Goal: Task Accomplishment & Management: Manage account settings

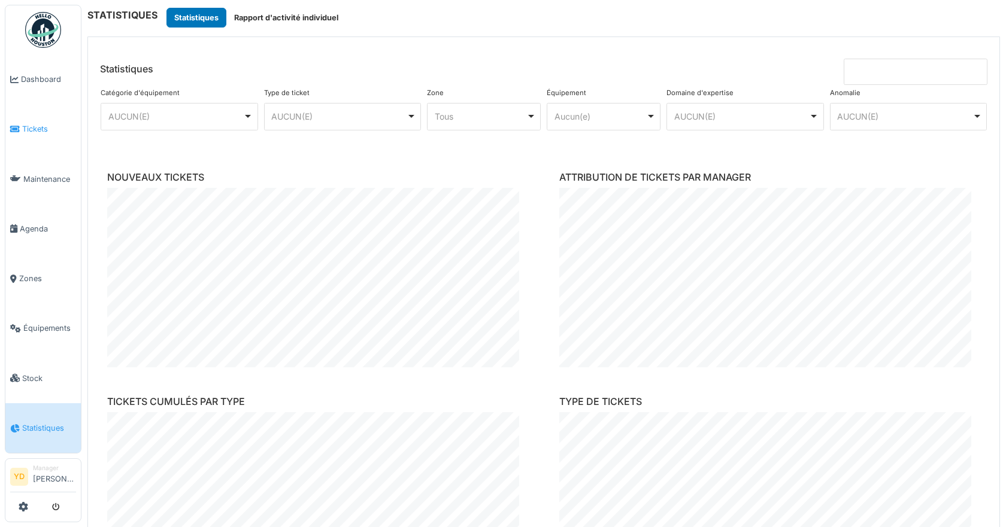
click at [18, 127] on icon at bounding box center [15, 129] width 10 height 8
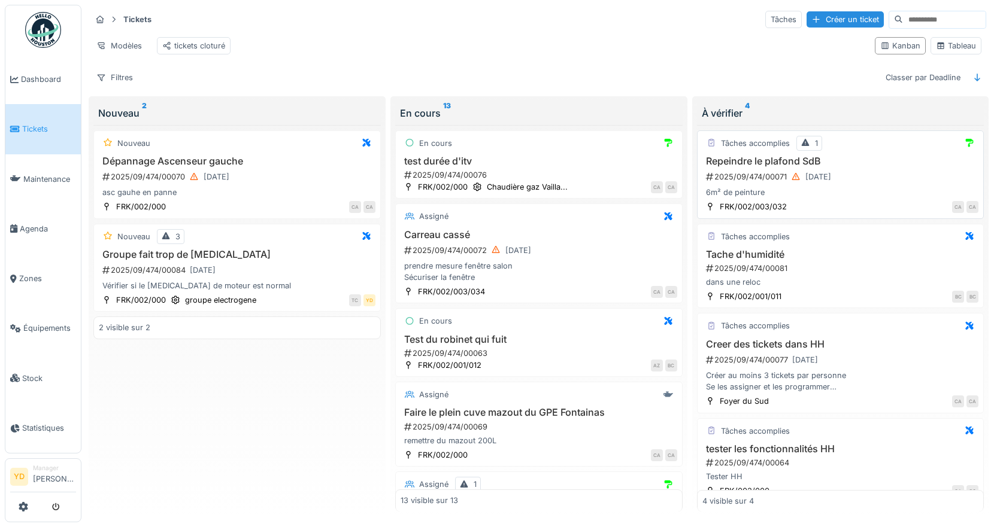
click at [878, 184] on div "2025/09/474/00071 11/09/2025" at bounding box center [842, 176] width 274 height 15
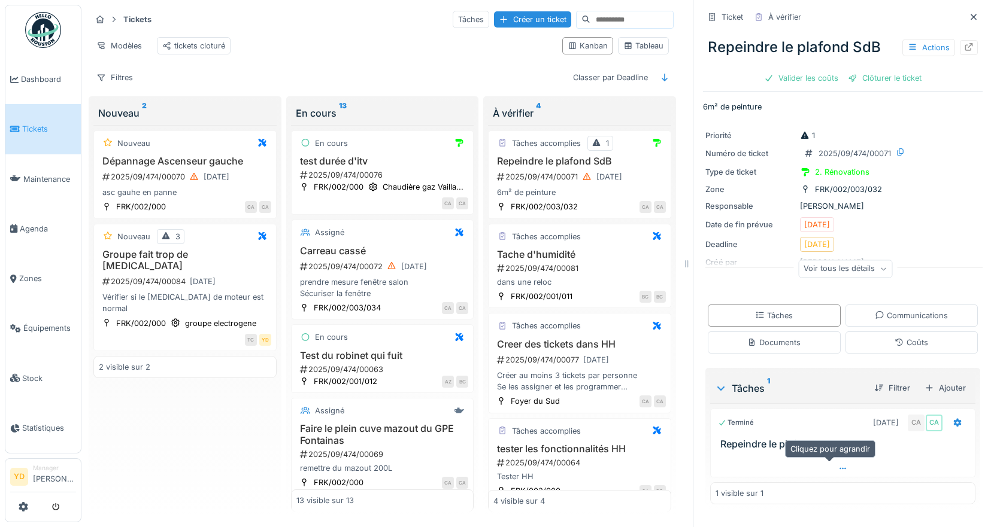
scroll to position [9, 0]
click at [846, 264] on div "Voir tous les détails" at bounding box center [845, 268] width 94 height 17
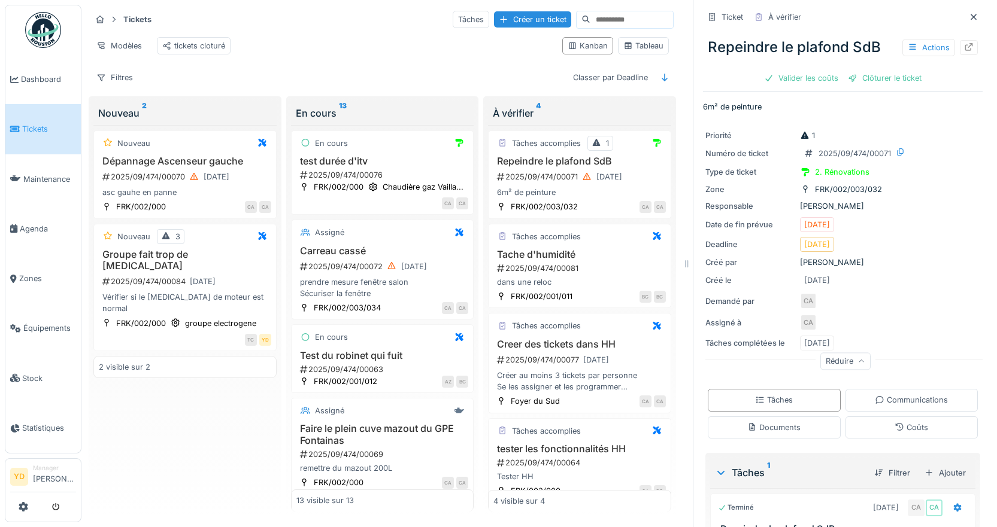
scroll to position [77, 0]
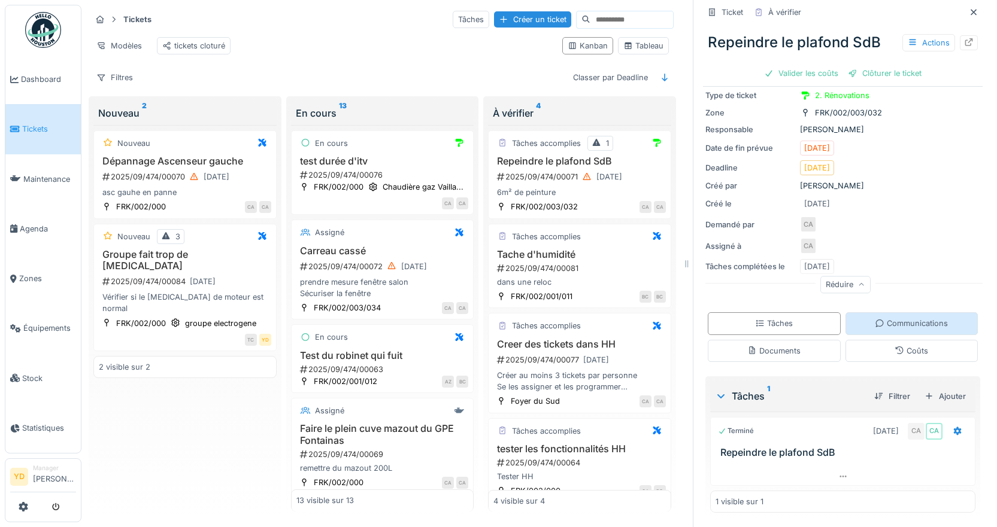
click at [904, 318] on div "Communications" at bounding box center [911, 323] width 73 height 11
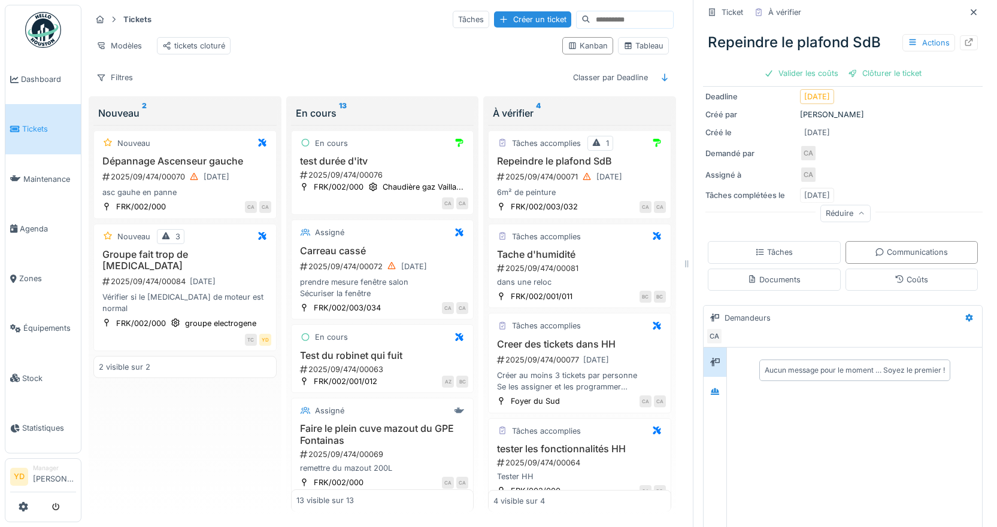
scroll to position [210, 0]
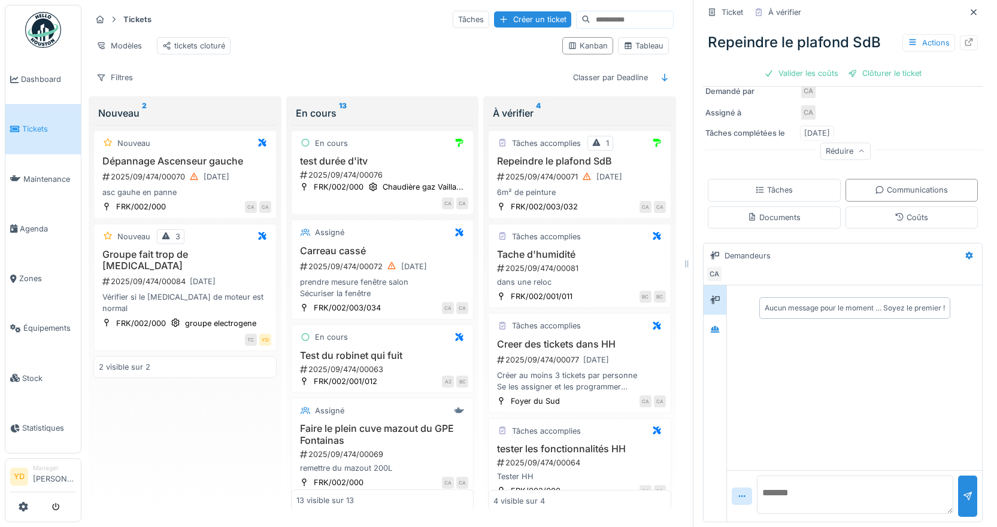
click at [825, 482] on textarea at bounding box center [855, 495] width 196 height 38
type textarea "**********"
click at [958, 496] on div at bounding box center [967, 496] width 19 height 41
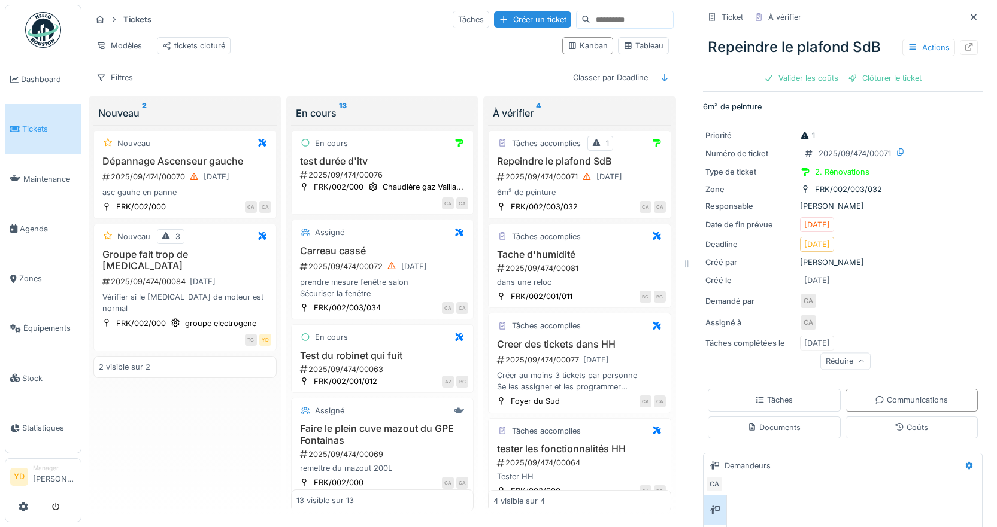
scroll to position [0, 0]
click at [721, 17] on div "Ticket" at bounding box center [732, 16] width 22 height 11
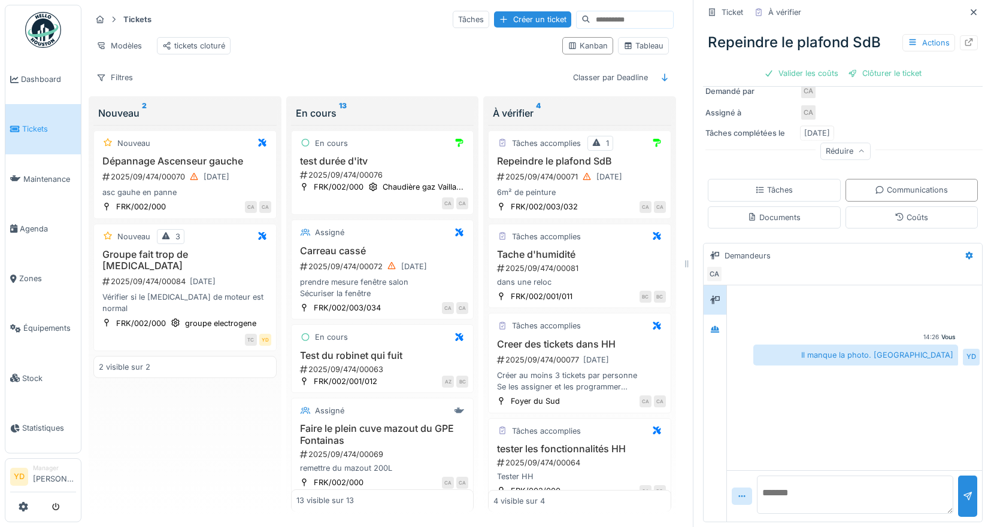
scroll to position [9, 0]
click at [776, 212] on div "Documents" at bounding box center [773, 217] width 53 height 11
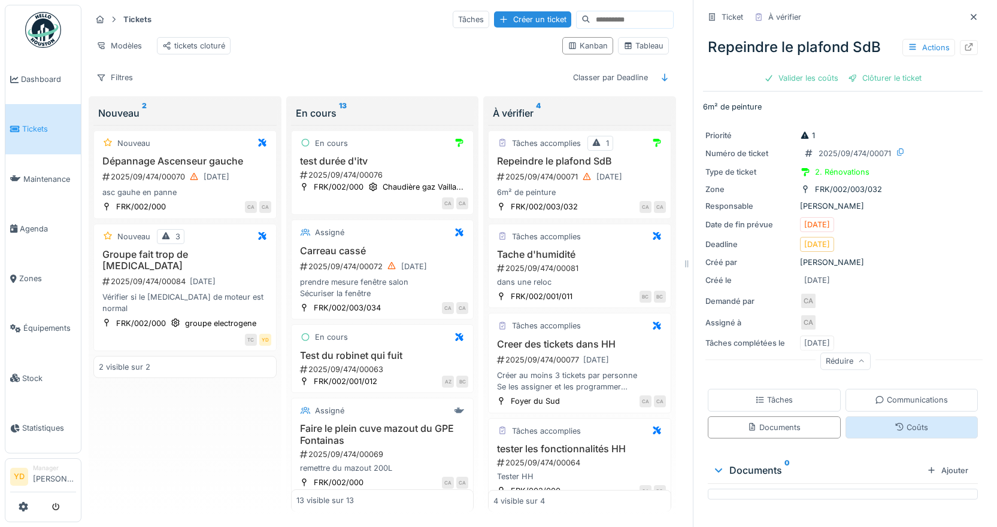
click at [899, 422] on div "Coûts" at bounding box center [911, 427] width 34 height 11
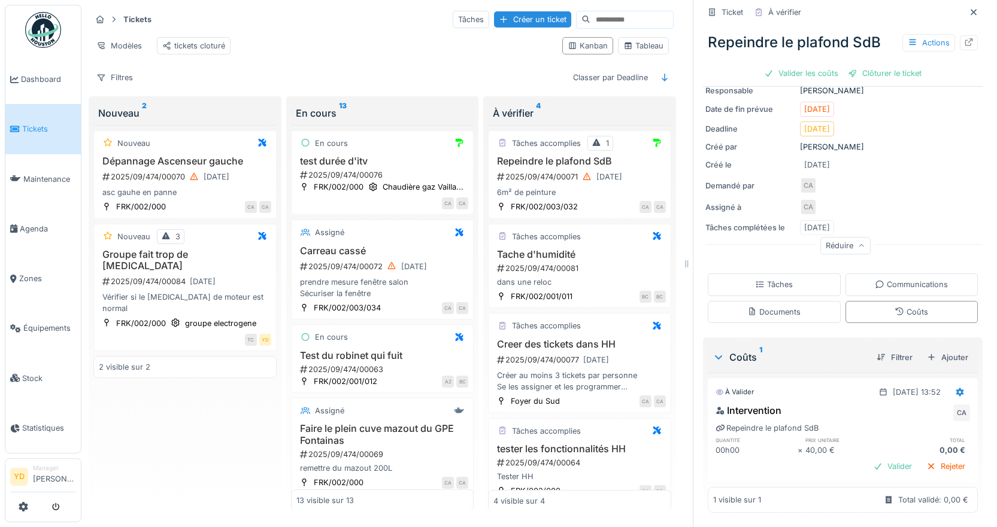
scroll to position [116, 0]
click at [922, 350] on div "Ajouter" at bounding box center [947, 358] width 51 height 16
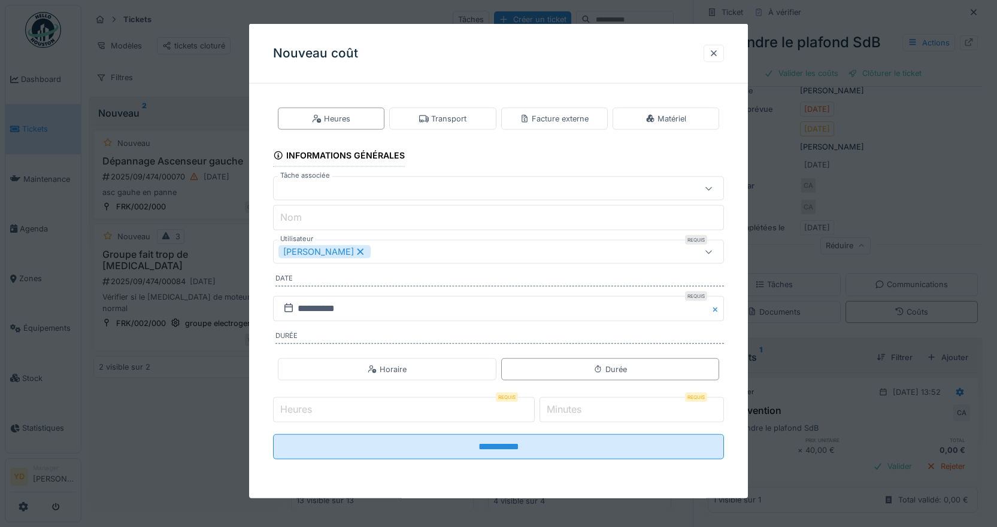
click at [485, 403] on input "Heures" at bounding box center [404, 409] width 262 height 25
click at [531, 406] on input "*" at bounding box center [404, 409] width 262 height 25
type input "*"
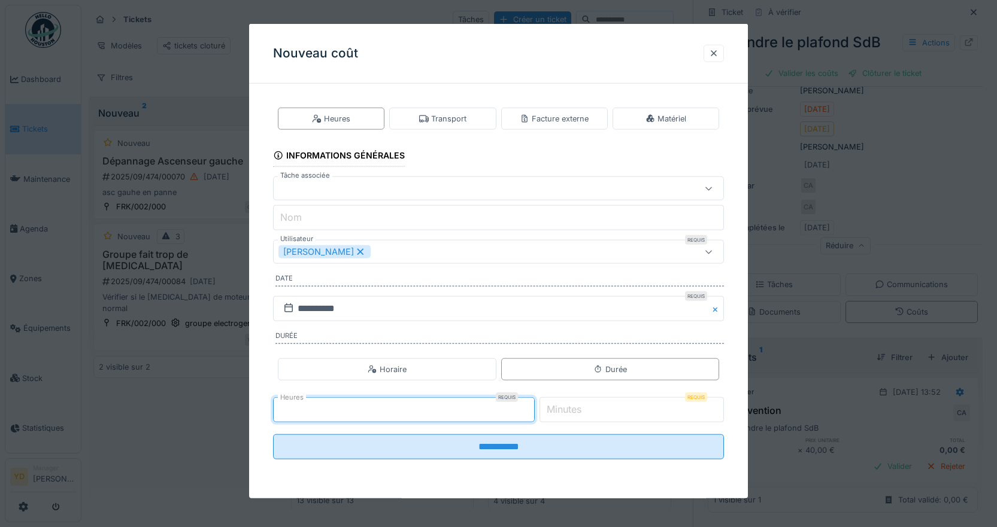
click at [531, 406] on input "*" at bounding box center [404, 409] width 262 height 25
click at [377, 216] on input "Nom" at bounding box center [498, 217] width 451 height 25
click at [356, 190] on div at bounding box center [471, 188] width 386 height 13
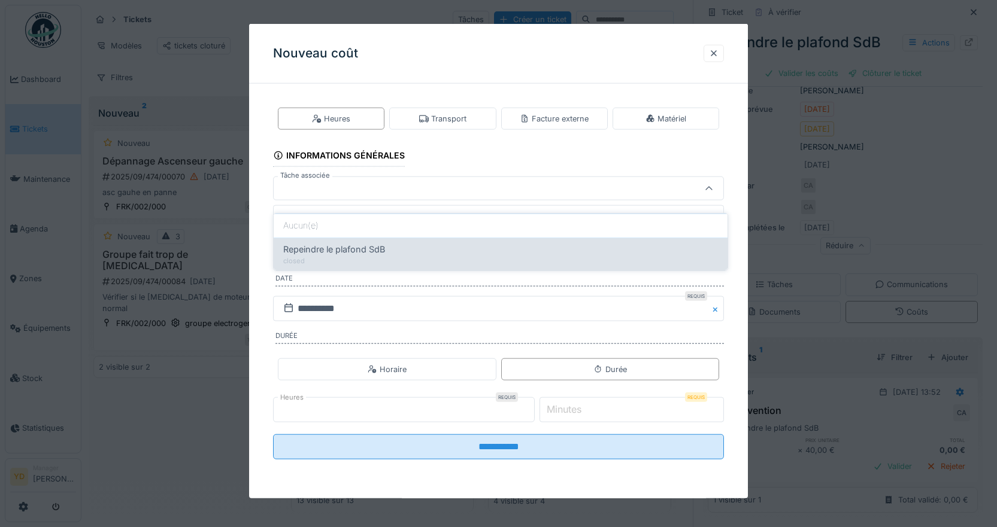
click at [340, 243] on span "Repeindre le plafond SdB" at bounding box center [334, 249] width 102 height 13
type input "******"
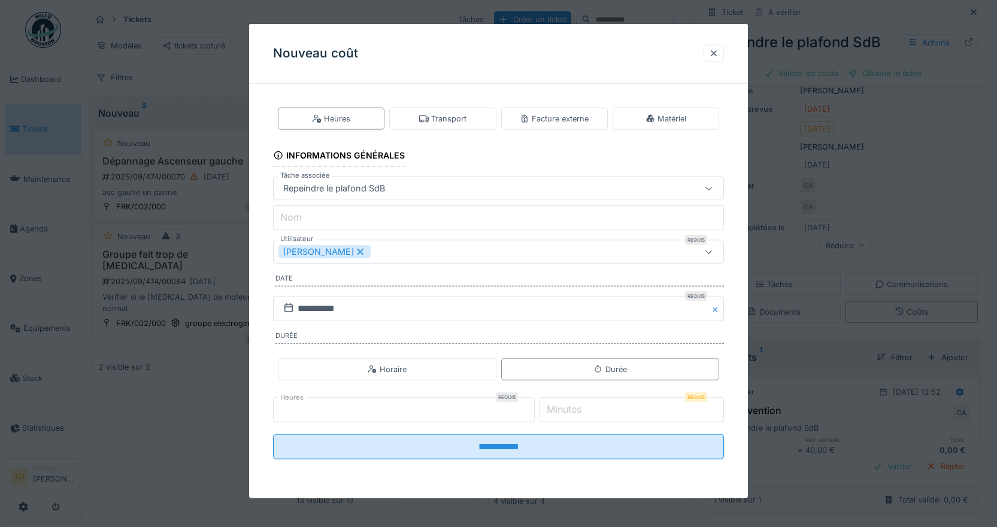
click at [343, 213] on input "Nom" at bounding box center [498, 217] width 451 height 25
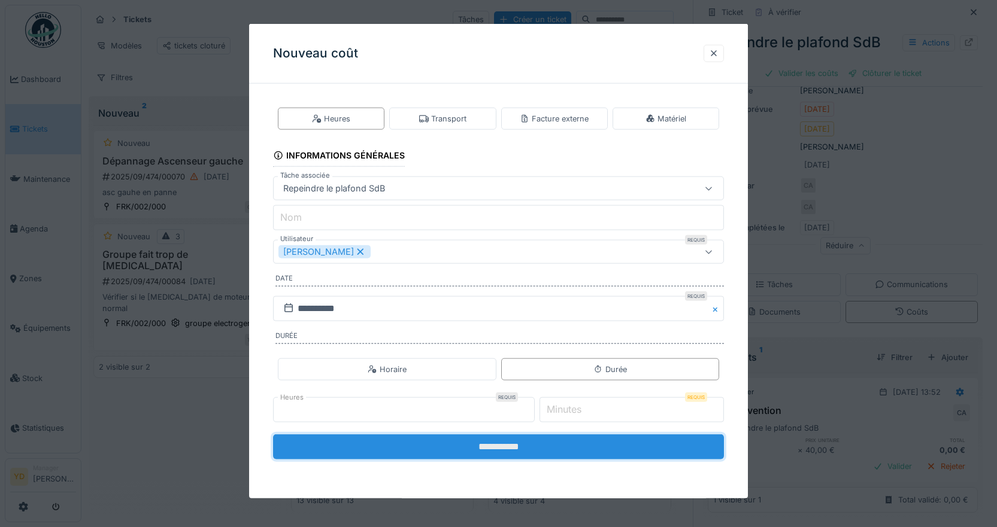
click at [510, 450] on input "**********" at bounding box center [498, 447] width 451 height 25
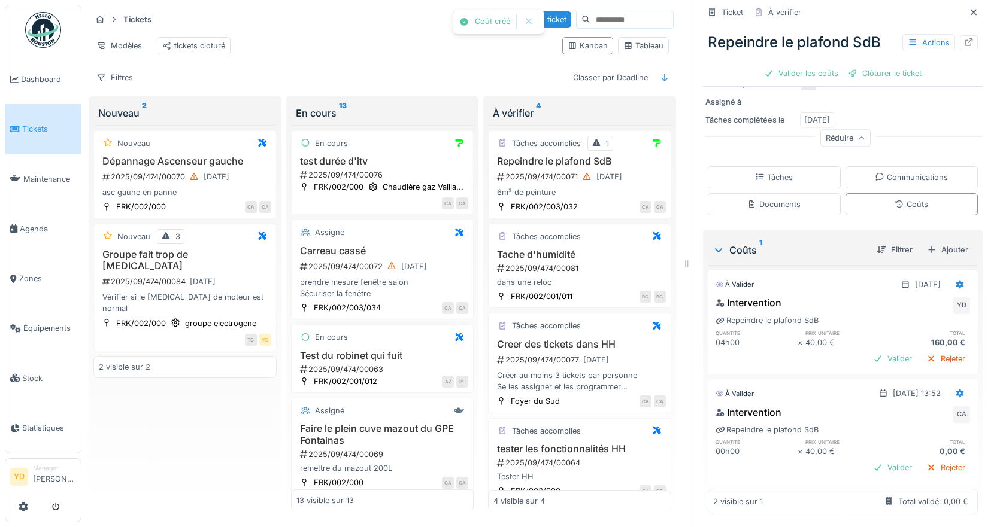
scroll to position [220, 0]
click at [872, 350] on div "Valider" at bounding box center [892, 357] width 48 height 16
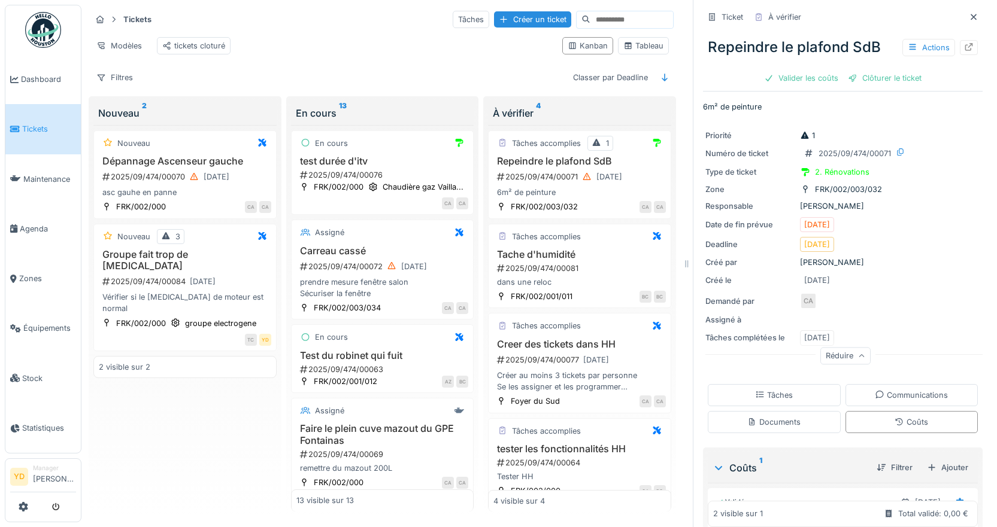
scroll to position [0, 0]
click at [784, 81] on div "Valider les coûts" at bounding box center [801, 78] width 84 height 16
click at [926, 49] on div "Actions" at bounding box center [928, 47] width 53 height 17
click at [775, 18] on div "À vérifier" at bounding box center [784, 16] width 33 height 11
click at [779, 398] on div "Tâches" at bounding box center [774, 395] width 38 height 11
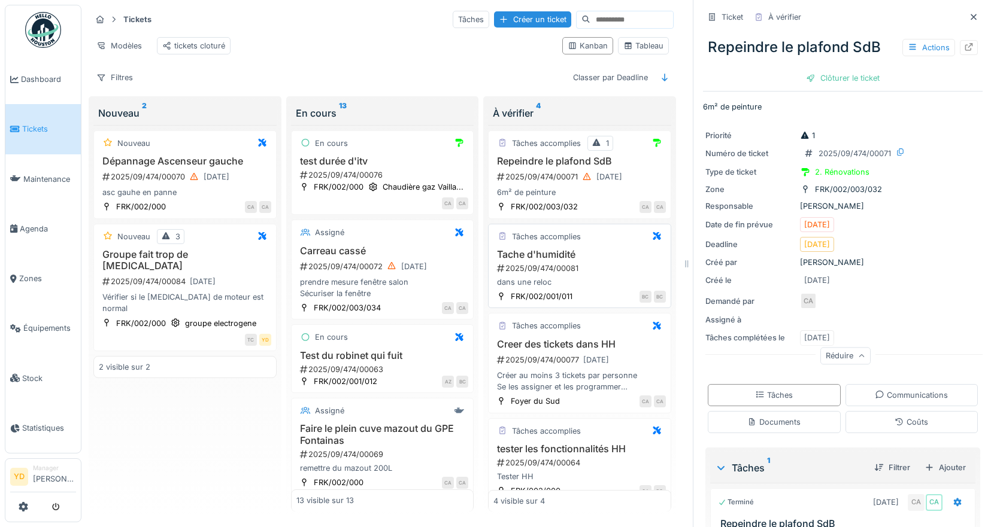
click at [548, 288] on div "dans une reloc" at bounding box center [579, 282] width 172 height 11
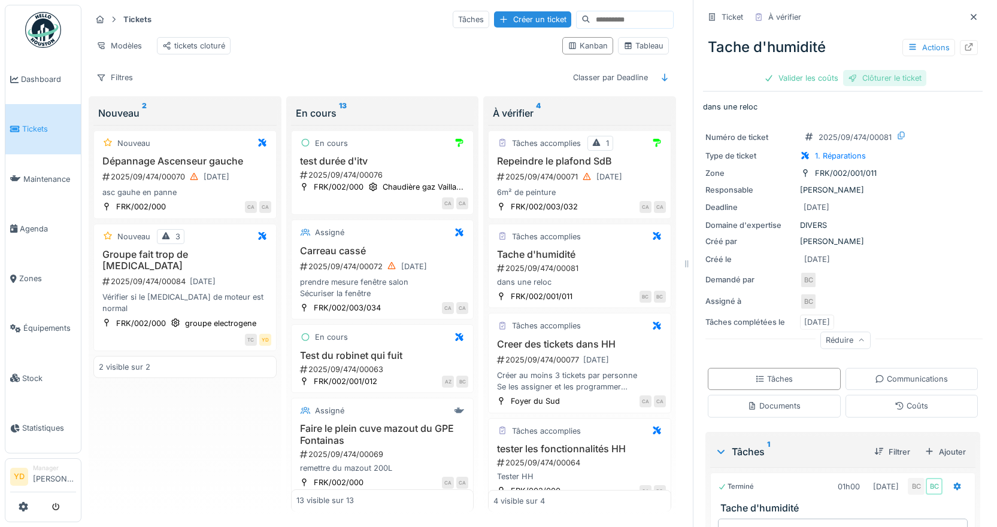
click at [876, 80] on div "Clôturer le ticket" at bounding box center [884, 78] width 83 height 16
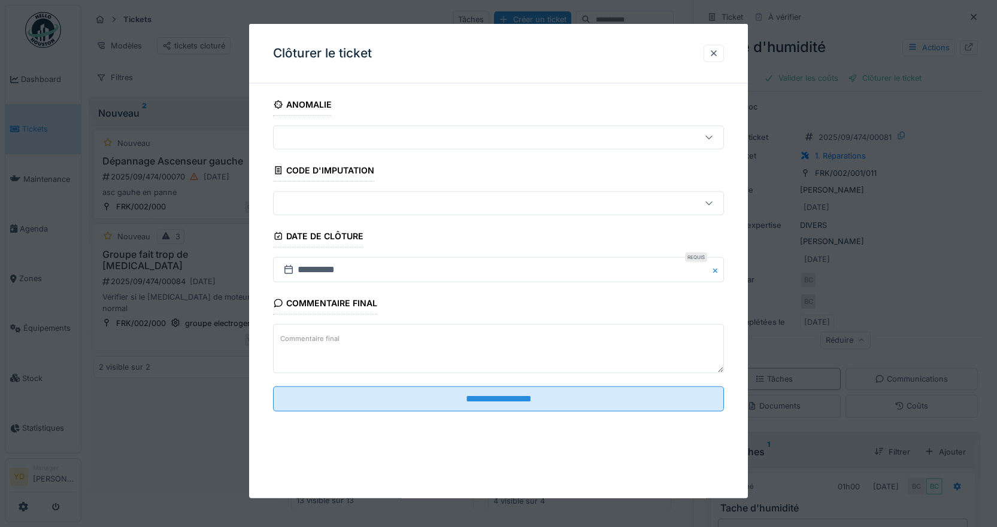
click at [370, 212] on div at bounding box center [498, 204] width 451 height 24
type input "*"
click at [418, 235] on input at bounding box center [500, 239] width 439 height 25
type input "*"
click at [416, 160] on fieldset "**********" at bounding box center [498, 257] width 451 height 328
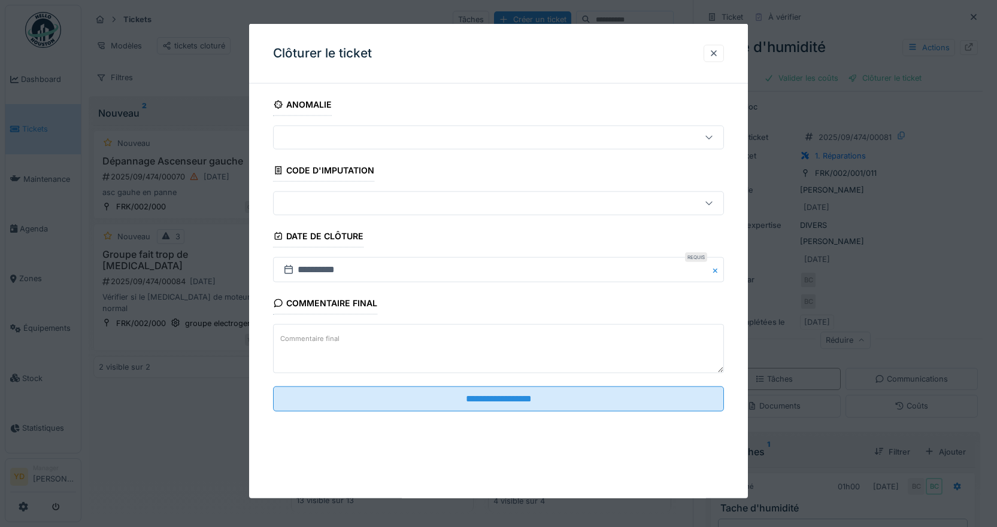
click at [420, 142] on div at bounding box center [471, 137] width 386 height 13
click at [387, 175] on input at bounding box center [500, 173] width 439 height 25
click at [405, 354] on textarea "Commentaire final" at bounding box center [498, 348] width 451 height 49
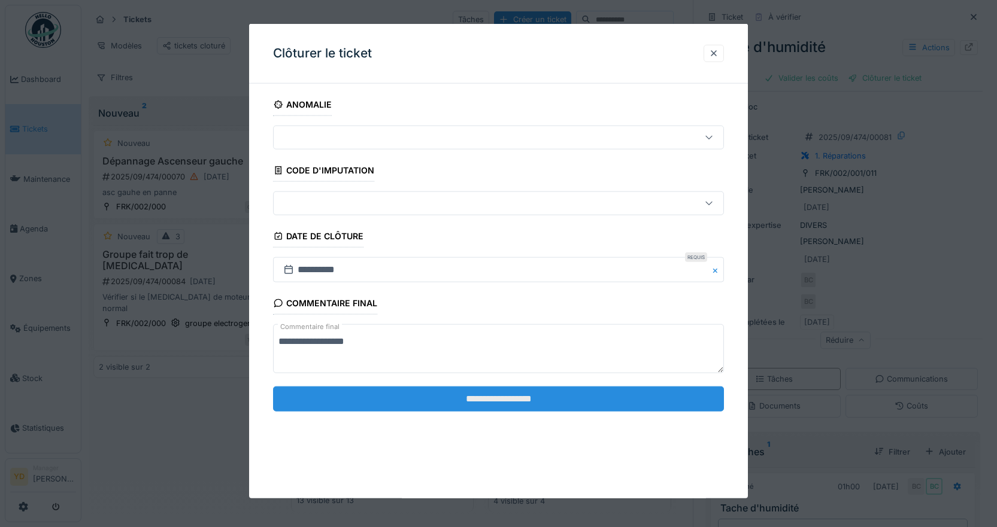
type textarea "**********"
click at [522, 390] on input "**********" at bounding box center [498, 398] width 451 height 25
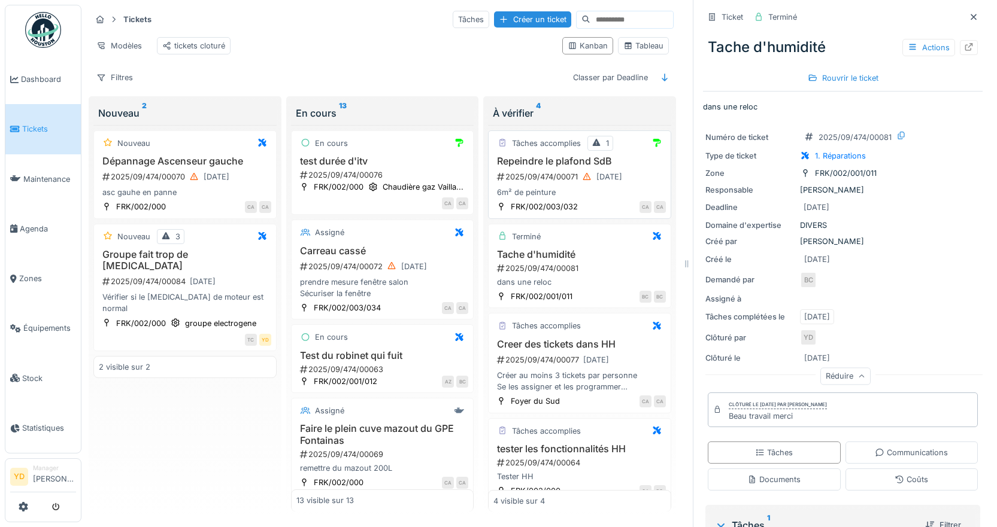
click at [549, 167] on h3 "Repeindre le plafond SdB" at bounding box center [579, 161] width 172 height 11
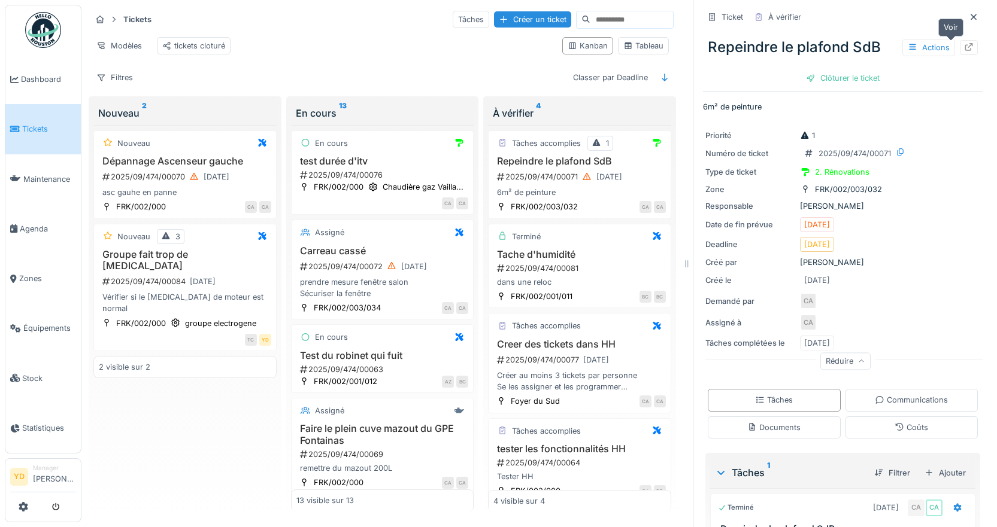
click at [964, 49] on icon at bounding box center [969, 47] width 10 height 8
click at [964, 47] on icon at bounding box center [969, 47] width 10 height 8
click at [965, 48] on icon at bounding box center [969, 47] width 8 height 8
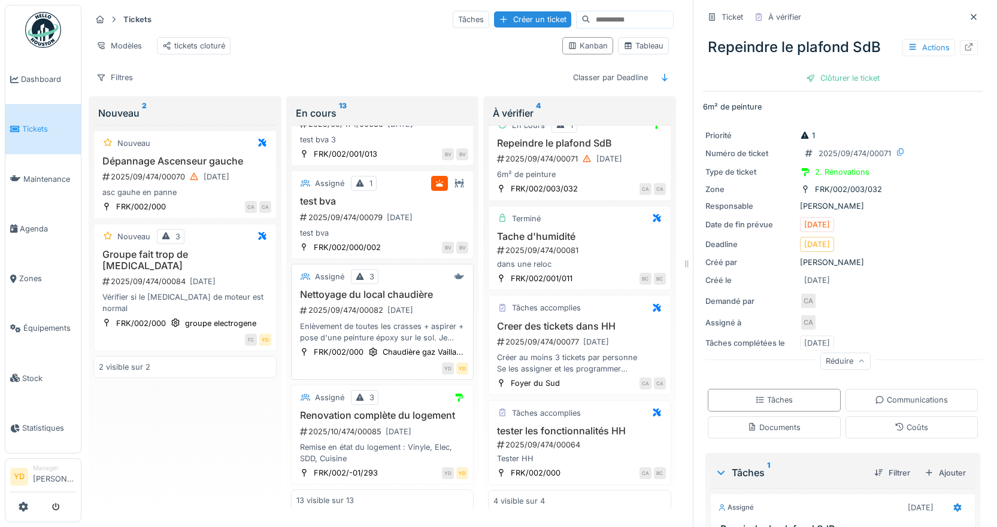
scroll to position [957, 0]
click at [409, 321] on div "Enlèvement de toutes les crasses + aspirer + pose d'une peinture époxy sur le s…" at bounding box center [382, 332] width 172 height 23
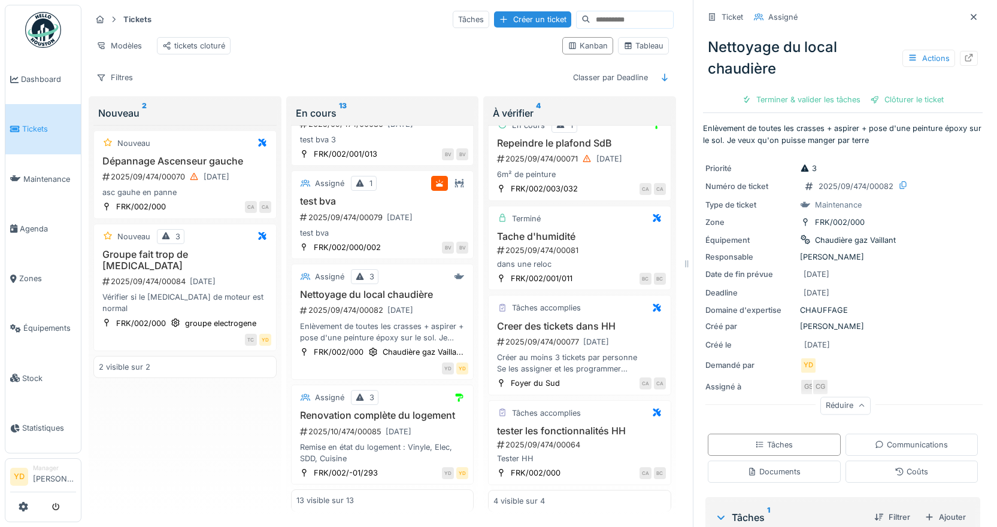
scroll to position [193, 0]
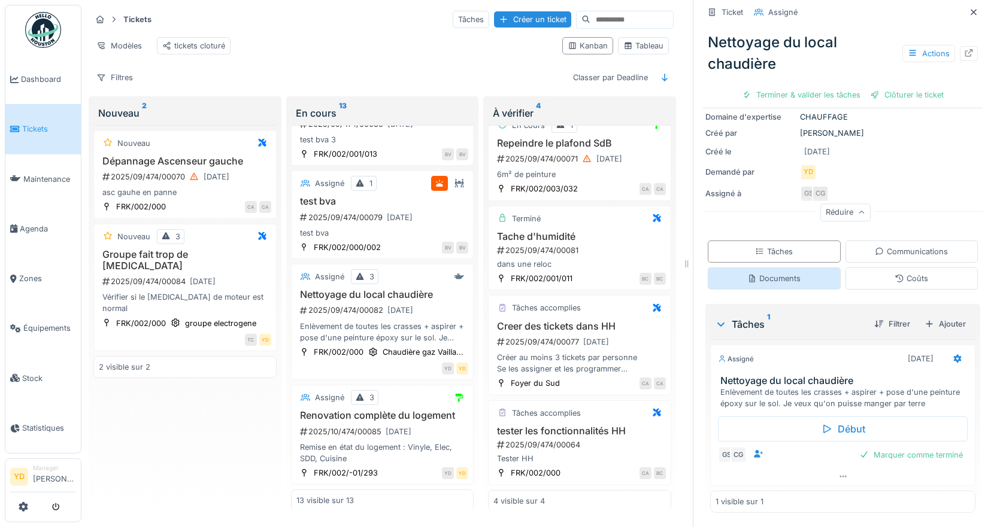
click at [767, 274] on div "Documents" at bounding box center [773, 278] width 53 height 11
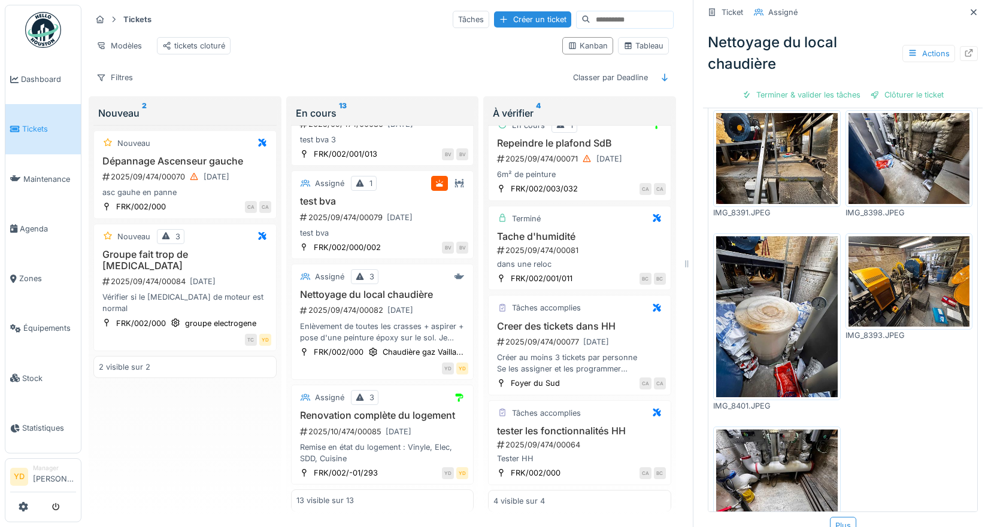
scroll to position [538, 0]
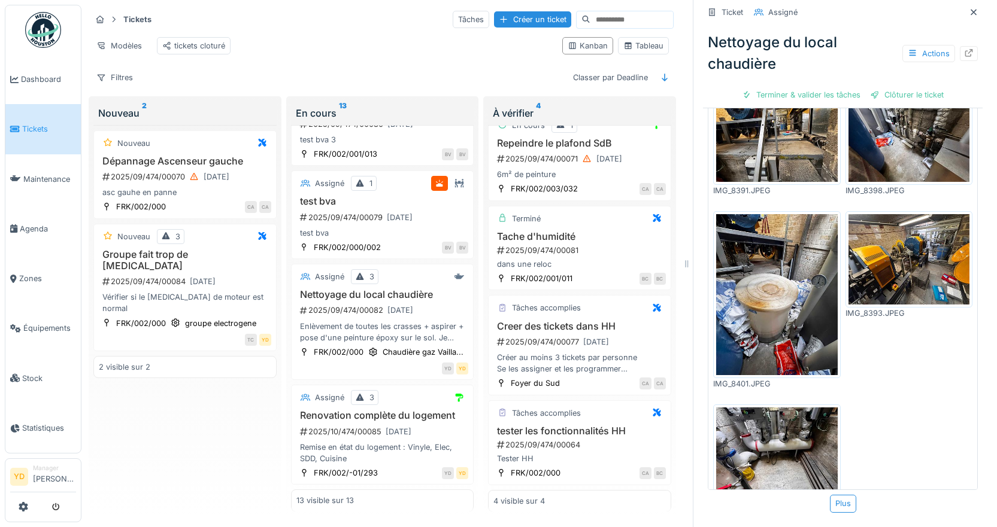
click at [769, 278] on img at bounding box center [777, 295] width 122 height 162
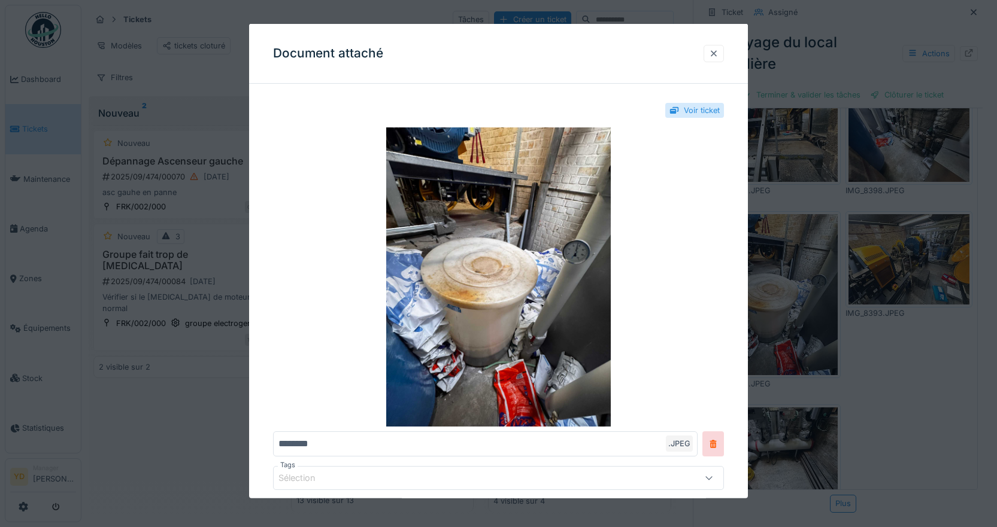
click at [718, 53] on div at bounding box center [714, 53] width 10 height 11
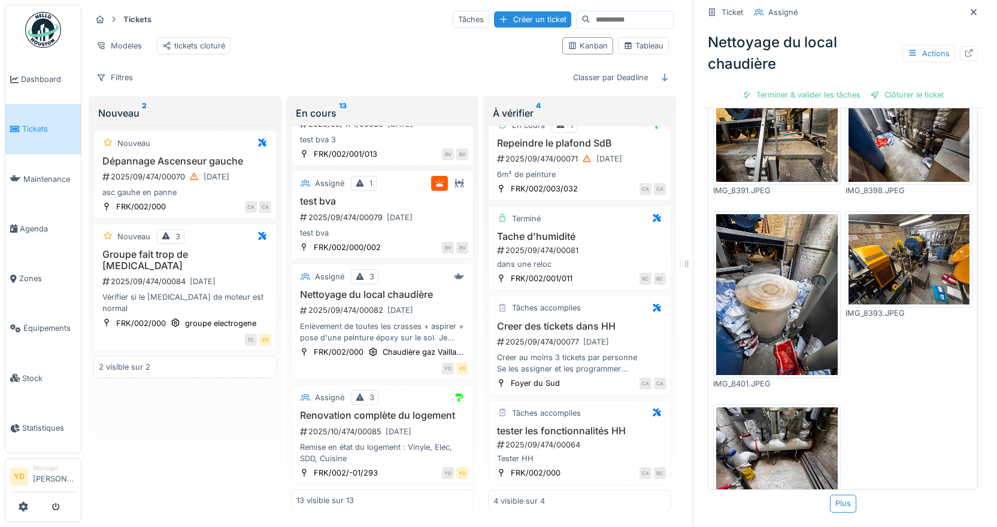
click at [903, 236] on img at bounding box center [909, 259] width 122 height 91
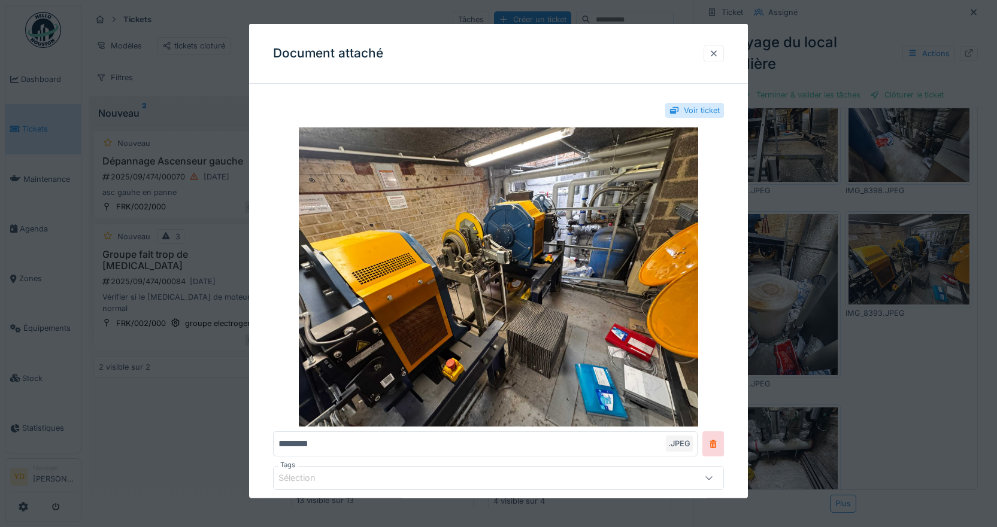
click at [714, 54] on div at bounding box center [714, 53] width 10 height 11
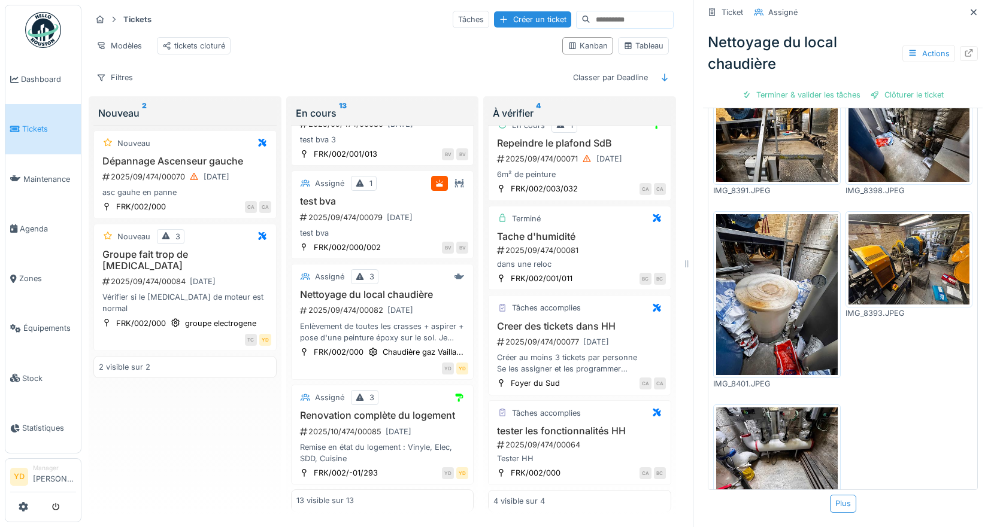
click at [907, 116] on img at bounding box center [909, 136] width 122 height 91
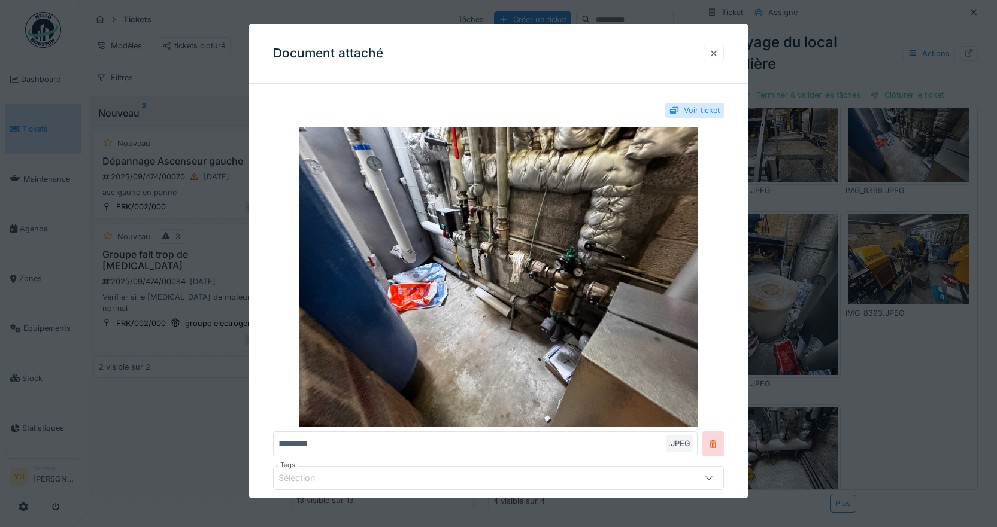
click at [718, 54] on div at bounding box center [714, 53] width 10 height 11
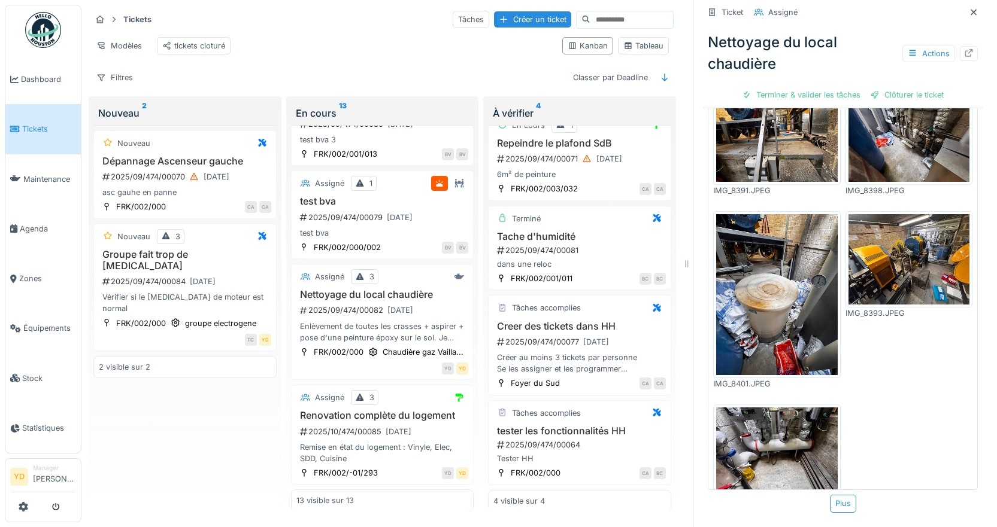
click at [779, 115] on img at bounding box center [777, 136] width 122 height 91
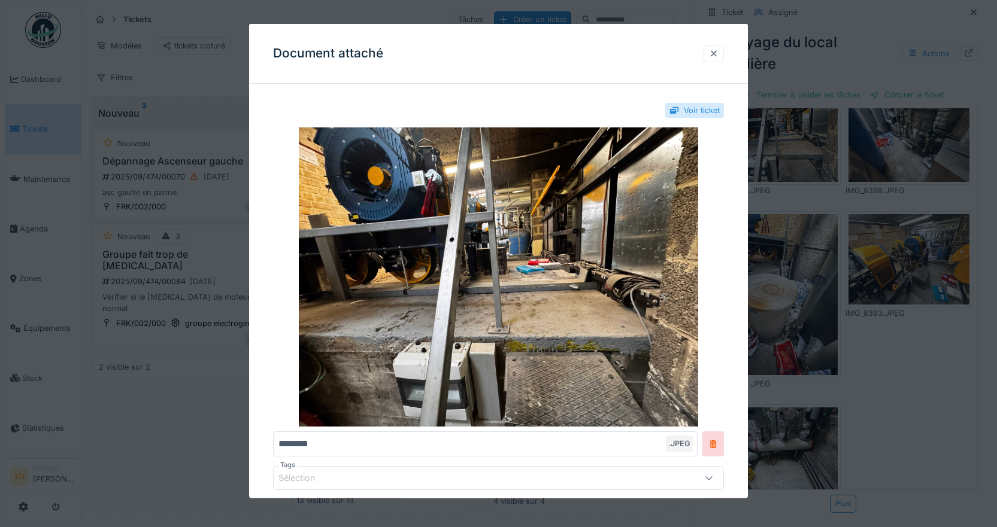
click at [723, 50] on div at bounding box center [713, 53] width 20 height 17
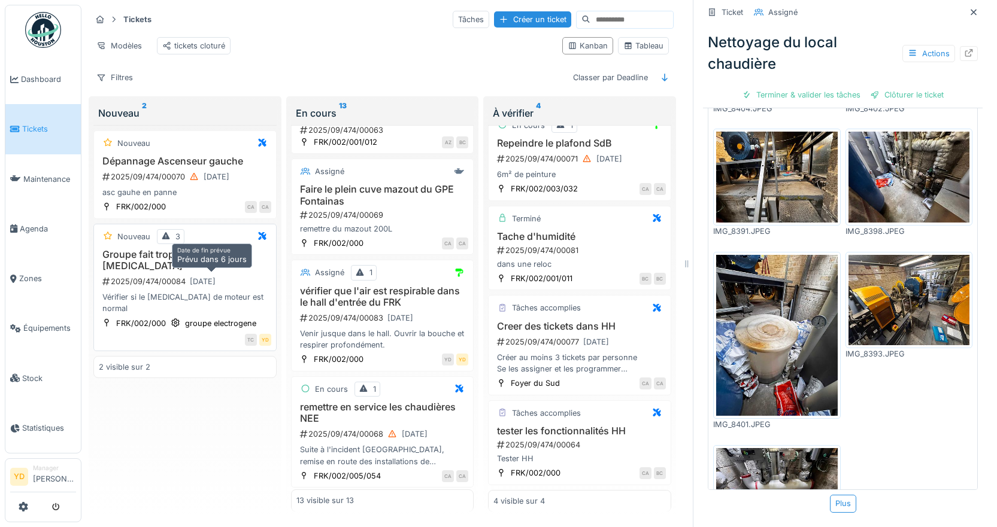
scroll to position [0, 0]
click at [172, 270] on div "Groupe fait trop de bruit 2025/09/474/00084 23/09/2025 Vérifier si le bruit de …" at bounding box center [185, 282] width 172 height 66
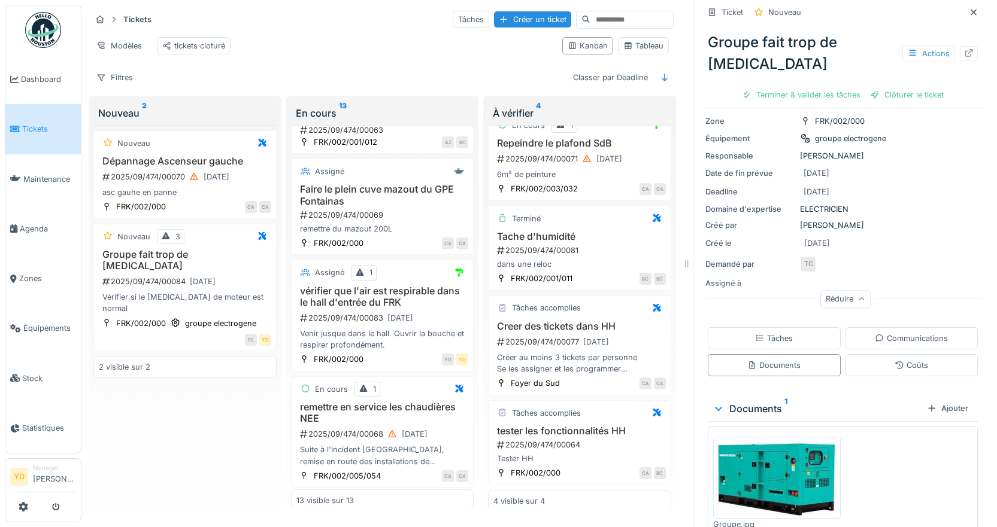
scroll to position [116, 0]
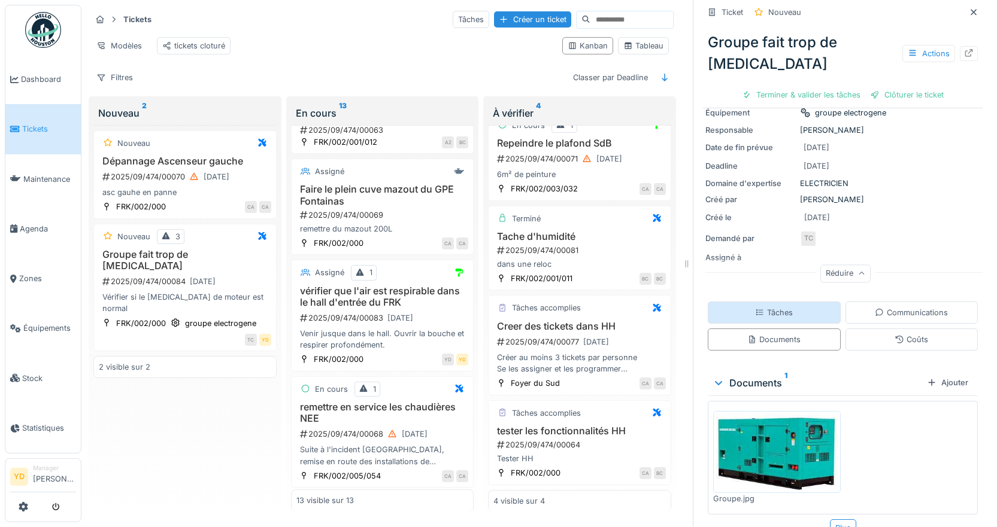
click at [783, 302] on div "Tâches" at bounding box center [774, 313] width 133 height 22
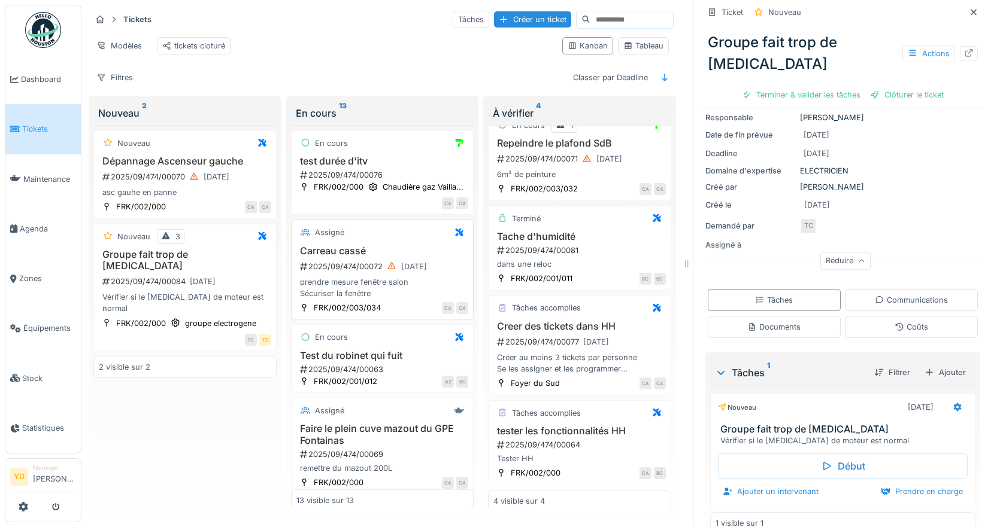
scroll to position [0, 0]
click at [968, 12] on icon at bounding box center [973, 12] width 10 height 8
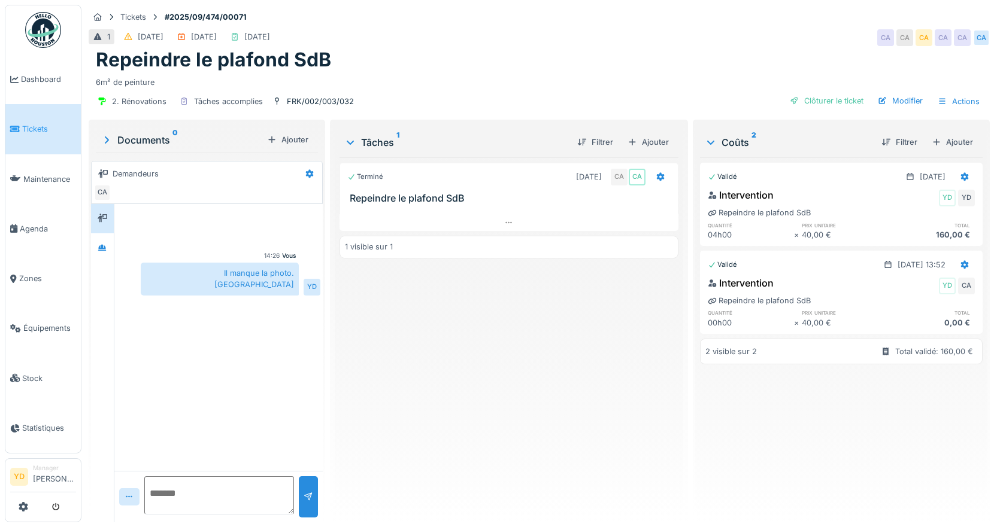
click at [376, 196] on h3 "Repeindre le plafond SdB" at bounding box center [511, 198] width 323 height 11
click at [655, 173] on icon at bounding box center [660, 177] width 10 height 8
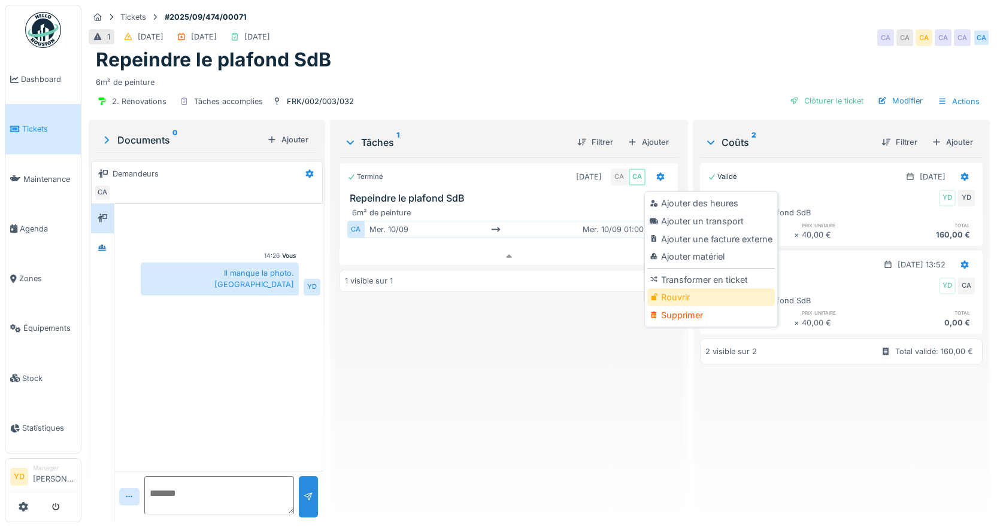
click at [672, 292] on div "Rouvrir" at bounding box center [710, 298] width 127 height 18
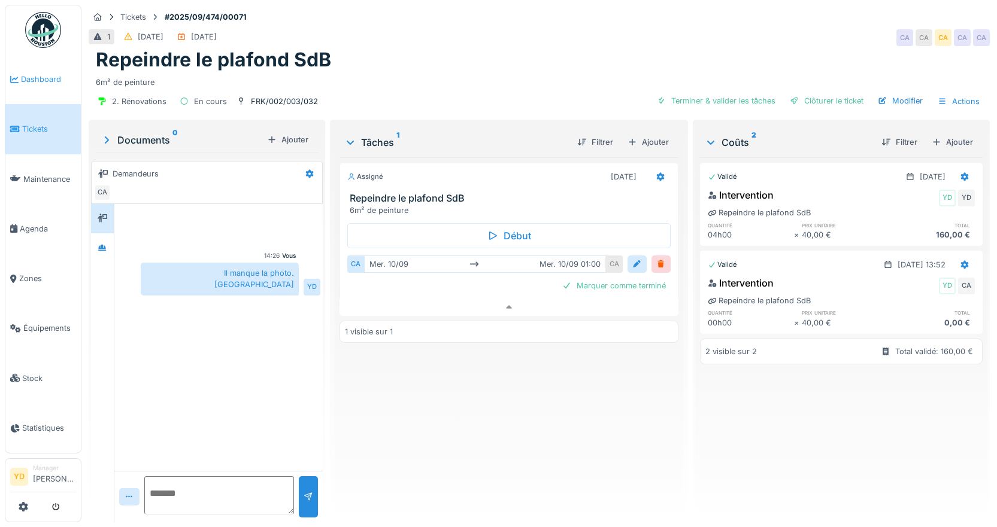
click at [28, 75] on span "Dashboard" at bounding box center [48, 79] width 55 height 11
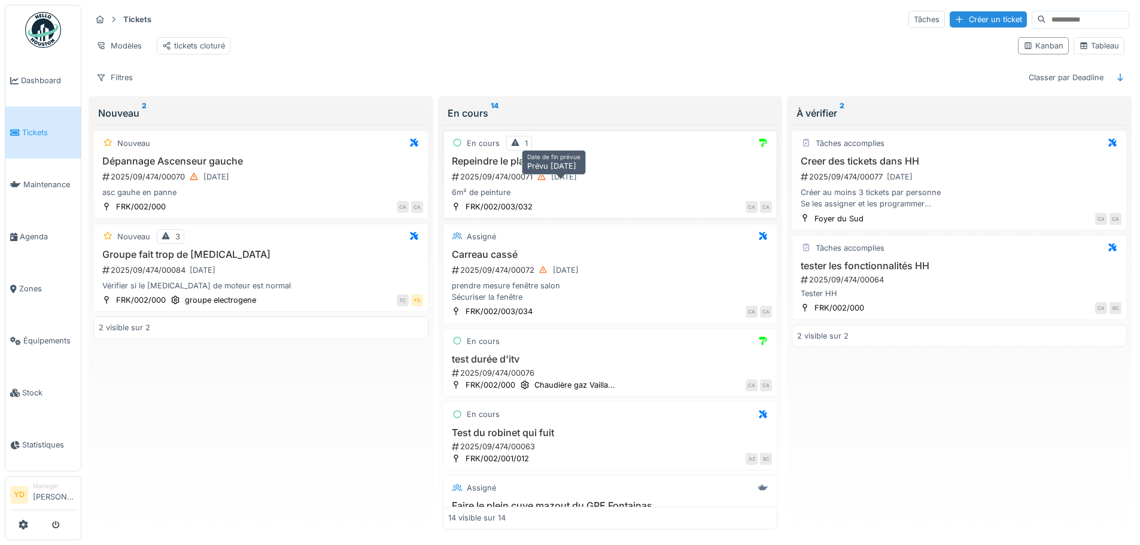
click at [541, 181] on icon at bounding box center [542, 177] width 10 height 8
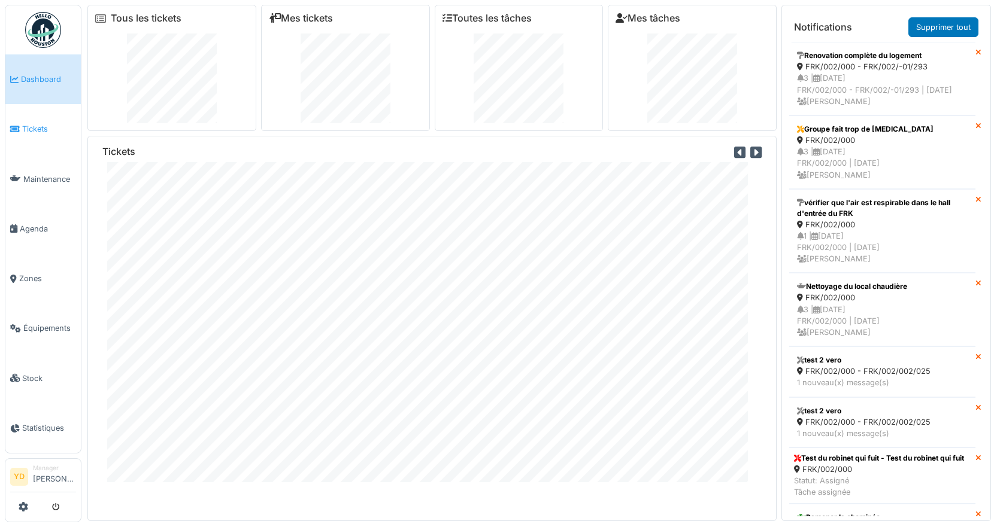
click at [33, 130] on span "Tickets" at bounding box center [49, 128] width 54 height 11
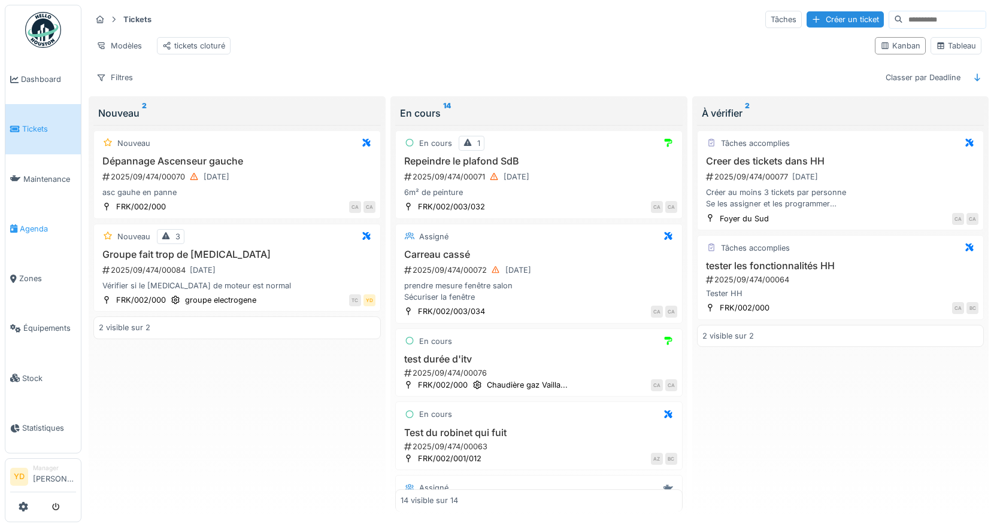
click at [21, 223] on span "Agenda" at bounding box center [48, 228] width 56 height 11
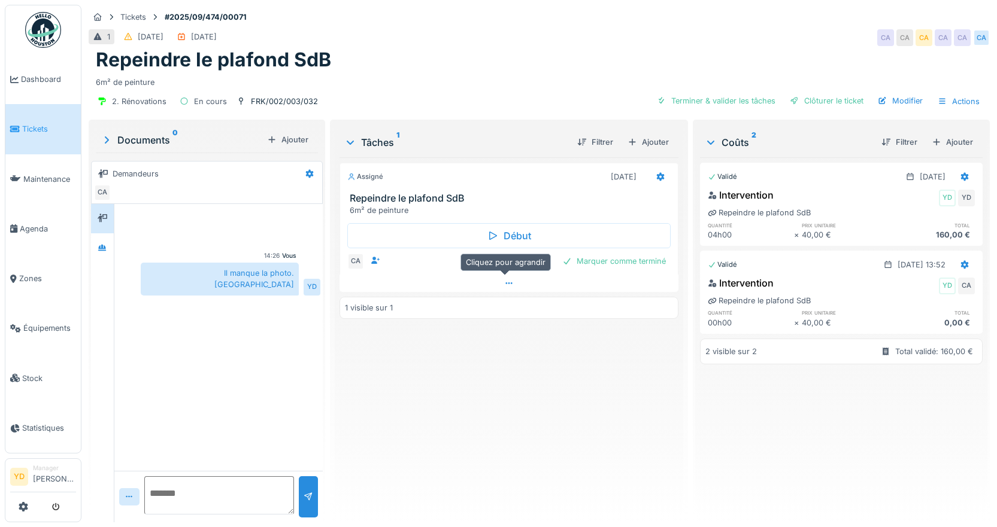
click at [508, 281] on icon at bounding box center [509, 284] width 10 height 8
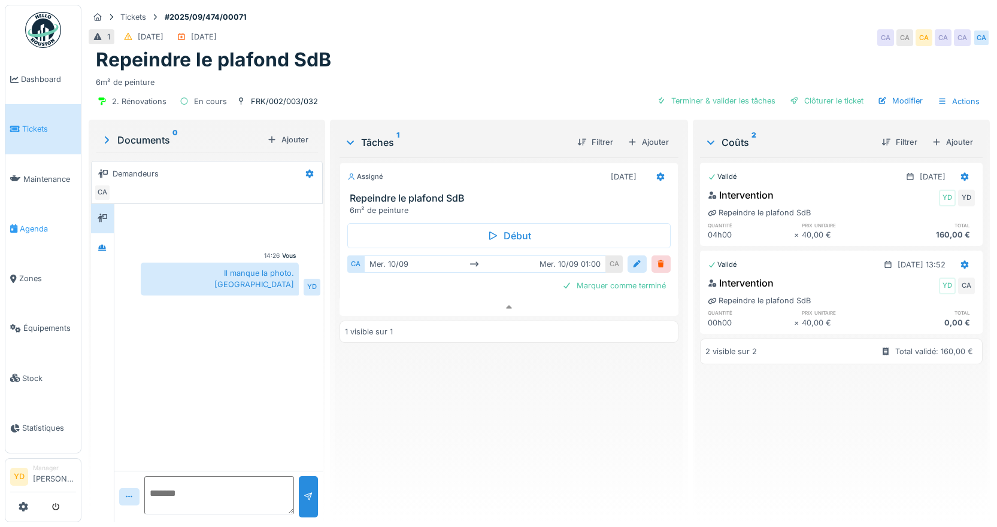
click at [23, 223] on span "Agenda" at bounding box center [48, 228] width 56 height 11
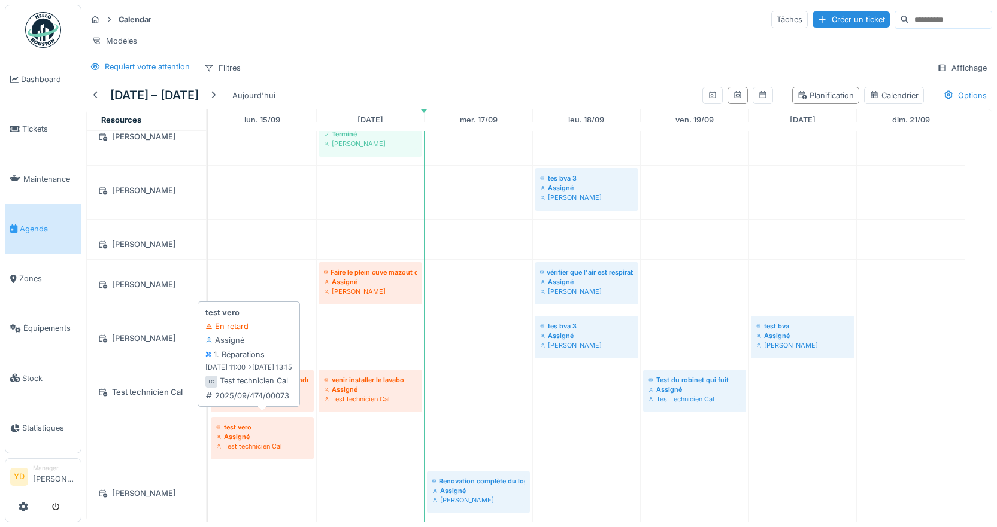
scroll to position [9, 0]
click at [98, 95] on div at bounding box center [96, 95] width 10 height 11
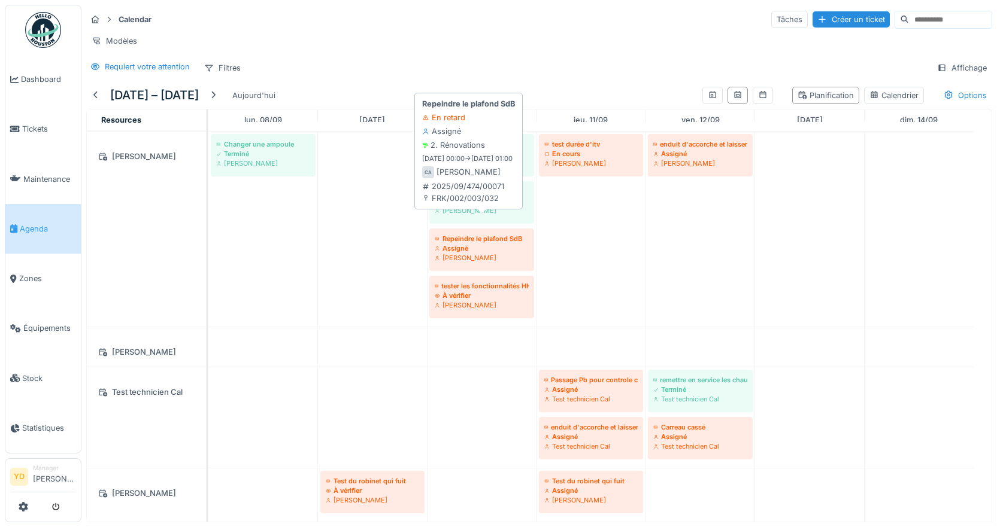
scroll to position [213, 0]
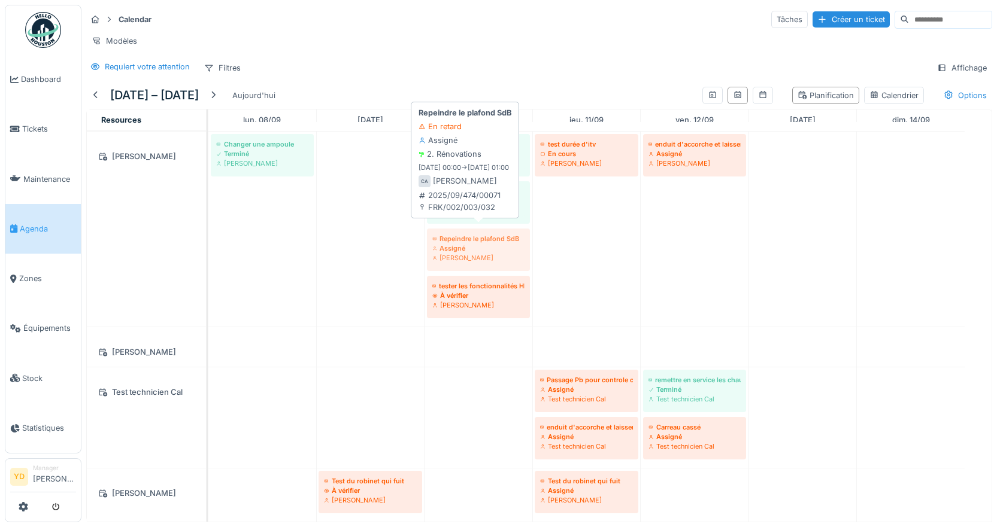
drag, startPoint x: 493, startPoint y: 228, endPoint x: 485, endPoint y: 238, distance: 12.5
click at [208, 238] on div "Changer une ampoule Terminé Corentin Allain Ramoner la cheminée Terminé Corenti…" at bounding box center [208, 229] width 0 height 195
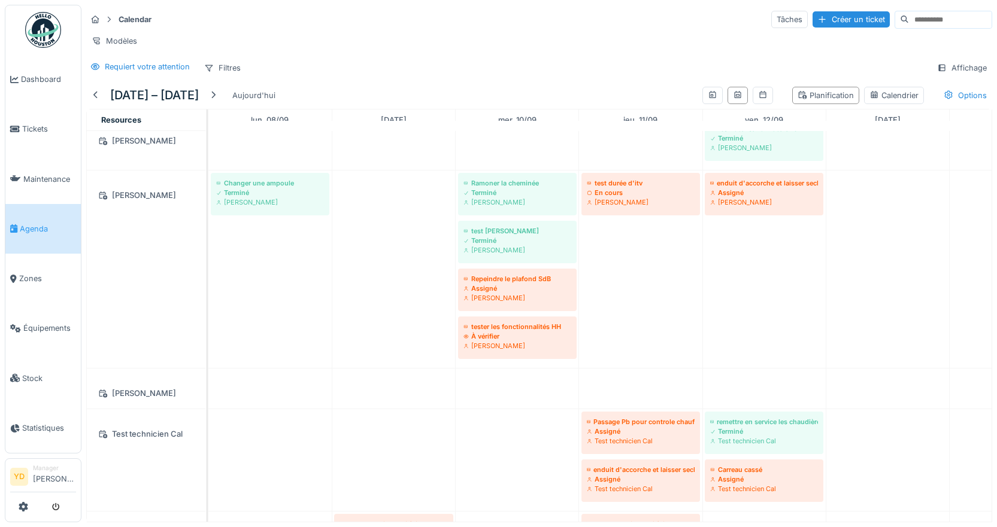
scroll to position [159, 0]
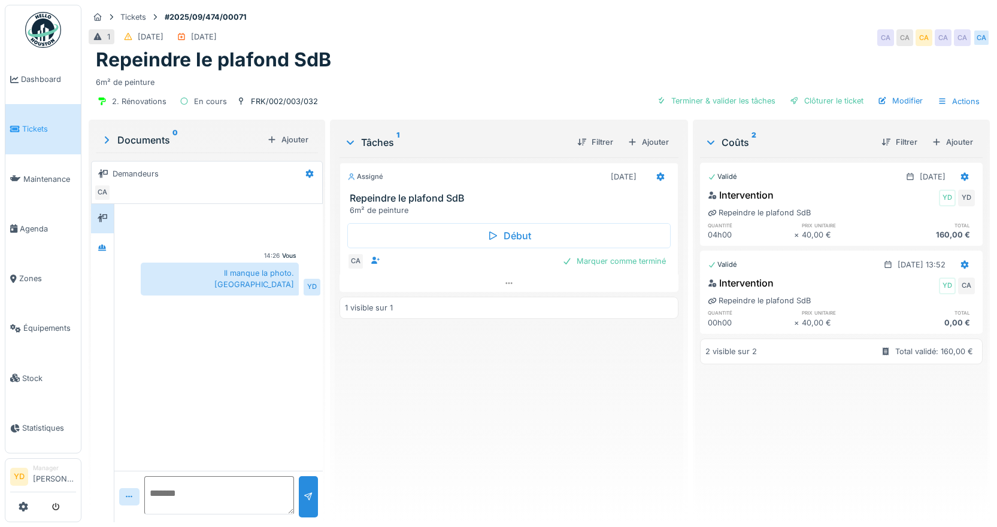
scroll to position [9, 0]
click at [656, 173] on icon at bounding box center [660, 177] width 8 height 8
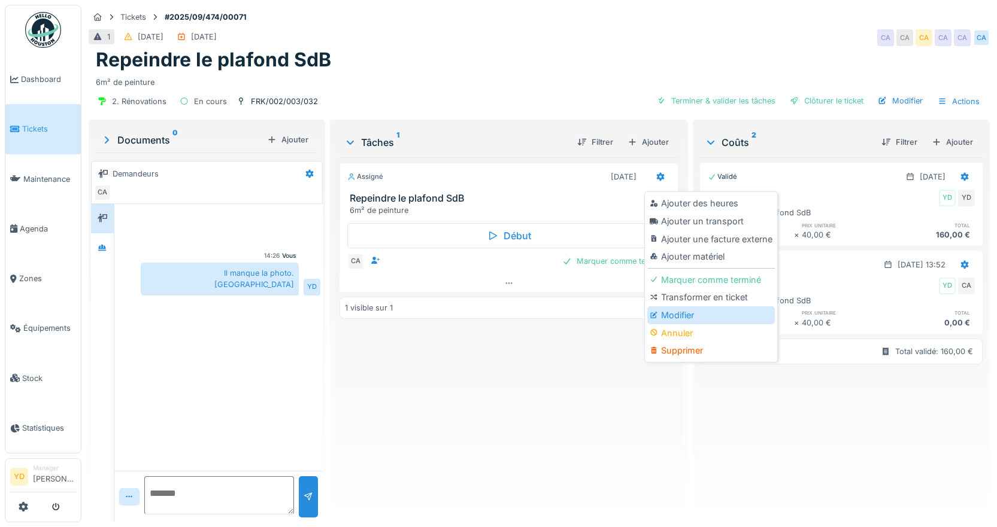
click at [680, 307] on div "Modifier" at bounding box center [710, 315] width 127 height 18
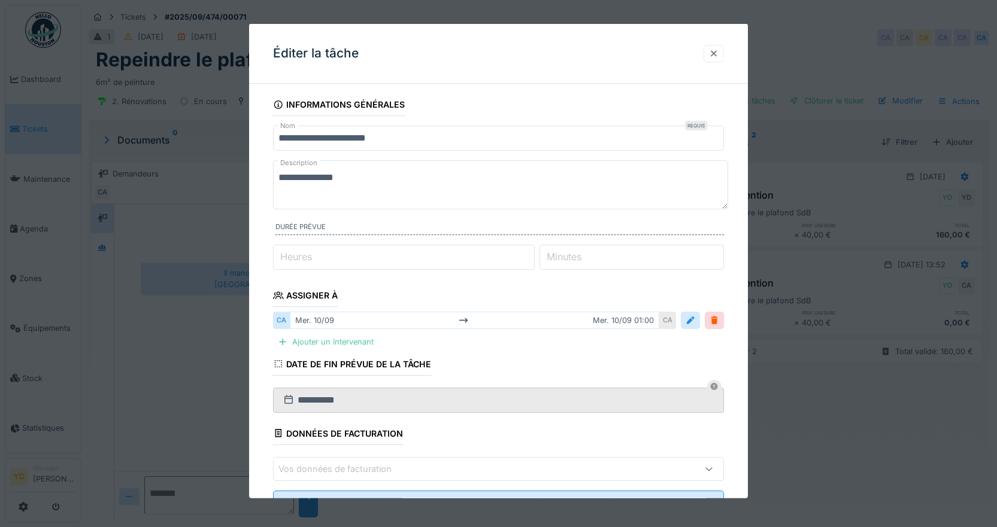
click at [716, 56] on div at bounding box center [714, 53] width 10 height 11
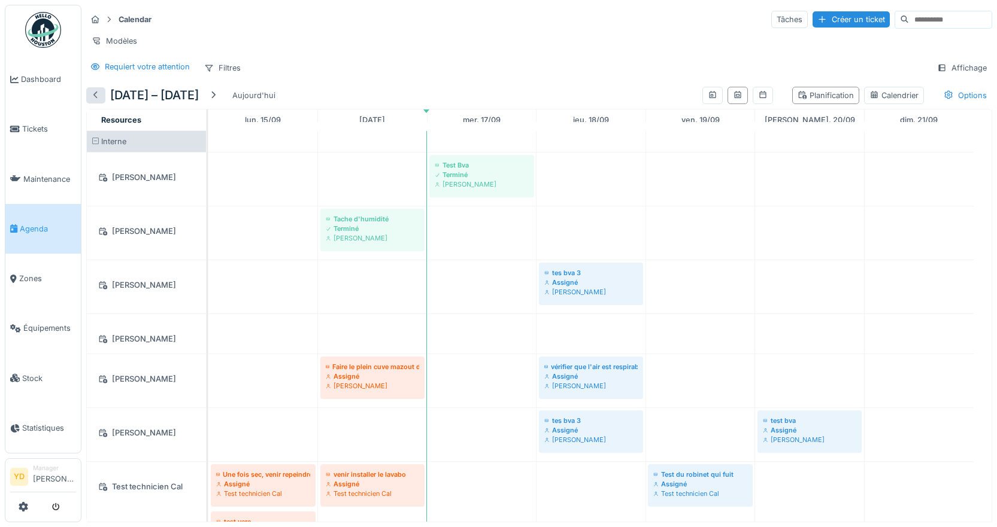
click at [95, 101] on div at bounding box center [96, 95] width 10 height 11
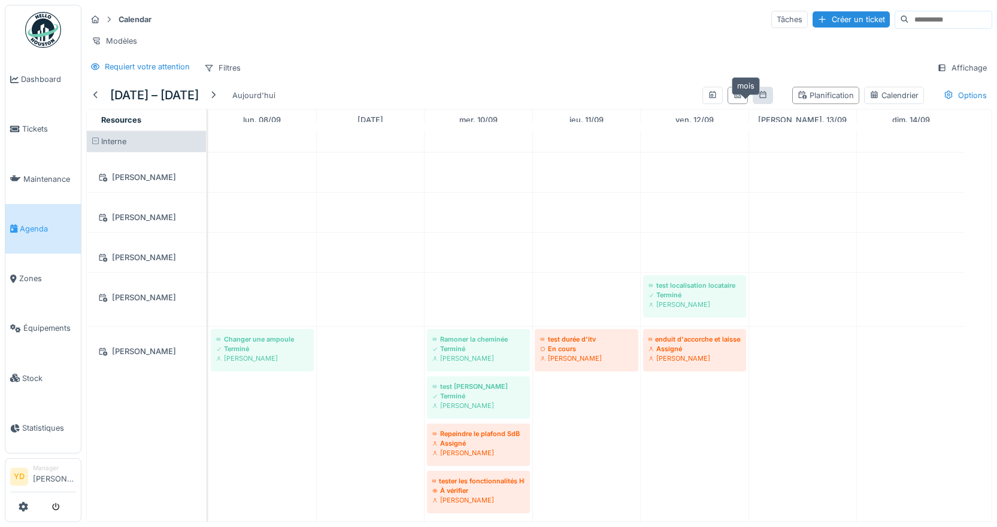
click at [758, 99] on icon at bounding box center [763, 95] width 10 height 8
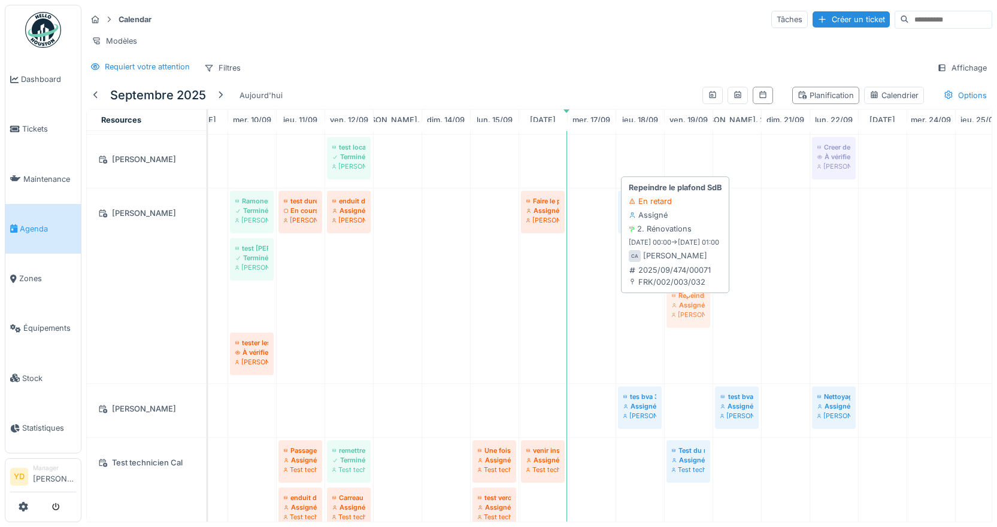
drag, startPoint x: 251, startPoint y: 314, endPoint x: 687, endPoint y: 315, distance: 436.4
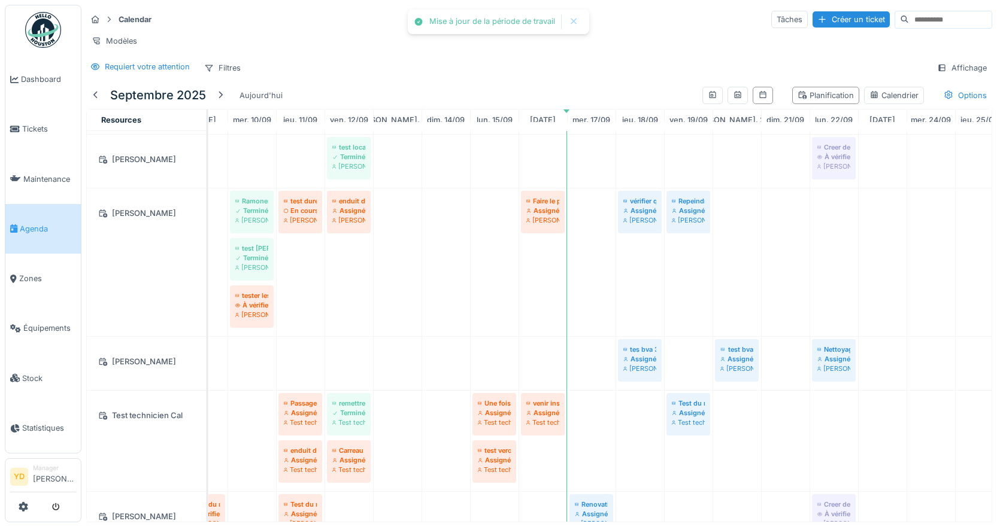
scroll to position [180, 0]
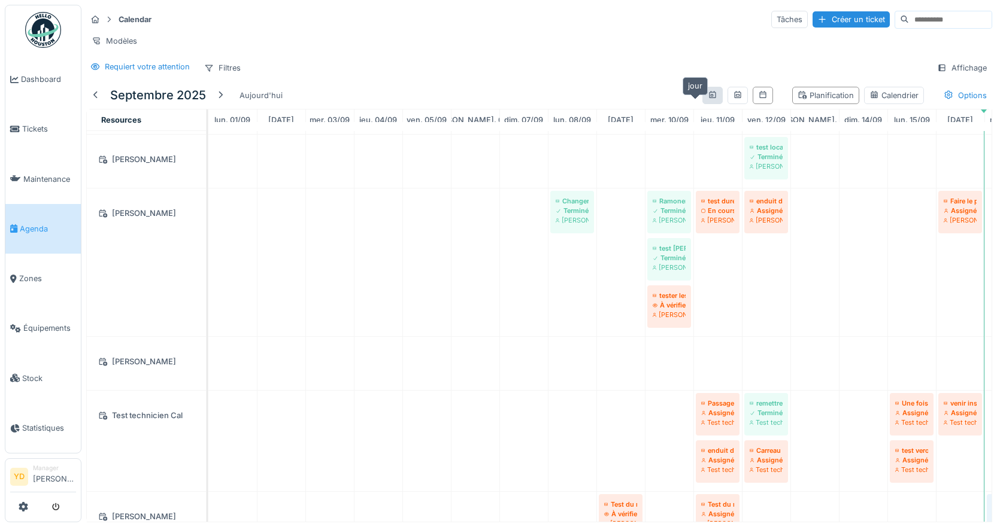
click at [708, 101] on div at bounding box center [713, 95] width 10 height 11
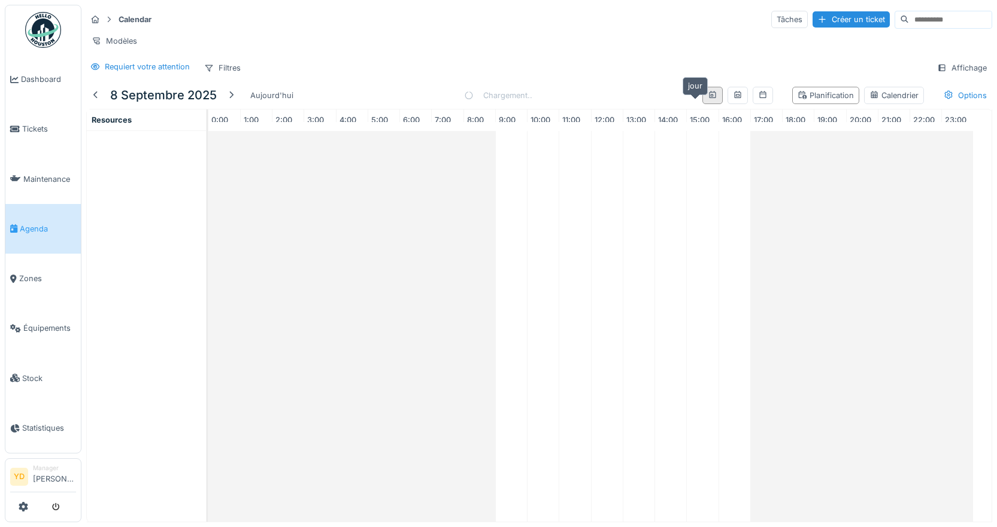
scroll to position [0, 0]
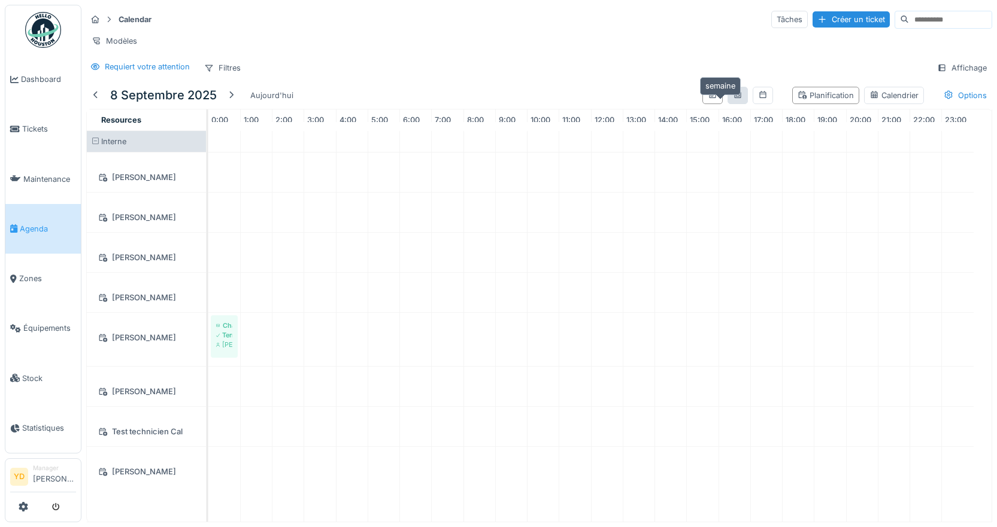
click at [734, 98] on icon at bounding box center [737, 94] width 7 height 7
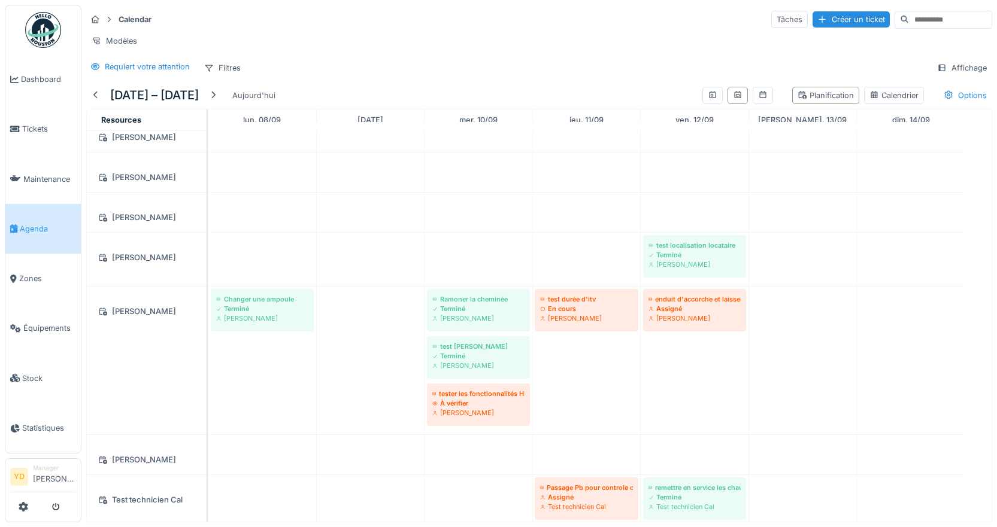
scroll to position [60, 0]
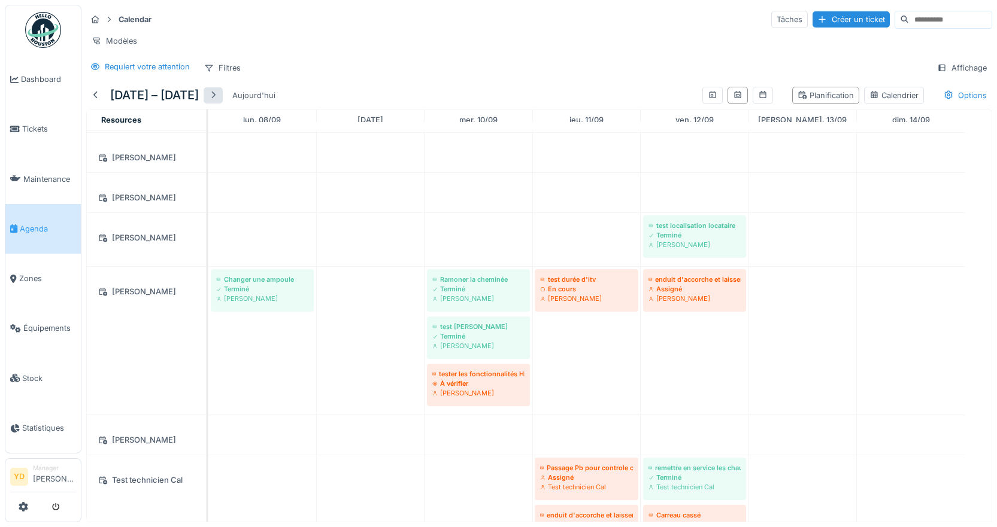
click at [218, 101] on div at bounding box center [213, 95] width 10 height 11
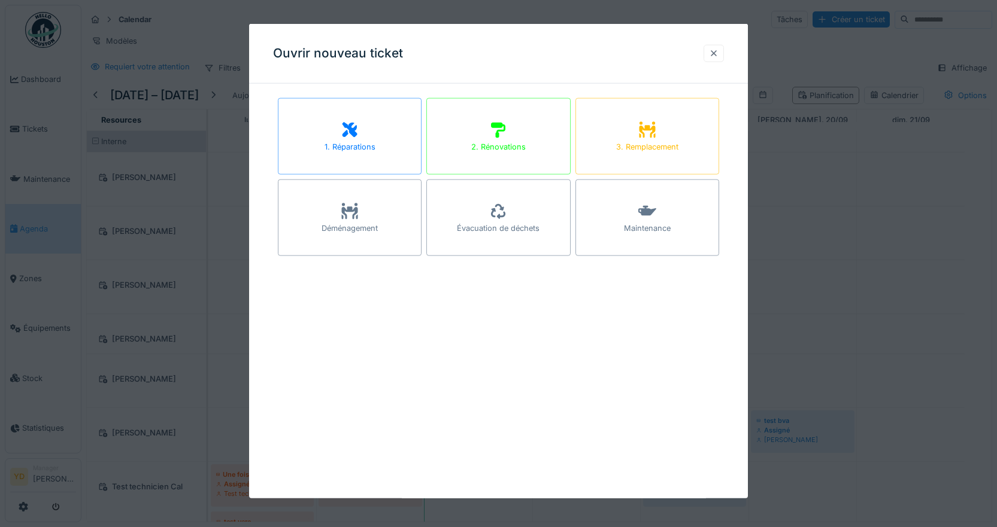
click at [714, 53] on div at bounding box center [714, 53] width 10 height 11
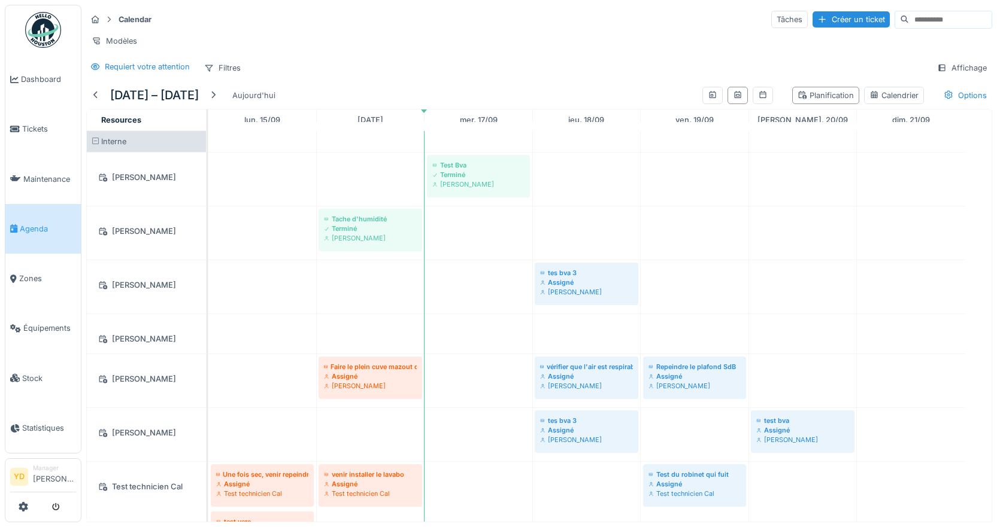
click at [689, 128] on link "ven. 19/09" at bounding box center [694, 120] width 44 height 16
click at [709, 98] on icon at bounding box center [712, 94] width 7 height 7
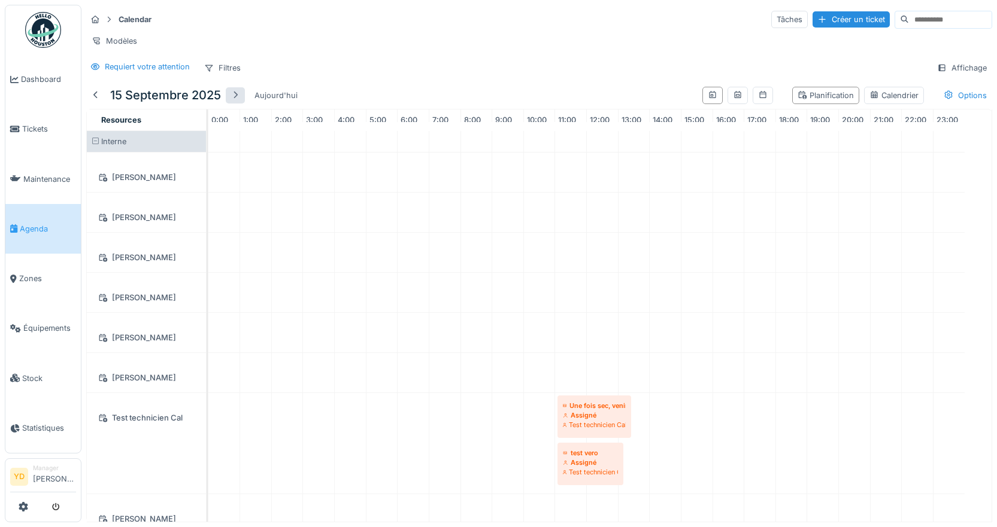
click at [233, 101] on div at bounding box center [235, 95] width 10 height 11
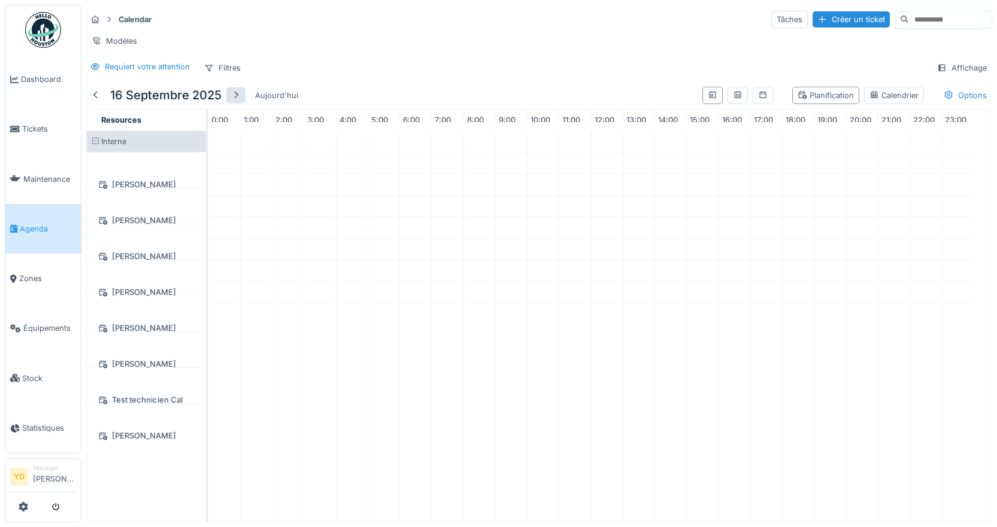
click at [233, 101] on div at bounding box center [236, 95] width 10 height 11
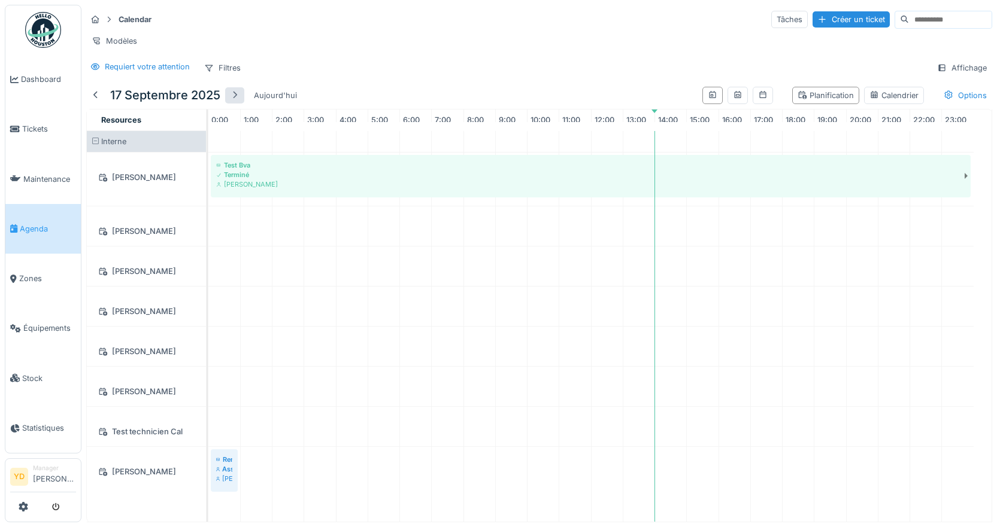
click at [233, 101] on div at bounding box center [235, 95] width 10 height 11
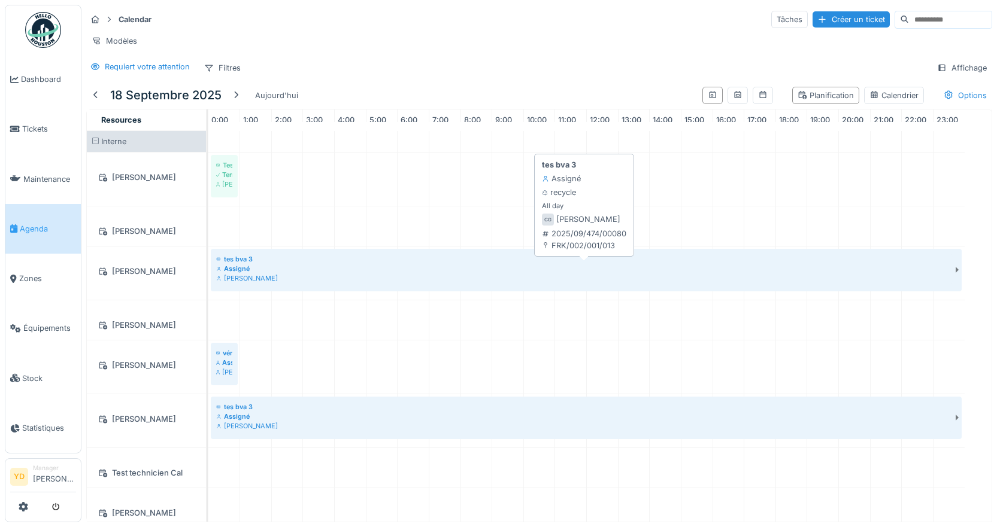
click at [233, 283] on div "Calogero Giuliano" at bounding box center [584, 279] width 736 height 10
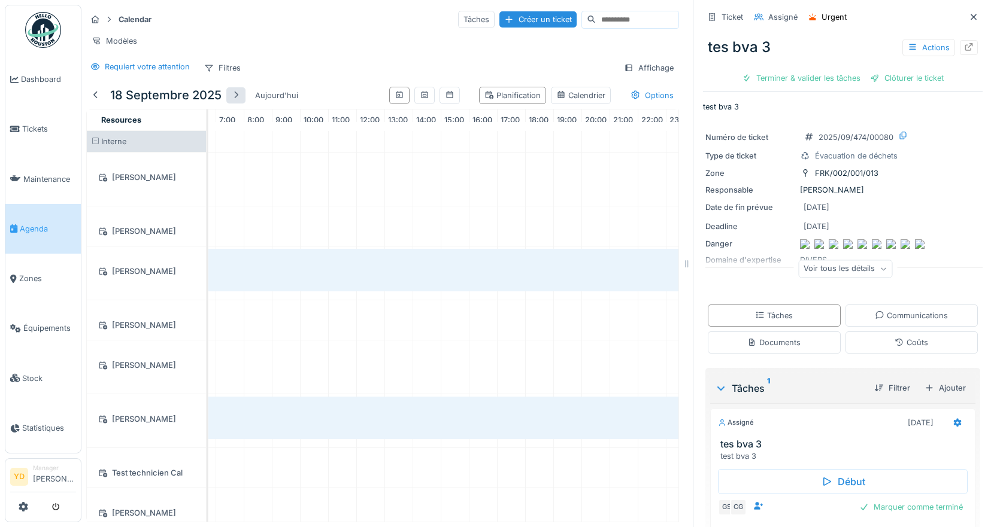
click at [238, 101] on div at bounding box center [236, 95] width 10 height 11
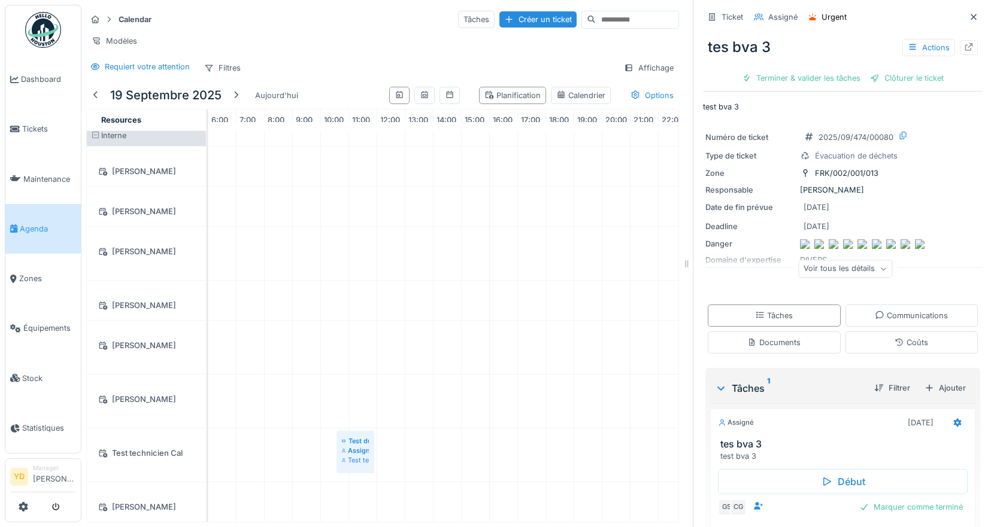
scroll to position [33, 0]
click at [122, 337] on div "Corentin Allain" at bounding box center [147, 346] width 110 height 19
drag, startPoint x: 224, startPoint y: 327, endPoint x: 493, endPoint y: 329, distance: 268.8
click at [208, 329] on div "Repeindre le plafond SdB Assigné Corentin Allain Repeindre le plafond SdB Assig…" at bounding box center [208, 347] width 0 height 53
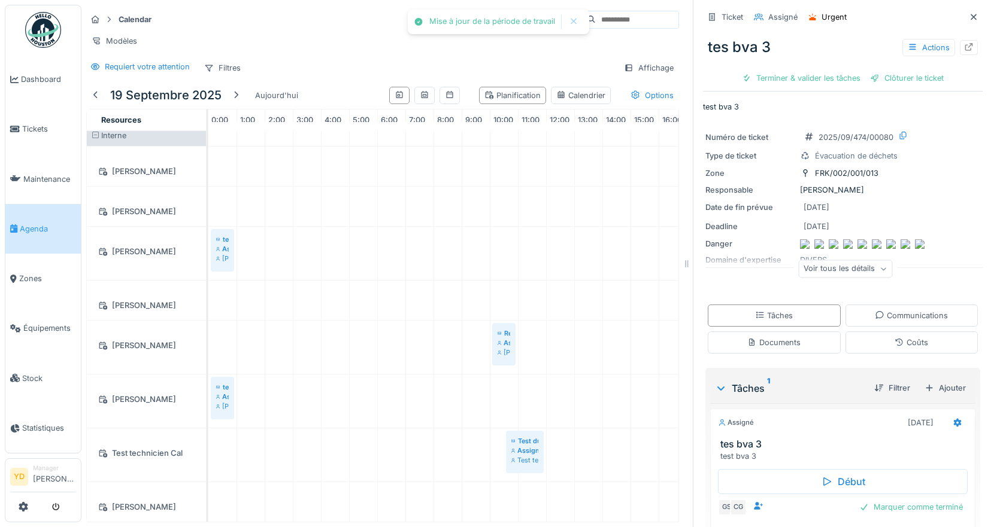
scroll to position [0, 169]
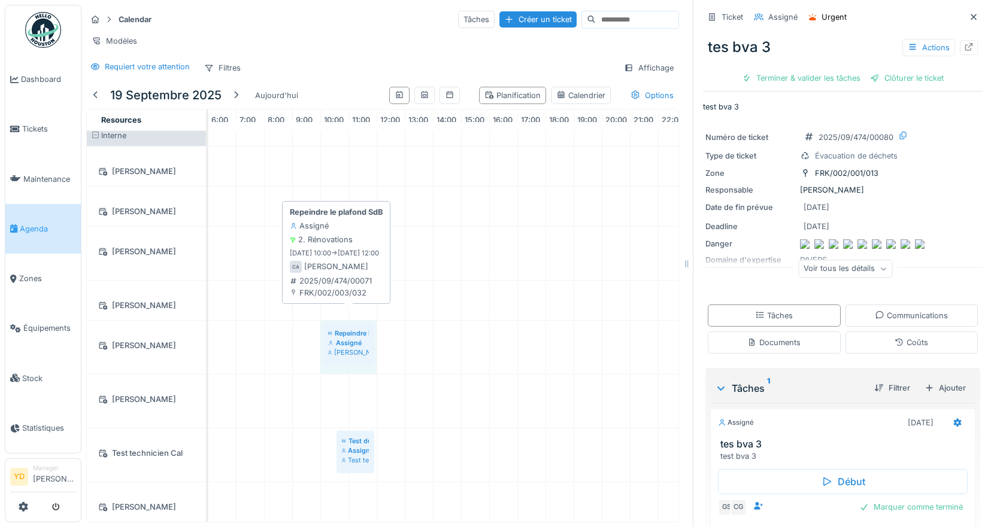
click at [39, 331] on div "Repeindre le plafond SdB Assigné Corentin Allain Repeindre le plafond SdB Assig…" at bounding box center [39, 347] width 0 height 53
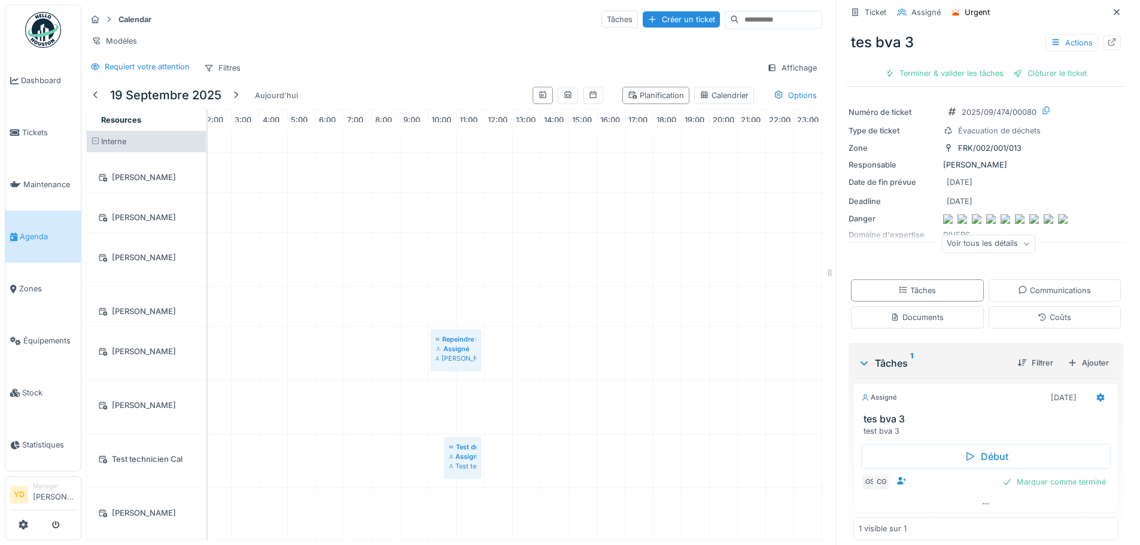
scroll to position [36, 0]
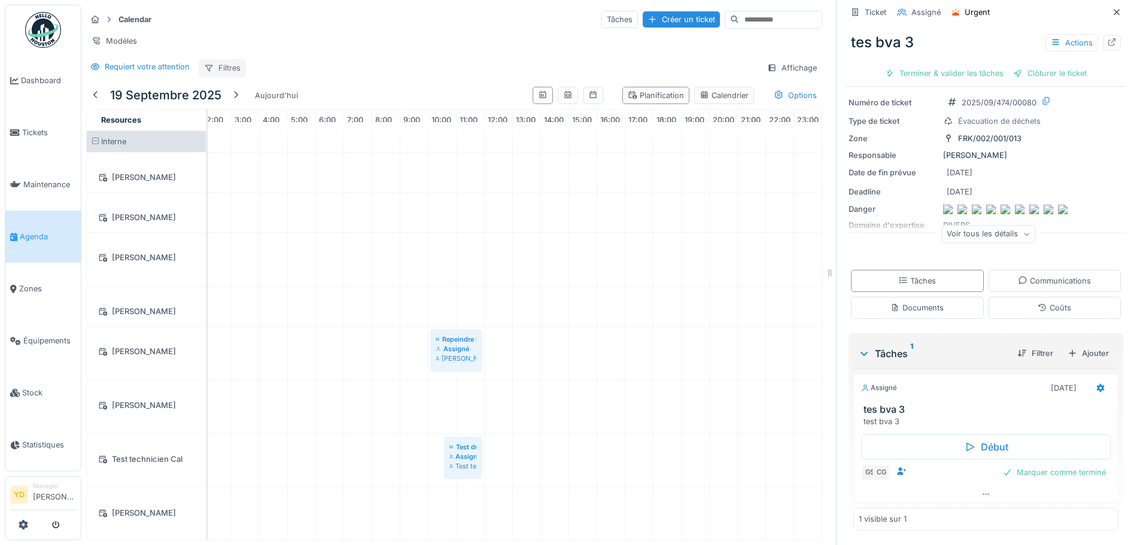
click at [222, 60] on div "Filtres" at bounding box center [222, 67] width 47 height 17
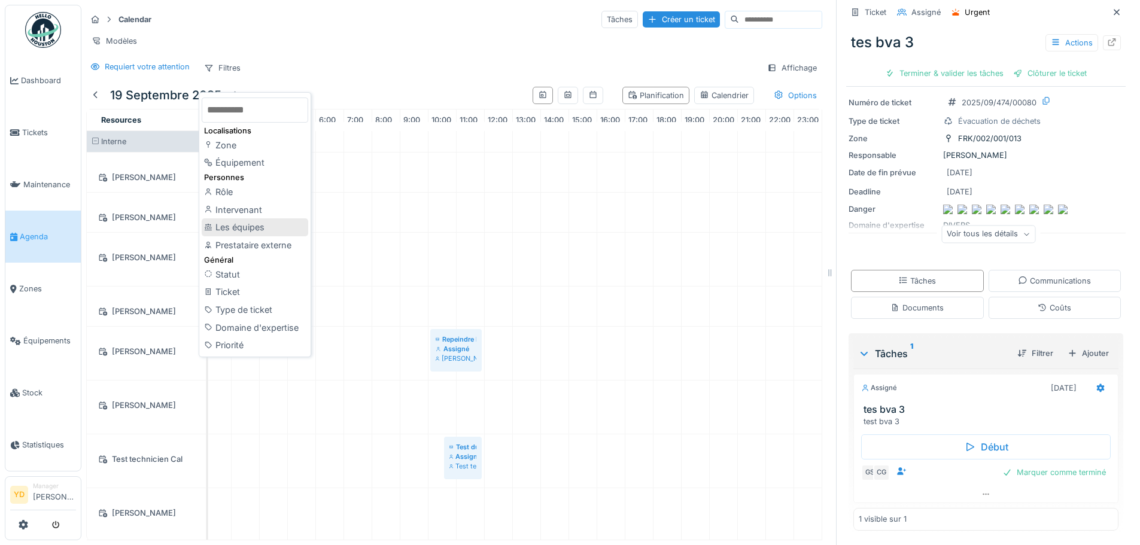
click at [235, 222] on div "Les équipes" at bounding box center [255, 227] width 107 height 18
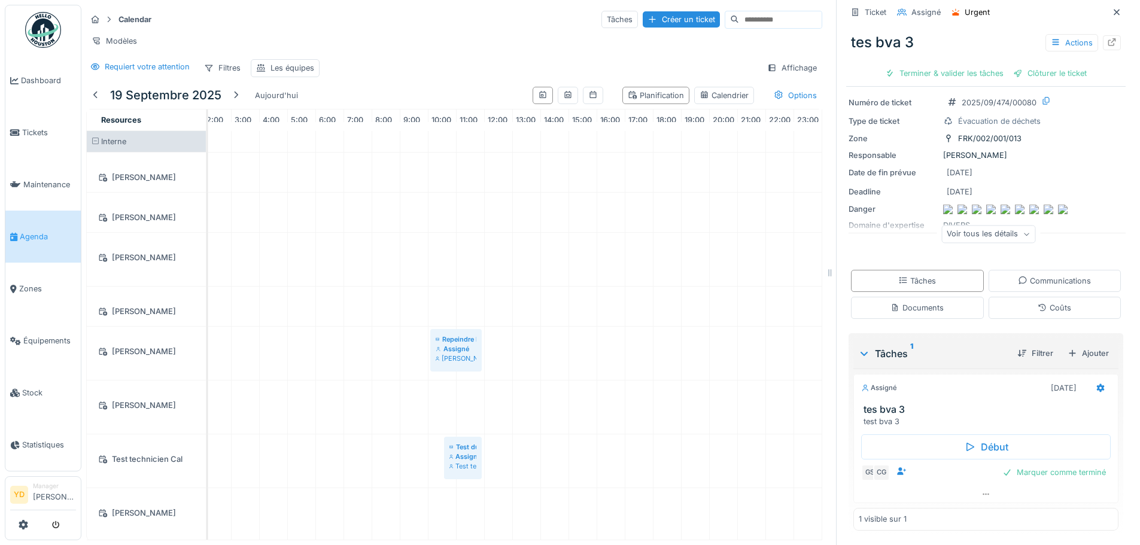
scroll to position [0, 89]
click at [295, 66] on div "Les équipes" at bounding box center [293, 67] width 44 height 11
click at [381, 126] on div at bounding box center [387, 134] width 29 height 23
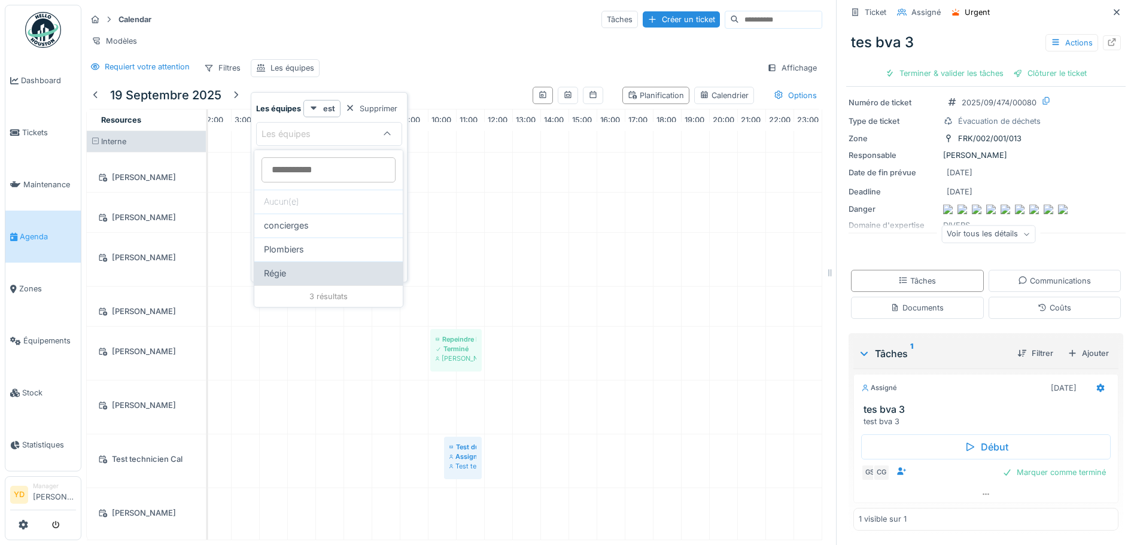
click at [289, 276] on div "Régie" at bounding box center [328, 273] width 129 height 13
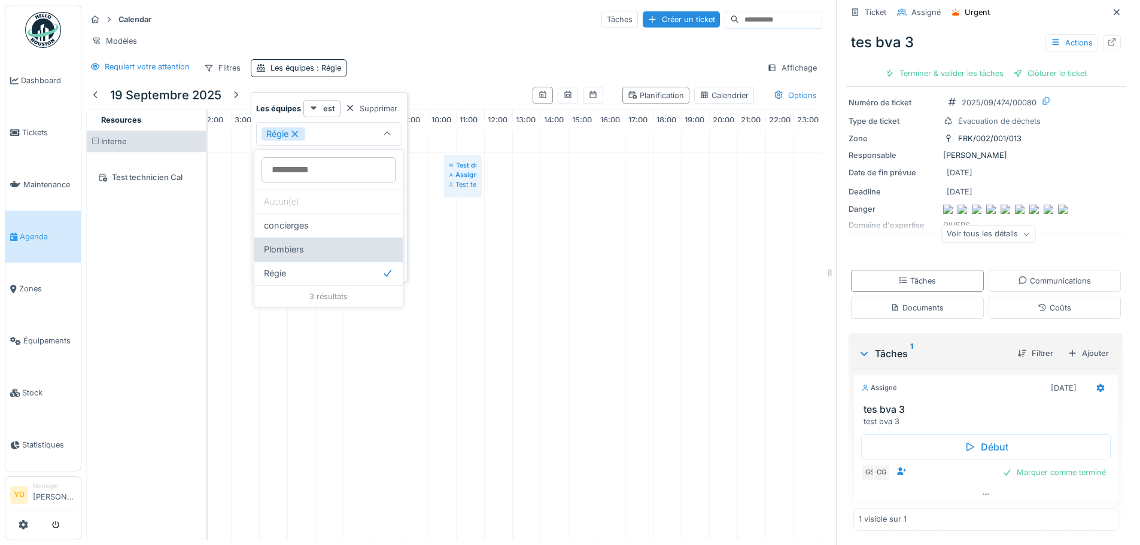
click at [308, 247] on div "Plombiers" at bounding box center [328, 249] width 129 height 13
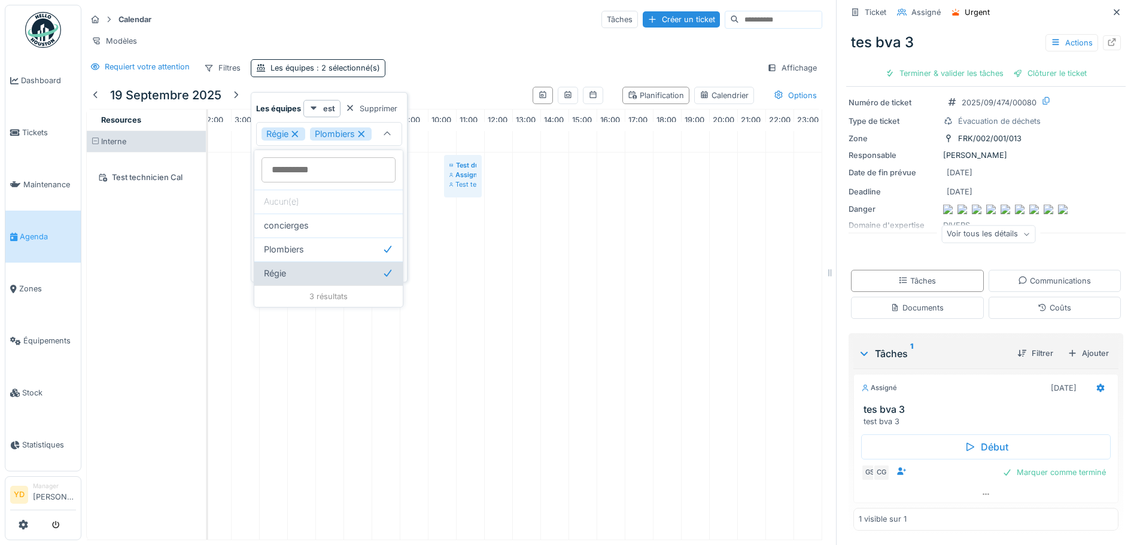
click at [282, 277] on span "Régie" at bounding box center [275, 273] width 22 height 13
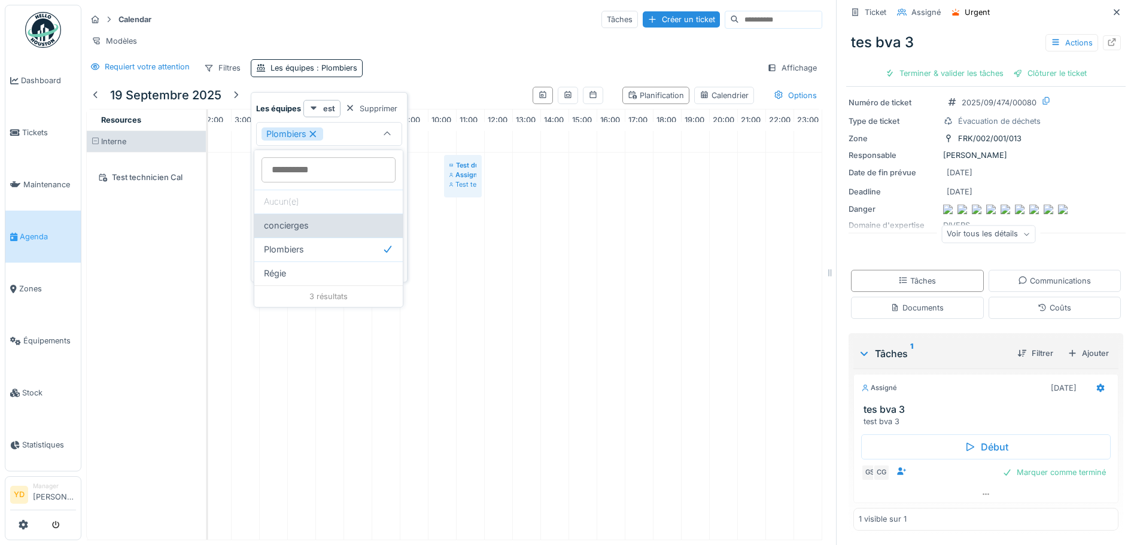
click at [320, 229] on div "concierges" at bounding box center [328, 225] width 129 height 13
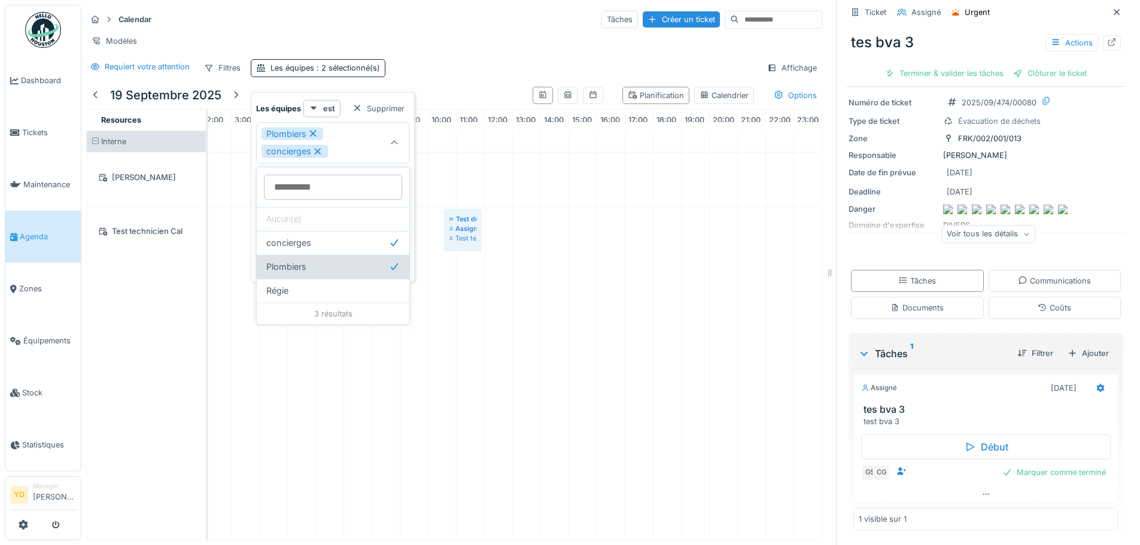
click at [325, 269] on div "Plombiers" at bounding box center [332, 266] width 133 height 13
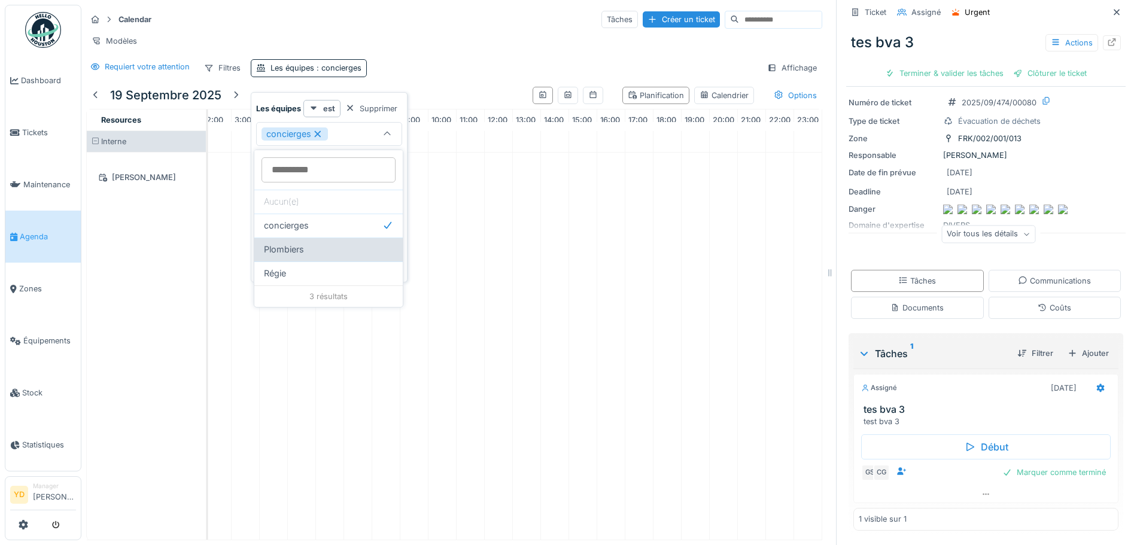
click at [311, 250] on div "Plombiers" at bounding box center [328, 249] width 129 height 13
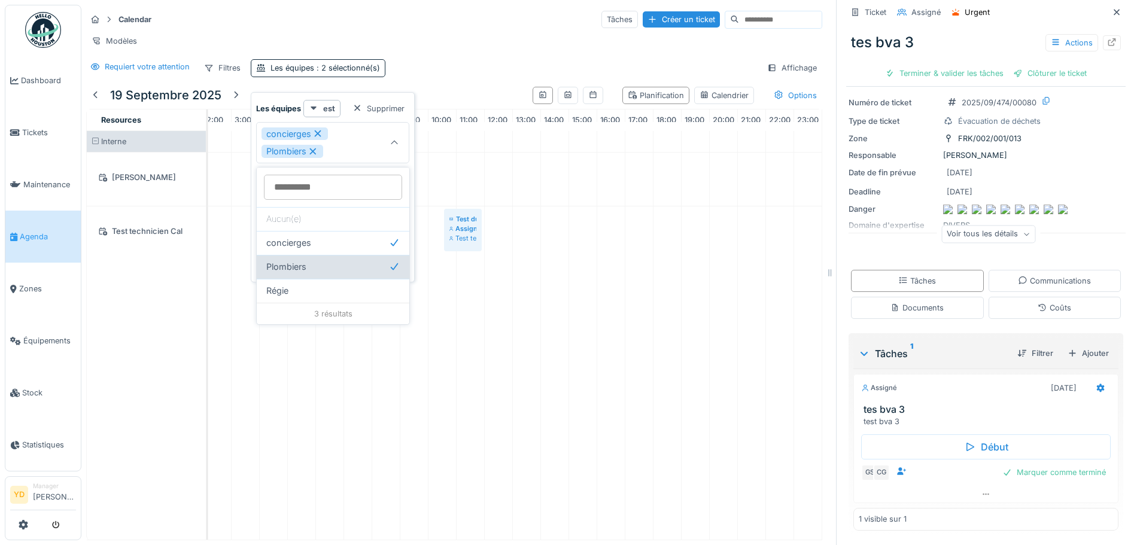
click at [306, 265] on span "Plombiers" at bounding box center [286, 266] width 40 height 13
type input "***"
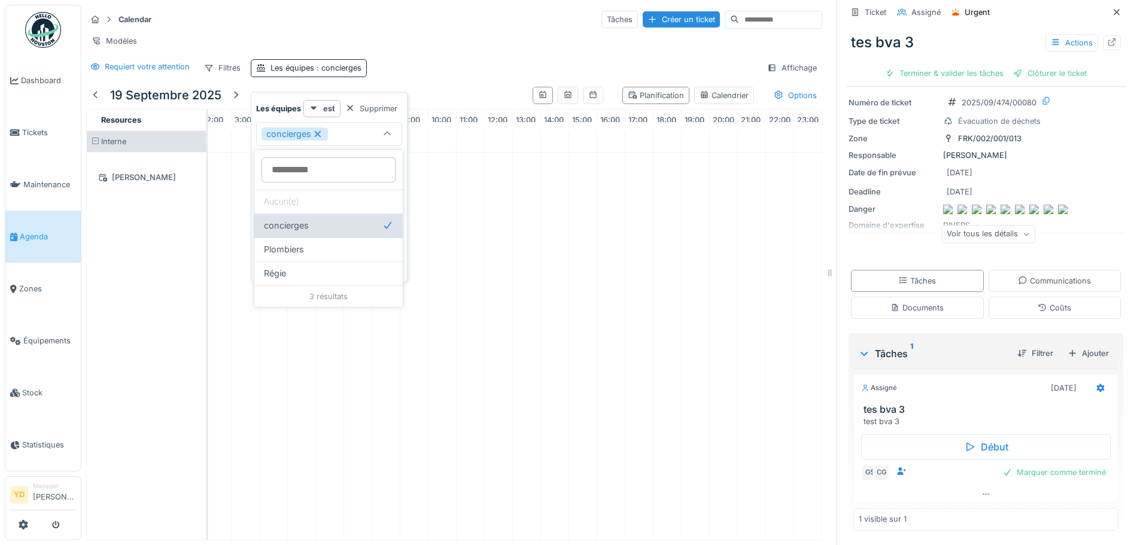
click at [335, 233] on div "concierges" at bounding box center [328, 226] width 148 height 24
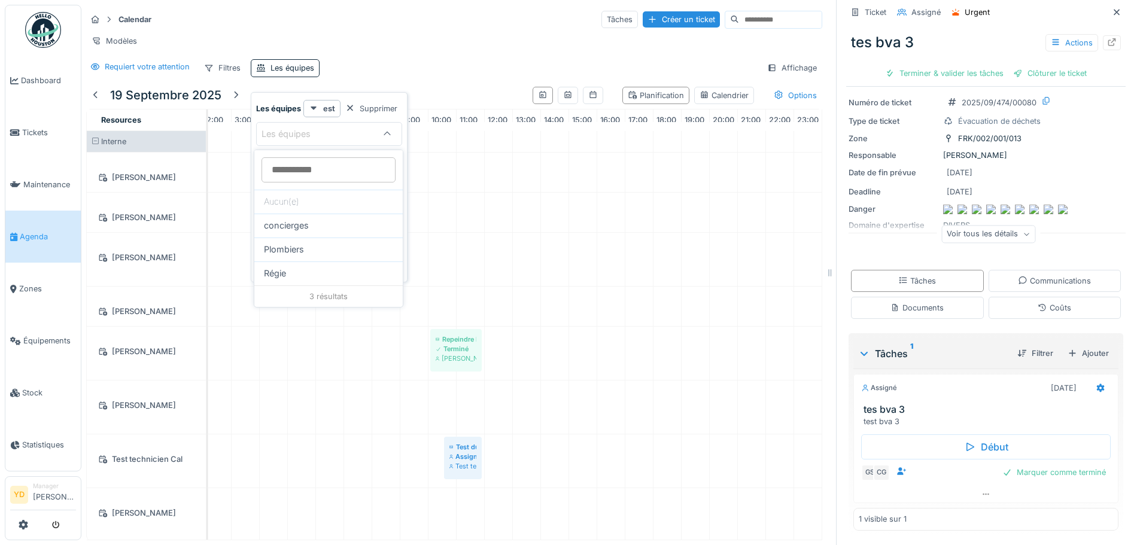
scroll to position [0, 89]
click at [347, 108] on div at bounding box center [350, 108] width 10 height 11
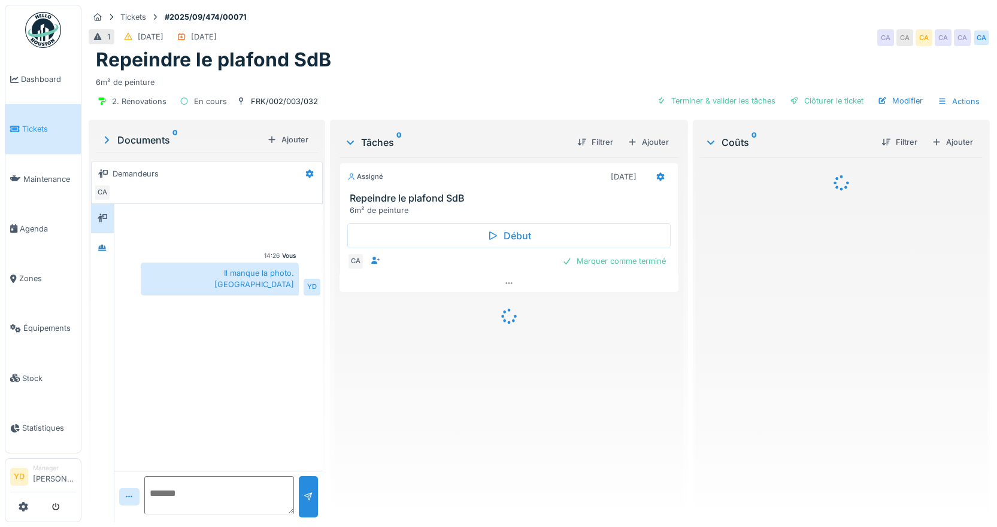
scroll to position [9, 0]
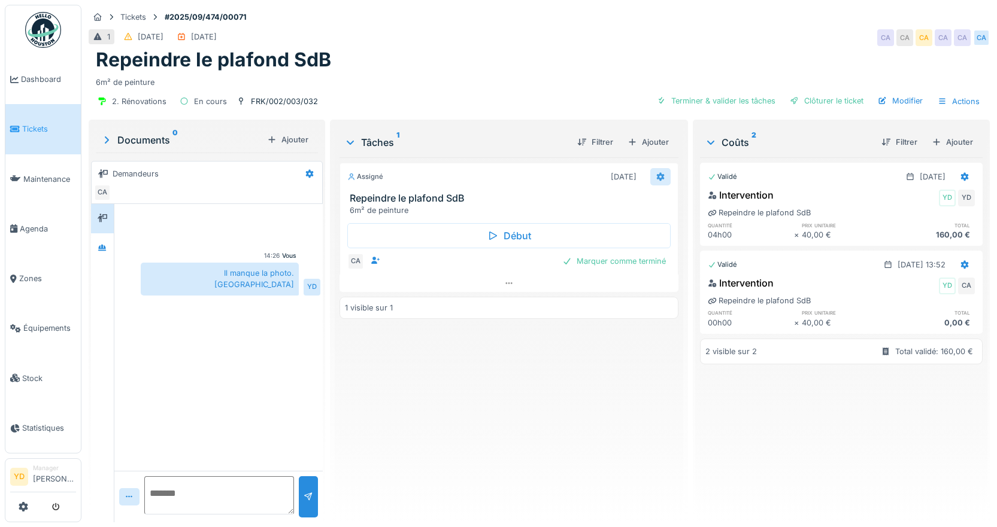
click at [658, 173] on icon at bounding box center [660, 177] width 10 height 8
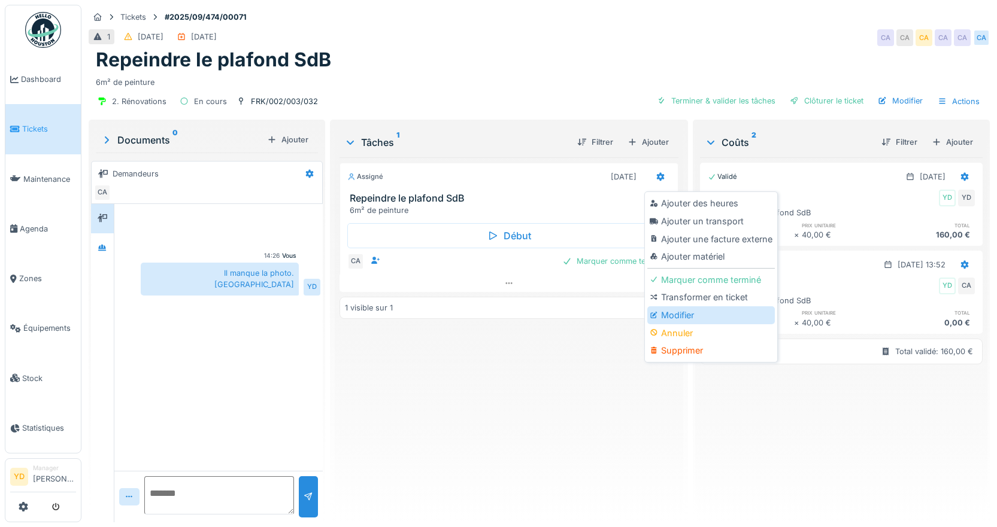
click at [683, 307] on div "Modifier" at bounding box center [710, 315] width 127 height 18
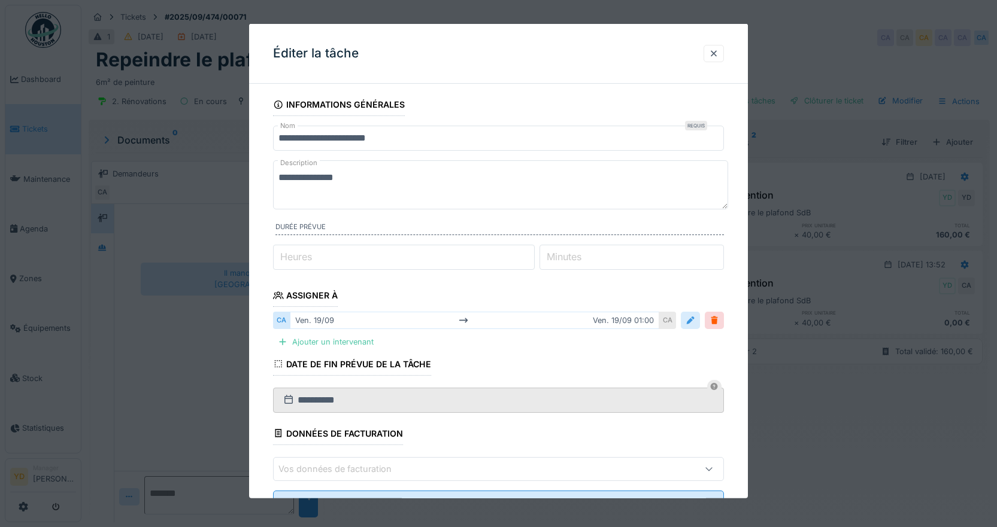
click at [695, 321] on div at bounding box center [690, 320] width 10 height 11
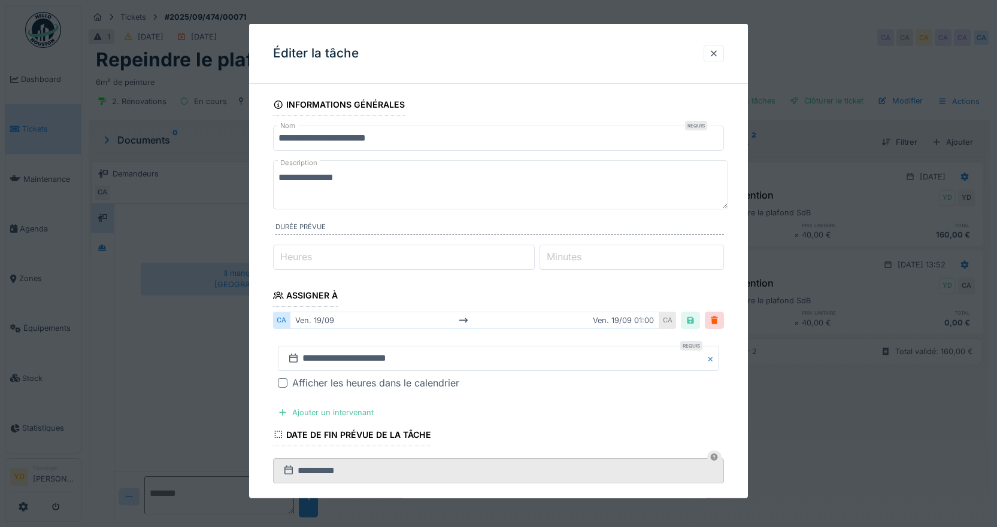
click at [284, 386] on div at bounding box center [283, 383] width 10 height 10
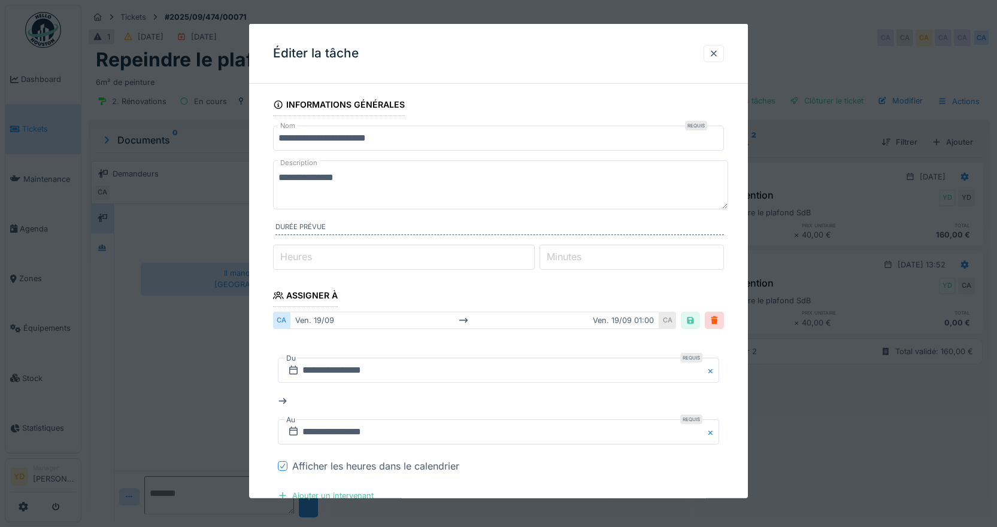
scroll to position [0, 0]
click at [718, 57] on div at bounding box center [714, 53] width 10 height 11
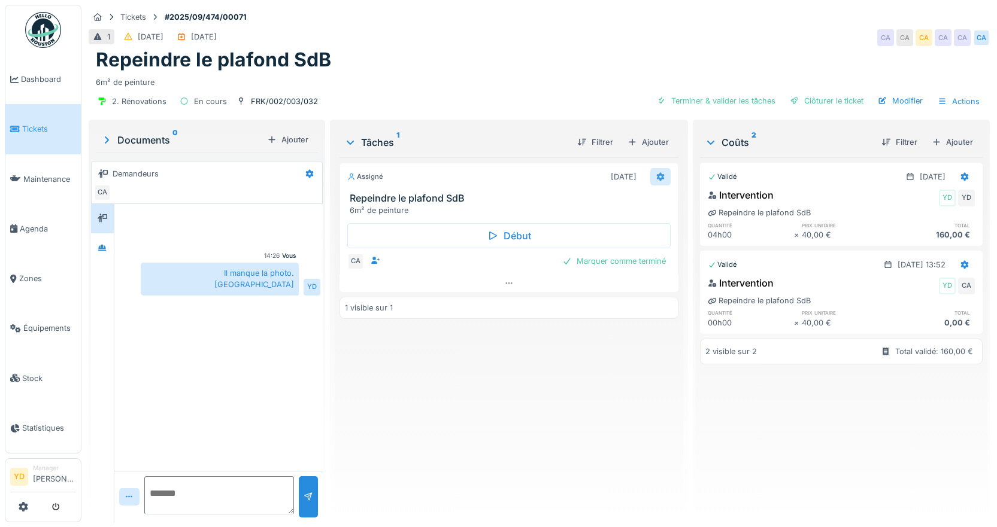
click at [657, 178] on icon at bounding box center [660, 177] width 8 height 8
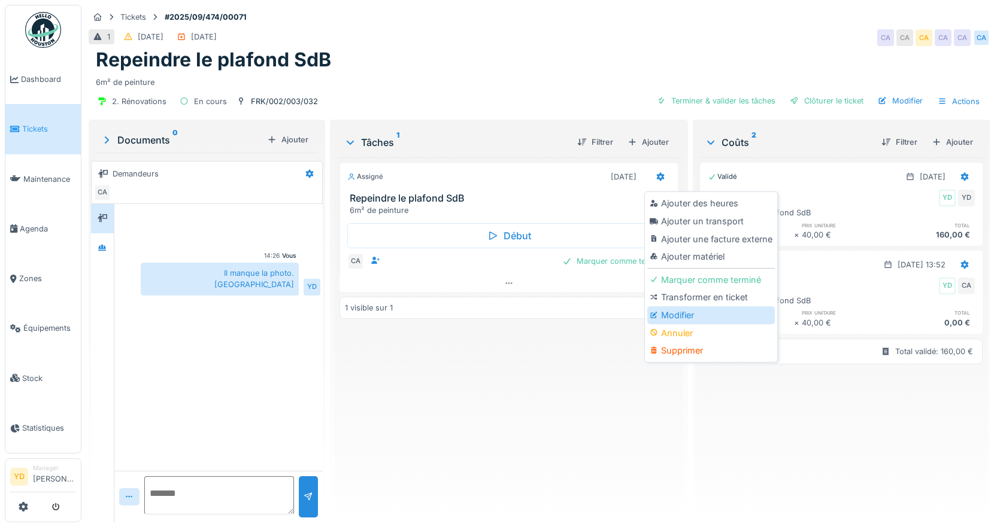
click at [663, 315] on div "Modifier" at bounding box center [710, 315] width 127 height 18
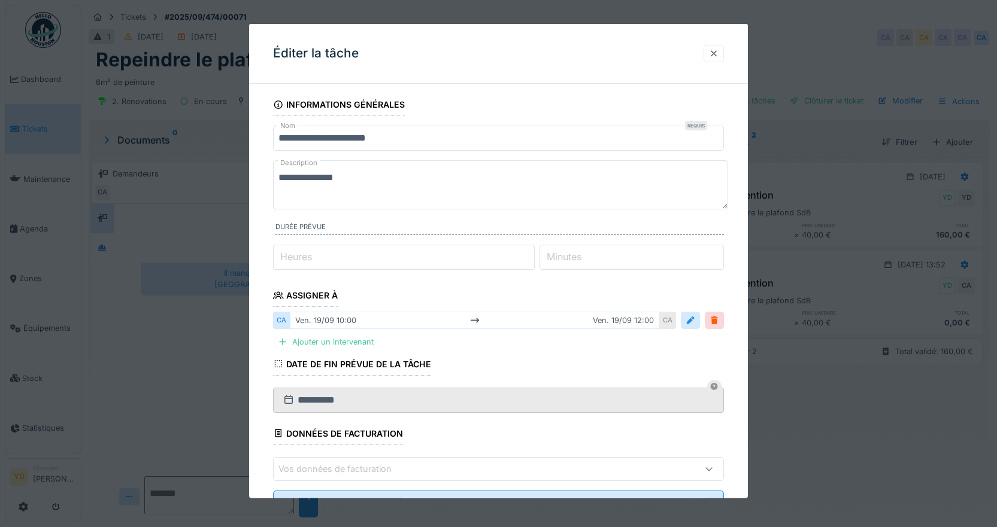
click at [718, 53] on div at bounding box center [714, 53] width 10 height 11
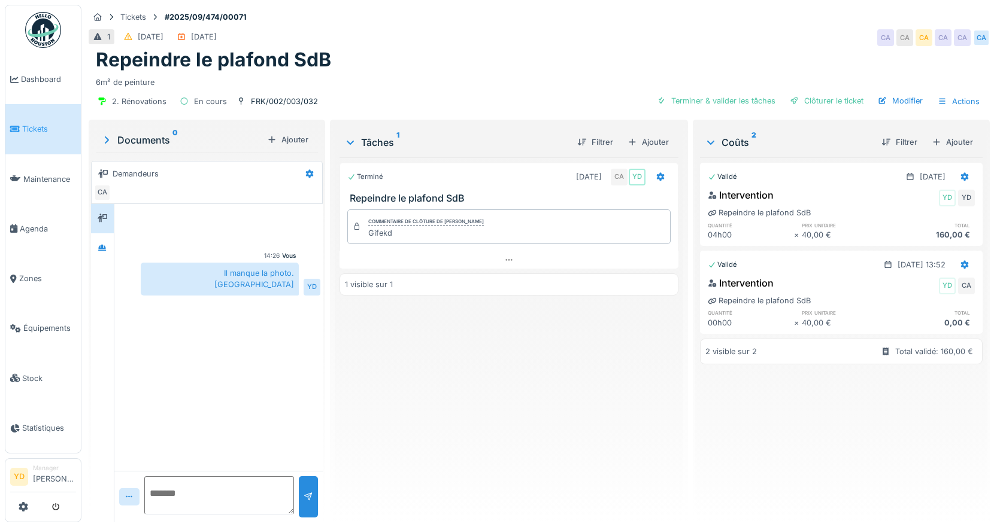
click at [33, 127] on span "Tickets" at bounding box center [49, 128] width 54 height 11
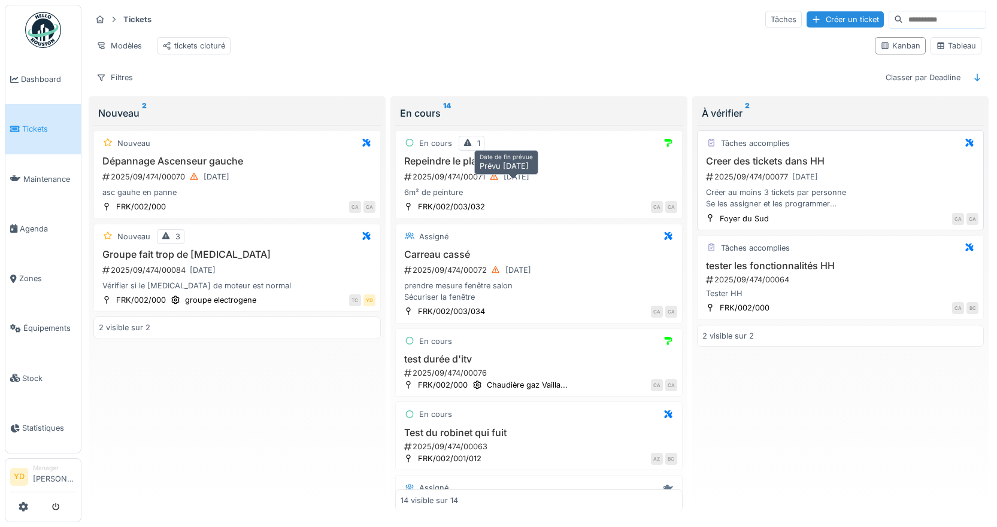
click at [522, 178] on div "[DATE]" at bounding box center [509, 176] width 48 height 15
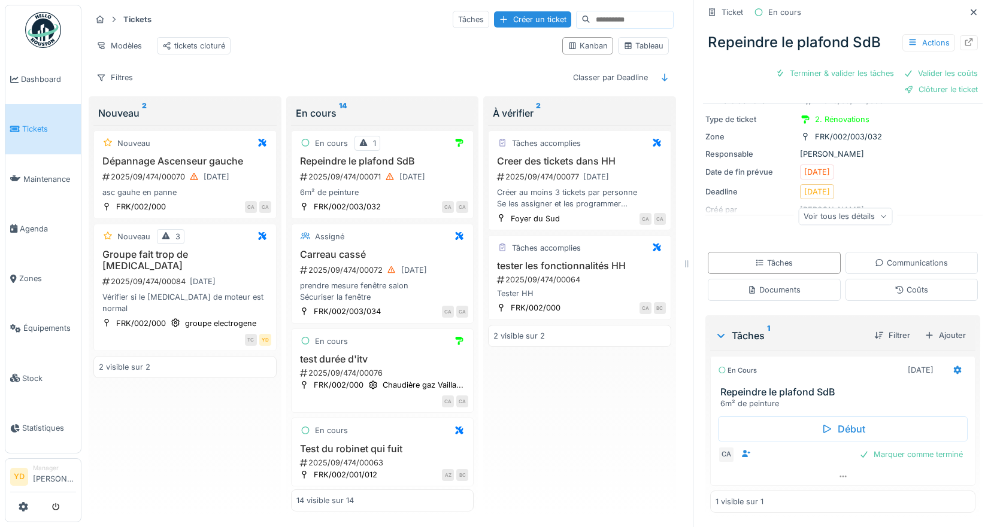
scroll to position [9, 0]
click at [749, 284] on div "Documents" at bounding box center [773, 289] width 53 height 11
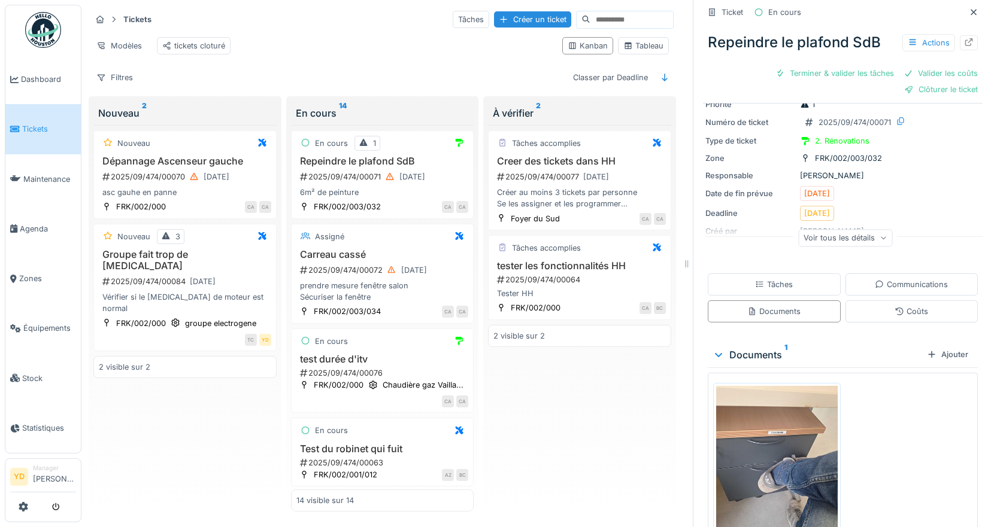
scroll to position [0, 0]
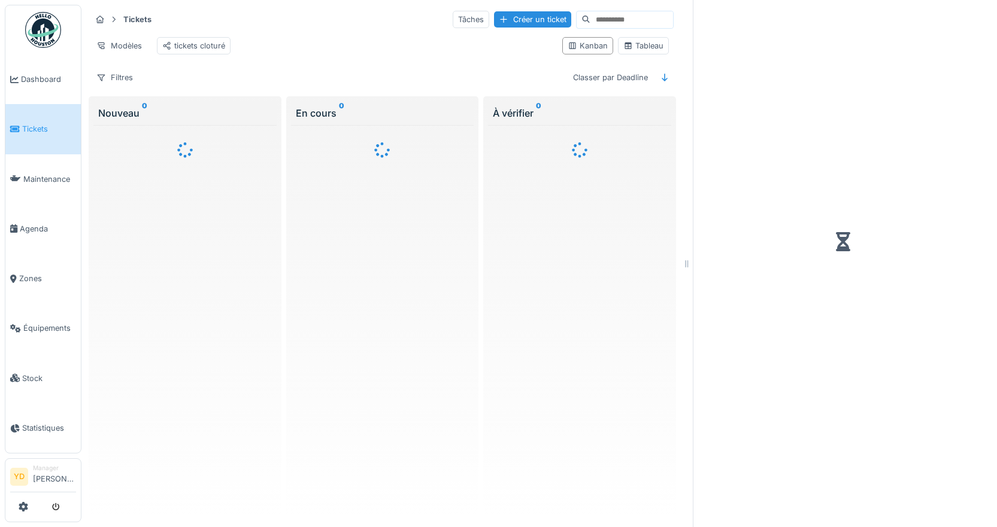
scroll to position [9, 0]
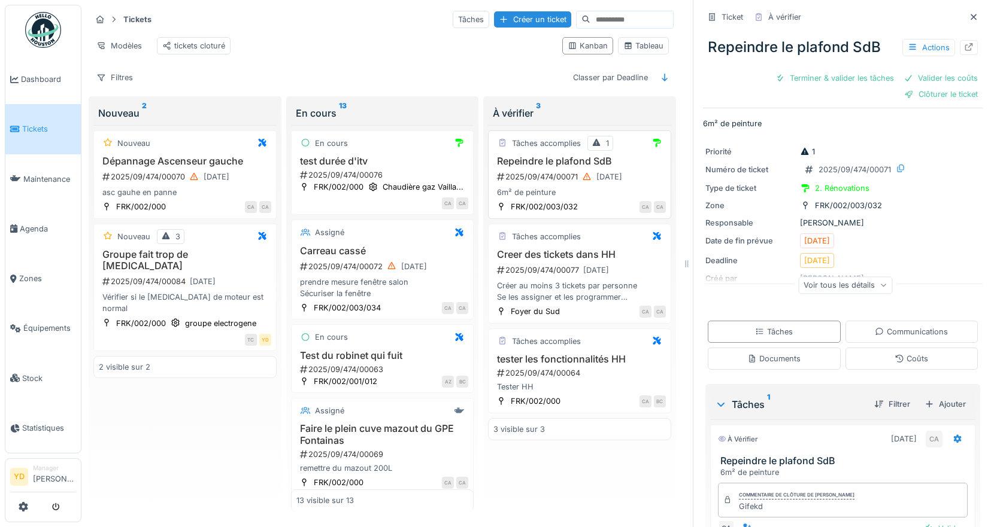
click at [518, 174] on div "2025/09/474/00071 [DATE]" at bounding box center [581, 176] width 170 height 15
click at [964, 42] on div at bounding box center [969, 47] width 10 height 11
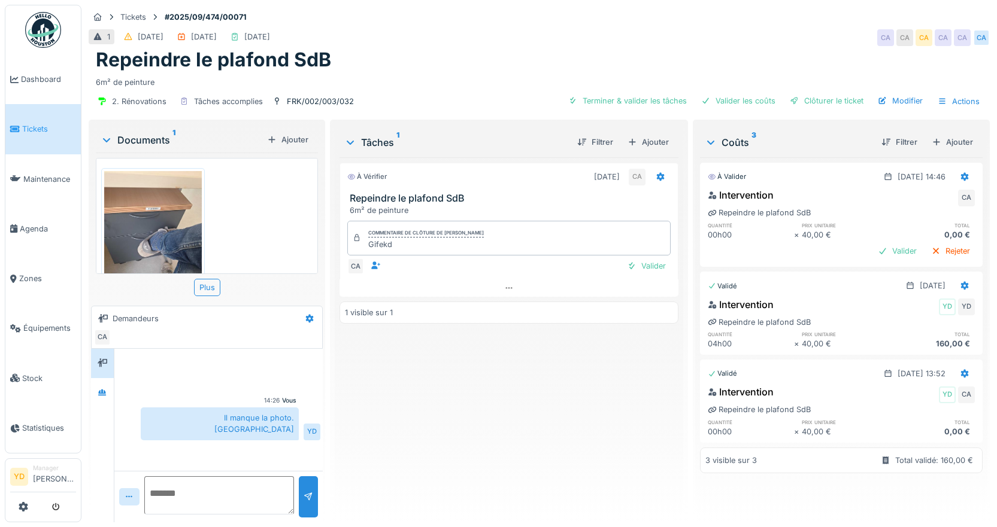
scroll to position [9, 0]
click at [936, 134] on div "Ajouter" at bounding box center [952, 142] width 51 height 16
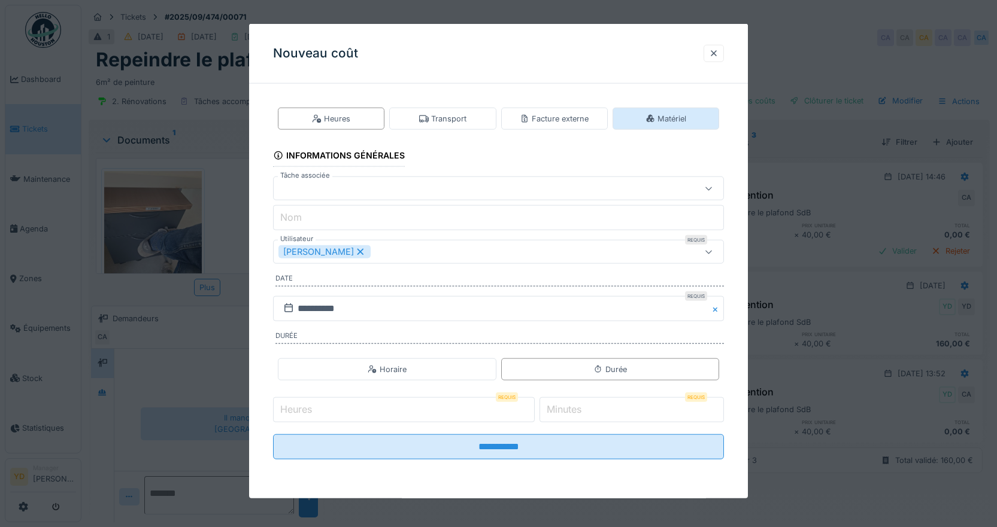
click at [648, 120] on div "Matériel" at bounding box center [665, 119] width 107 height 22
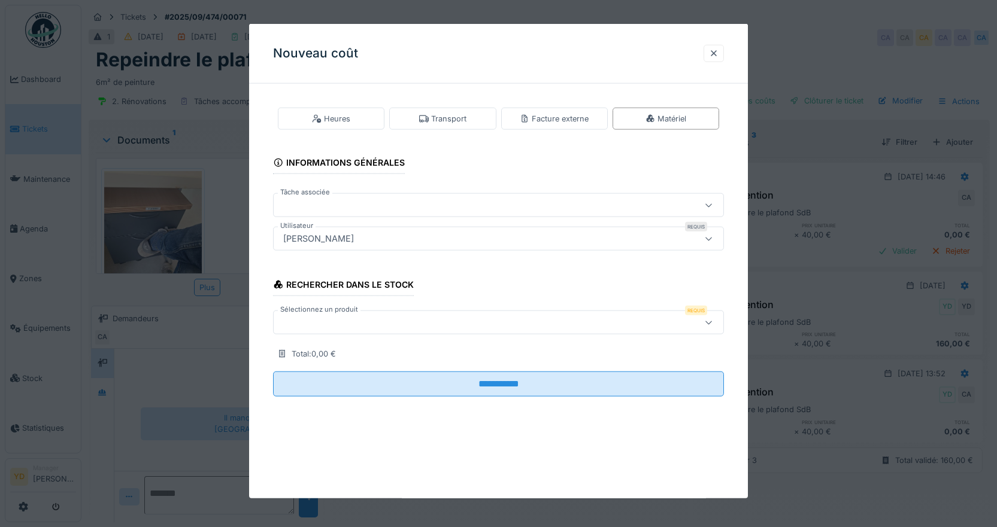
click at [333, 328] on div at bounding box center [471, 322] width 386 height 13
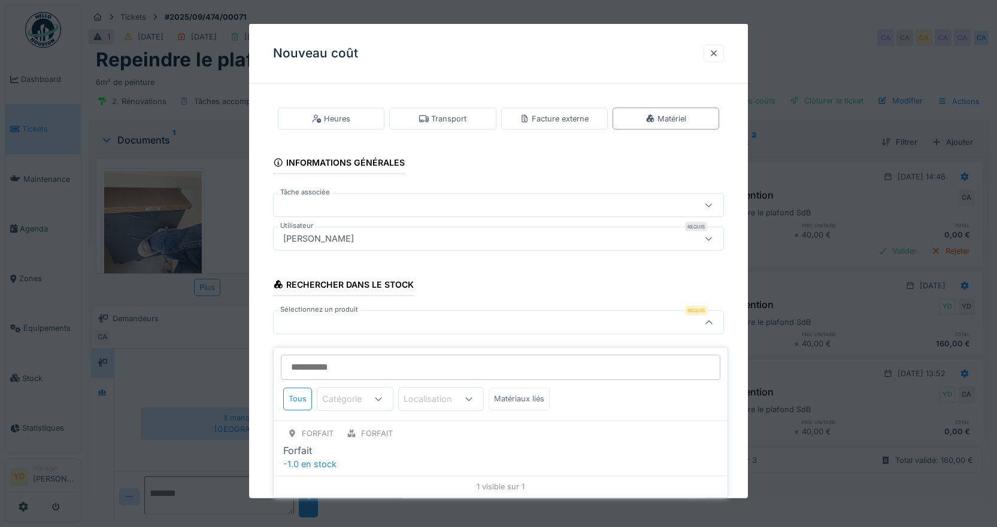
click at [520, 388] on div "Matériaux liés" at bounding box center [518, 399] width 61 height 22
click at [526, 391] on div "Matériaux liés" at bounding box center [518, 399] width 61 height 22
click at [296, 388] on div "Tous" at bounding box center [297, 399] width 29 height 22
click at [714, 324] on icon at bounding box center [709, 323] width 10 height 8
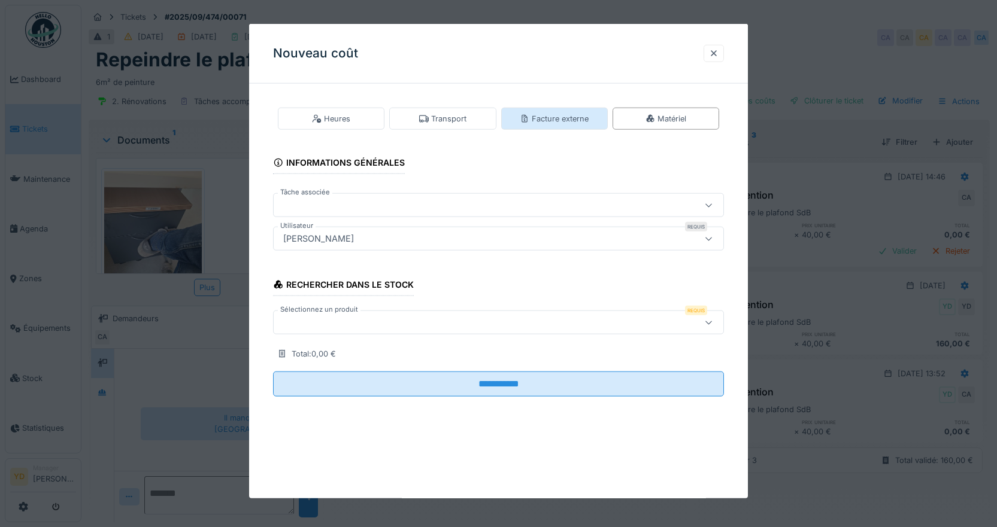
click at [566, 125] on div "Facture externe" at bounding box center [554, 119] width 107 height 22
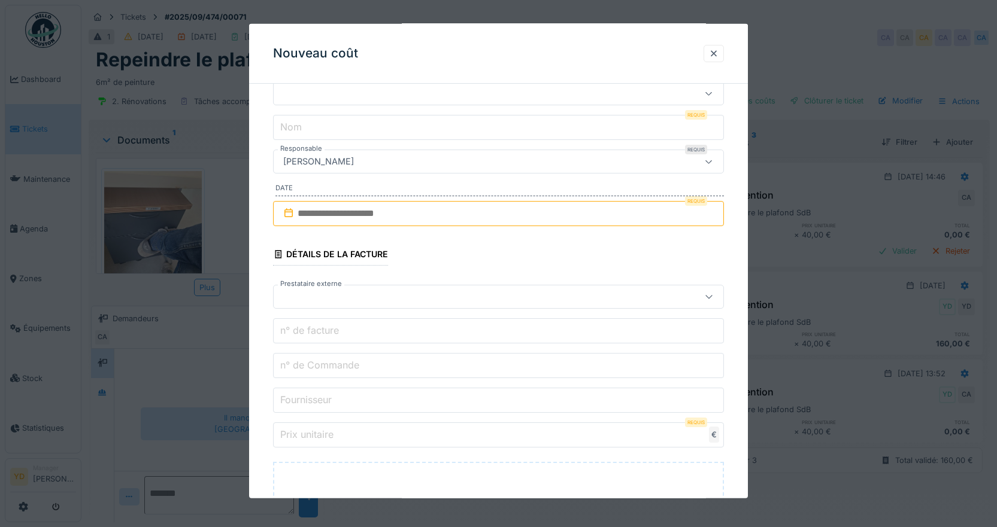
scroll to position [120, 0]
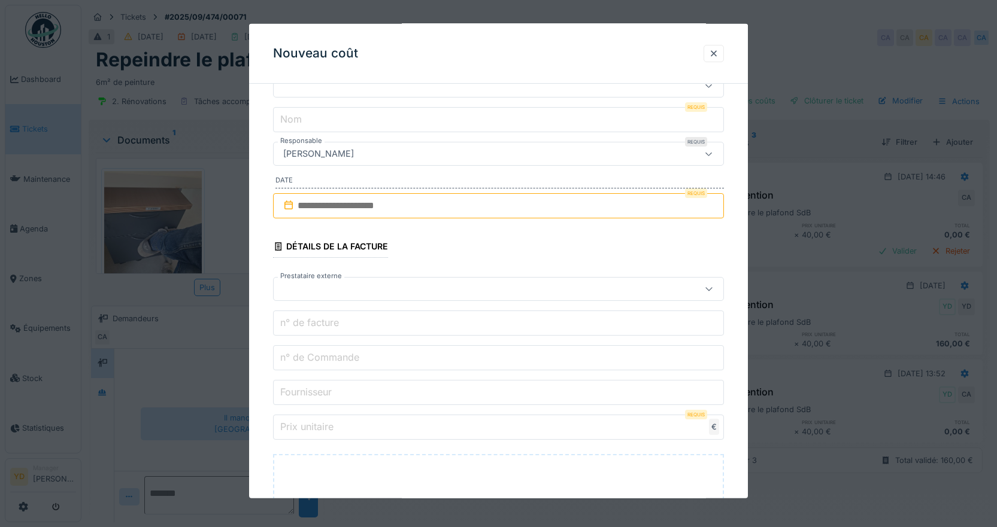
click at [493, 281] on div at bounding box center [498, 289] width 451 height 24
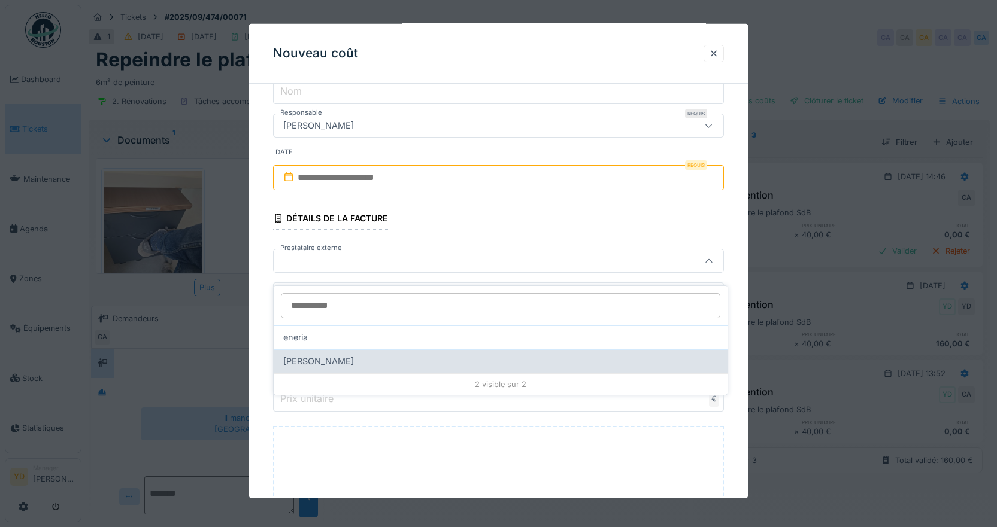
click at [302, 355] on span "Romain Tenance" at bounding box center [318, 361] width 71 height 13
type input "*****"
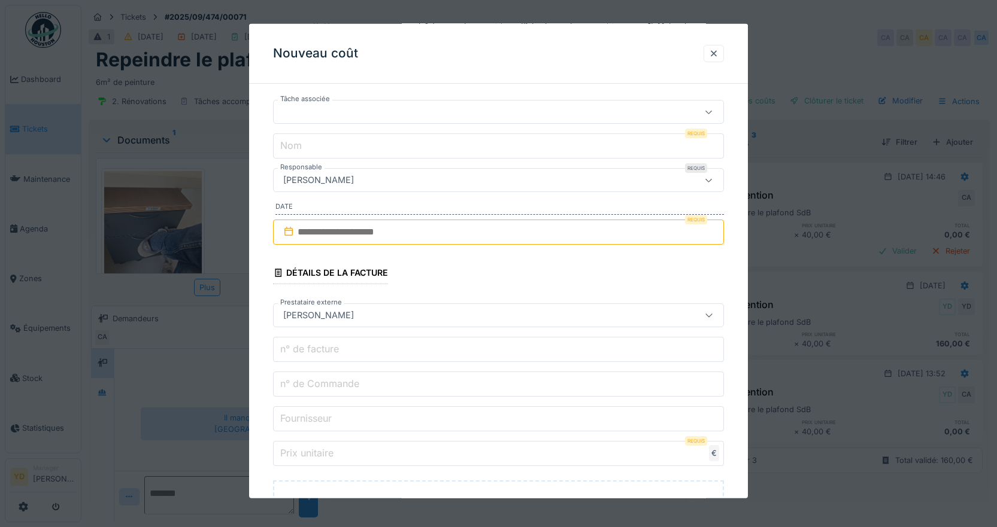
scroll to position [88, 0]
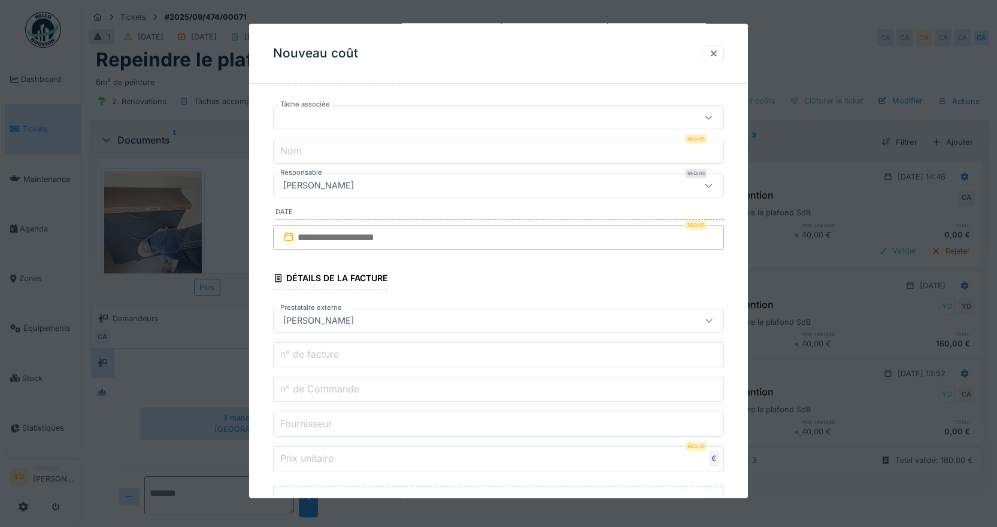
click at [368, 240] on input "text" at bounding box center [498, 237] width 451 height 25
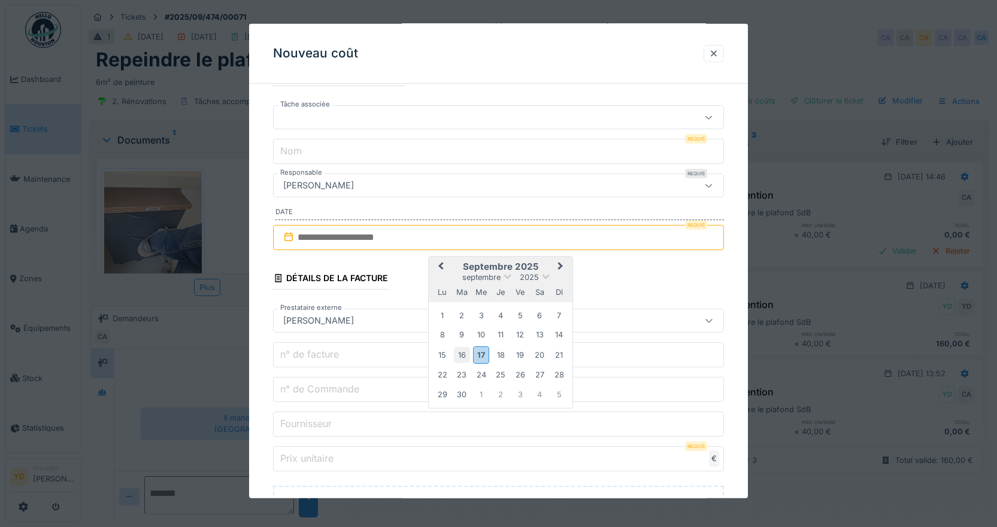
click at [460, 353] on div "16" at bounding box center [462, 355] width 16 height 16
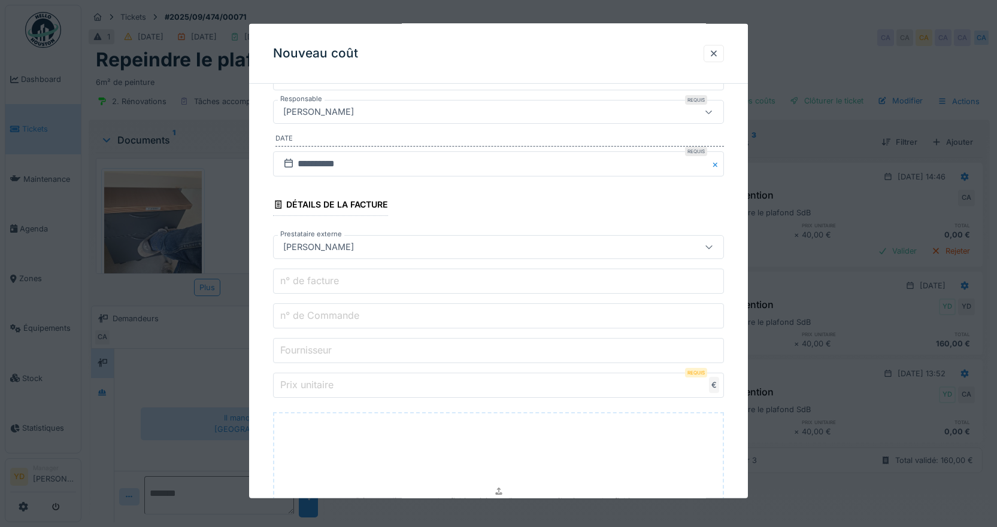
scroll to position [327, 0]
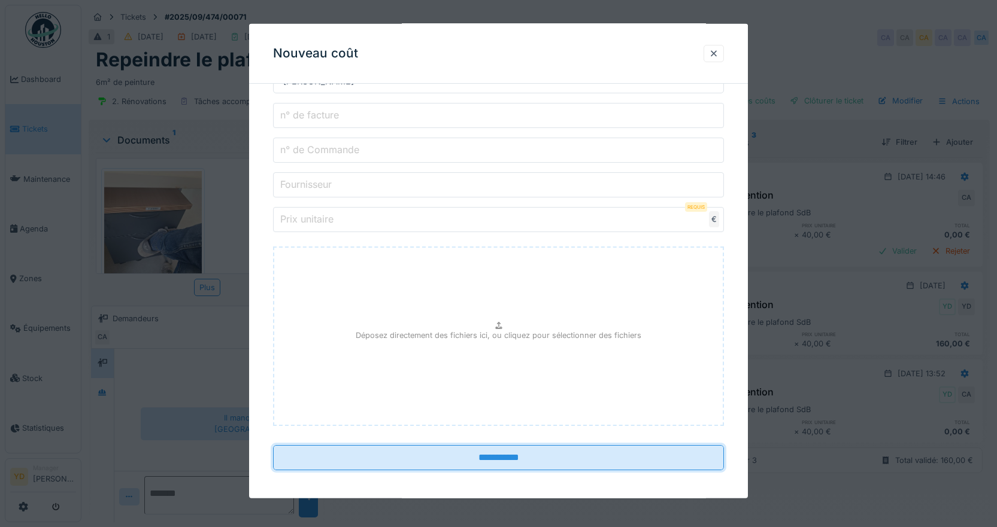
click at [503, 464] on input "**********" at bounding box center [498, 457] width 451 height 25
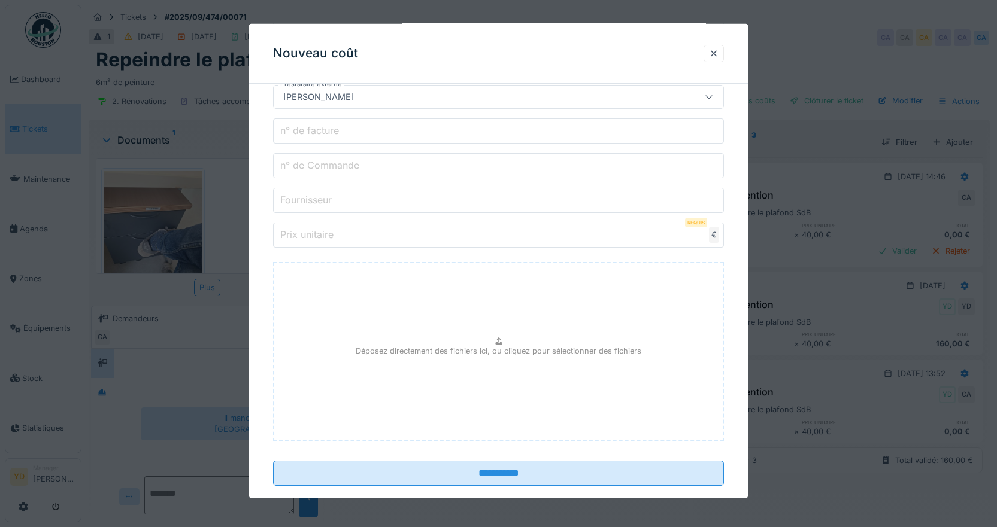
scroll to position [323, 0]
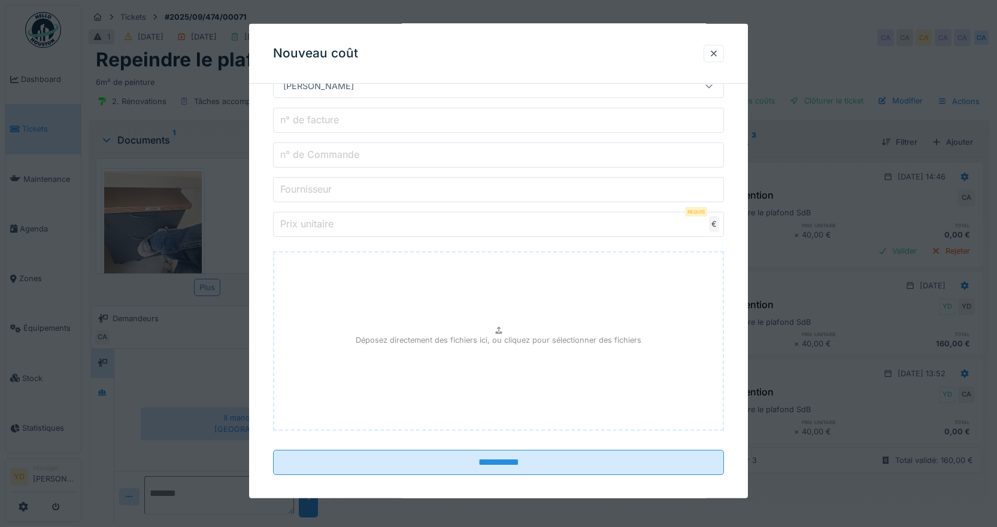
click at [501, 220] on input "Prix unitaire" at bounding box center [498, 224] width 451 height 25
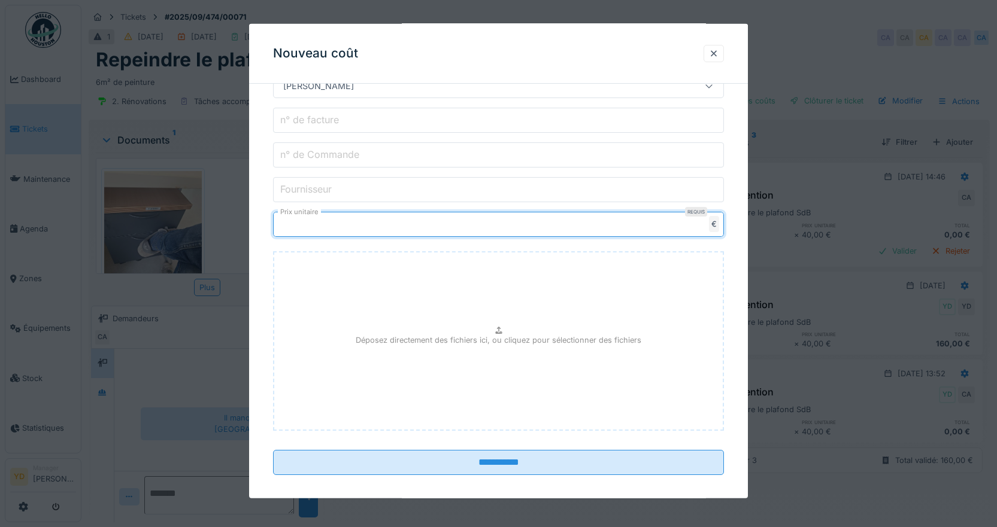
type input "***"
click at [273, 450] on input "**********" at bounding box center [498, 462] width 451 height 25
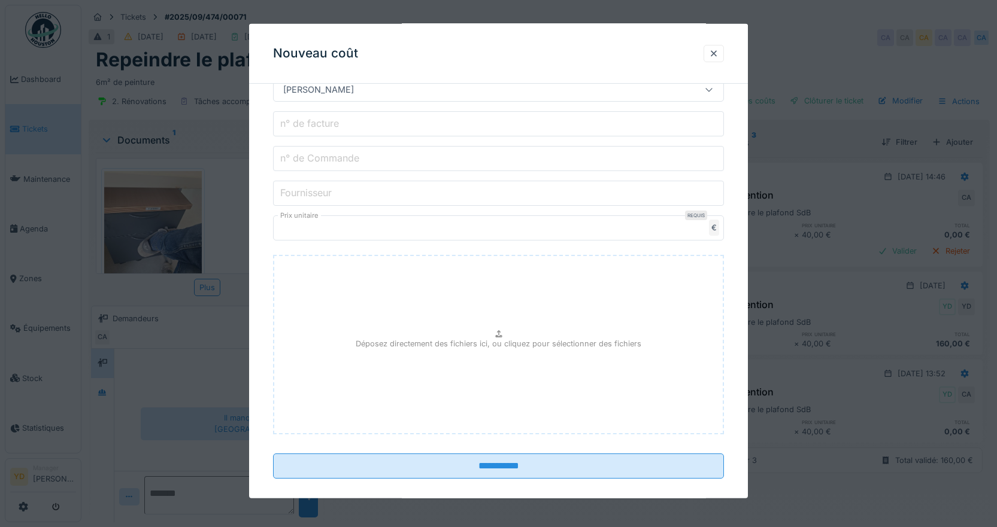
scroll to position [333, 0]
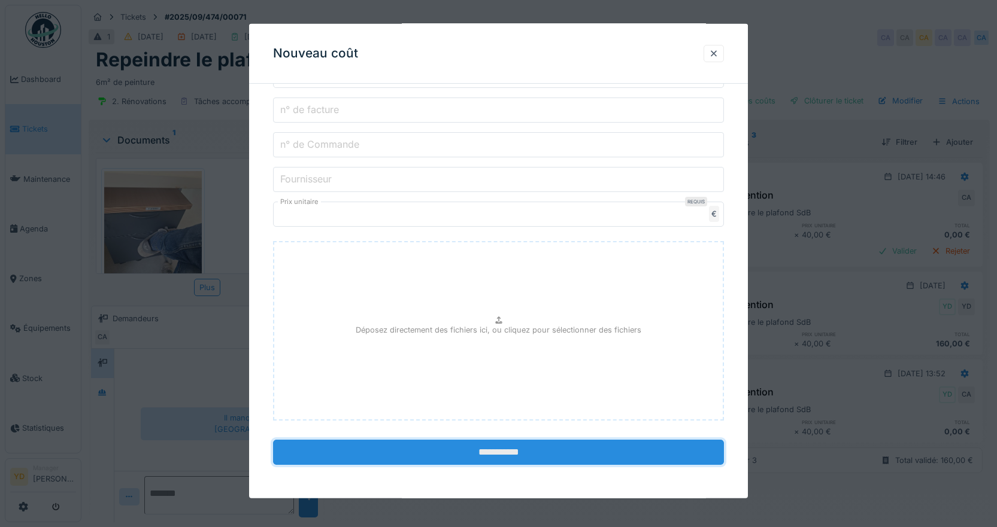
click at [522, 445] on input "**********" at bounding box center [498, 452] width 451 height 25
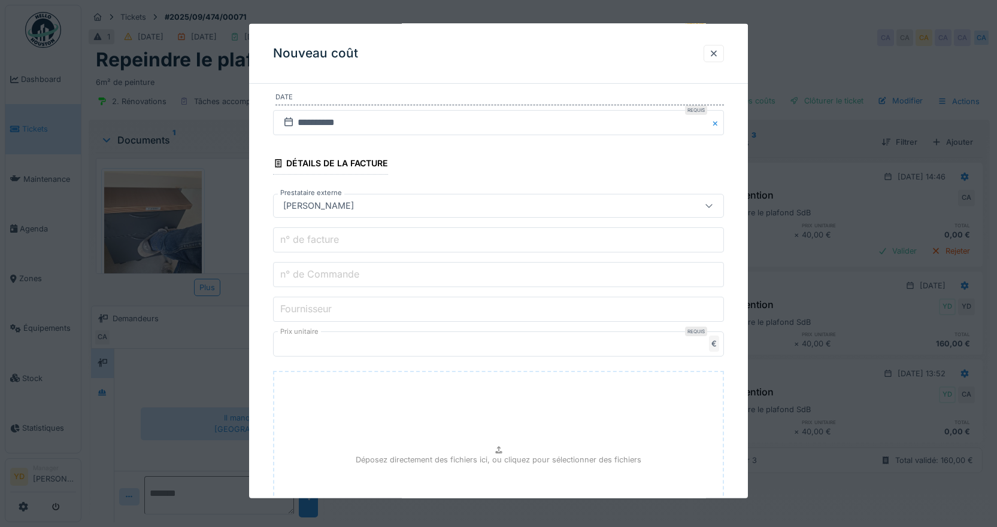
scroll to position [0, 0]
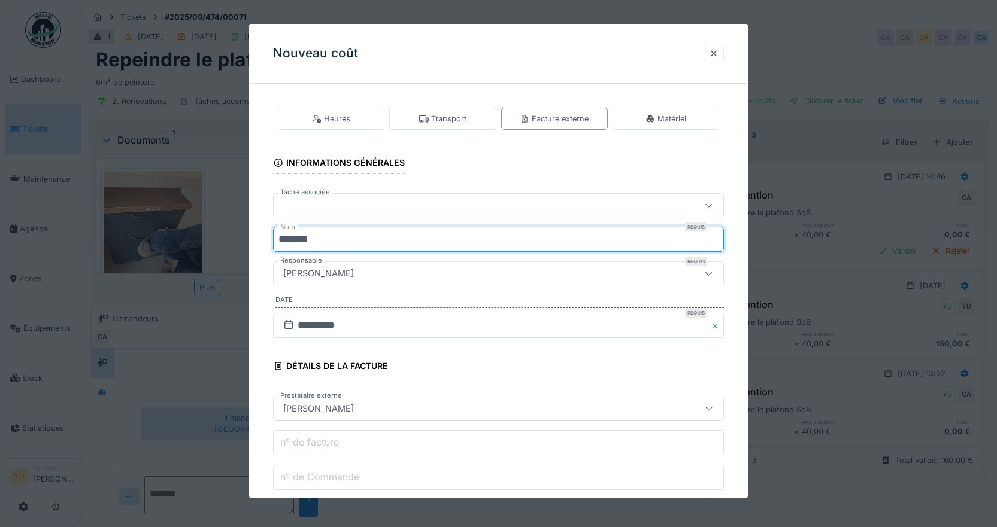
type input "********"
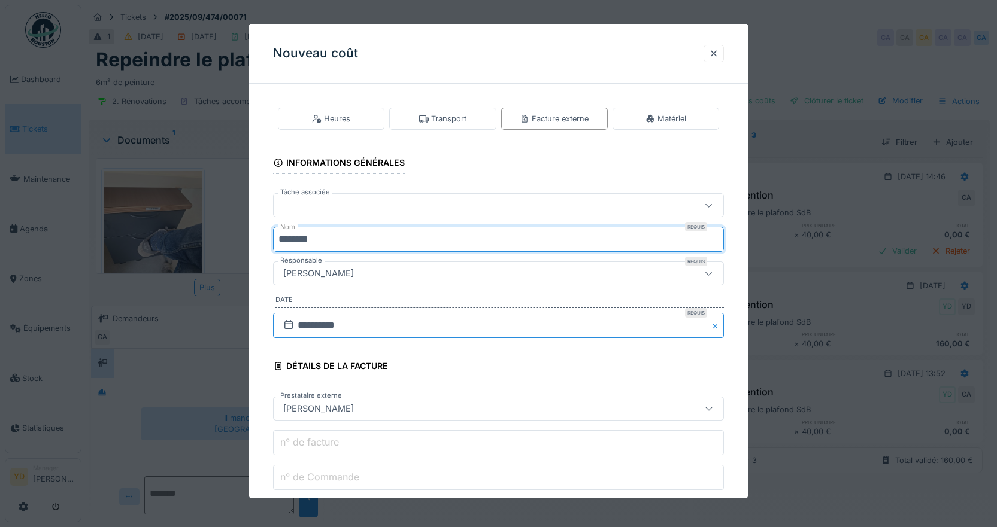
click at [445, 314] on input "**********" at bounding box center [498, 325] width 451 height 25
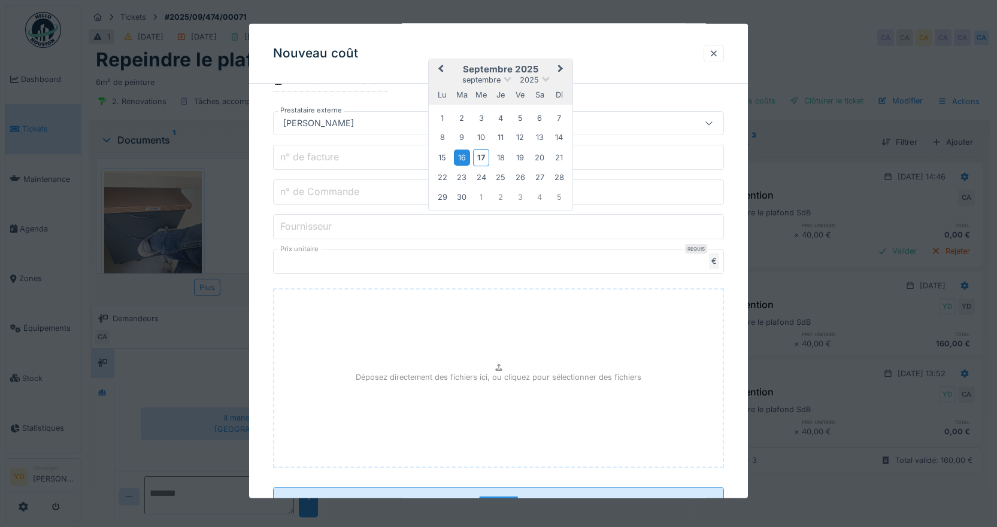
scroll to position [333, 0]
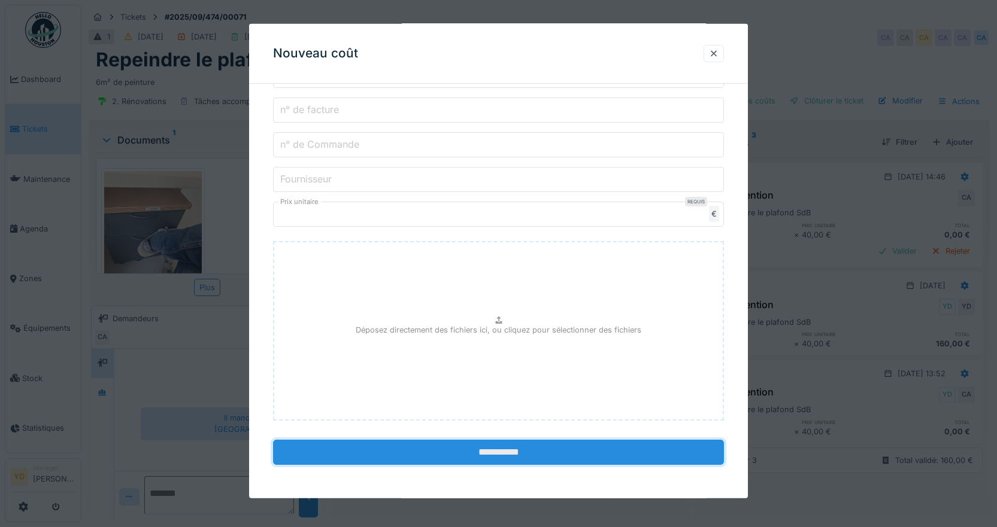
click at [518, 450] on input "**********" at bounding box center [498, 452] width 451 height 25
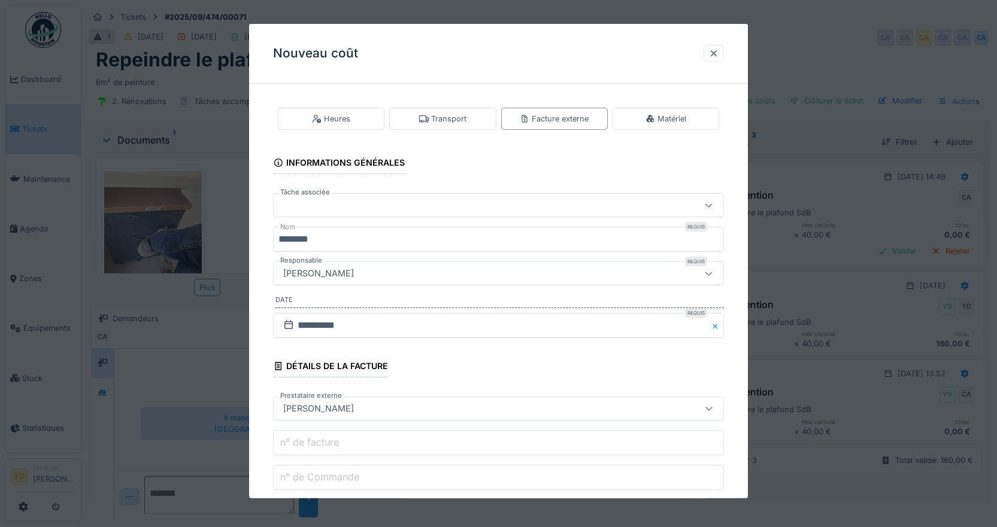
scroll to position [239, 0]
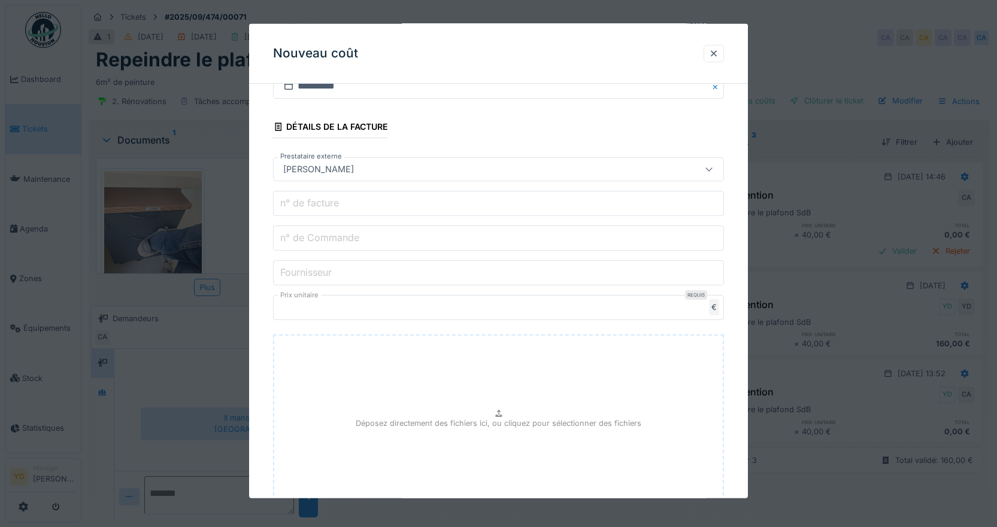
click at [355, 207] on input "n° de facture" at bounding box center [498, 203] width 451 height 25
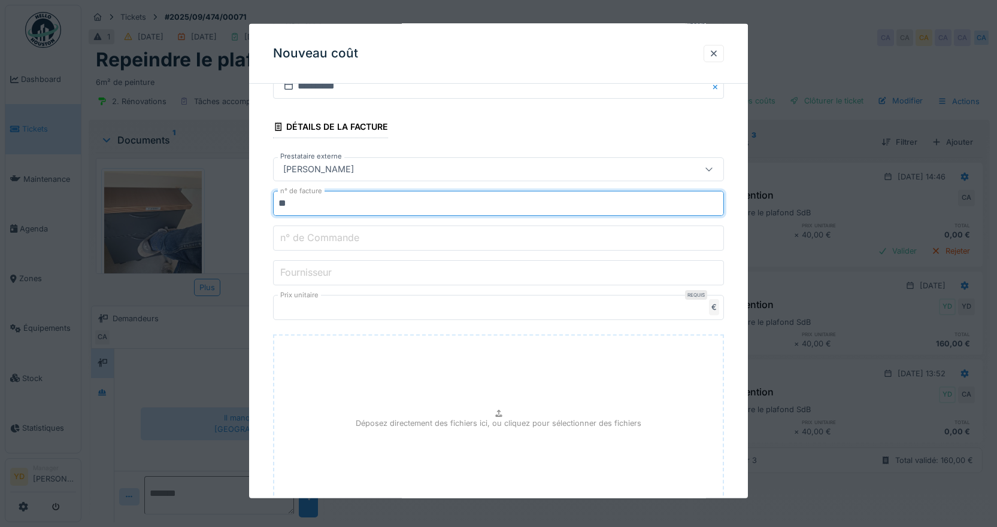
type input "**"
click at [361, 232] on label "n° de Commande" at bounding box center [320, 237] width 84 height 14
click at [361, 232] on input "n° de Commande" at bounding box center [498, 238] width 451 height 25
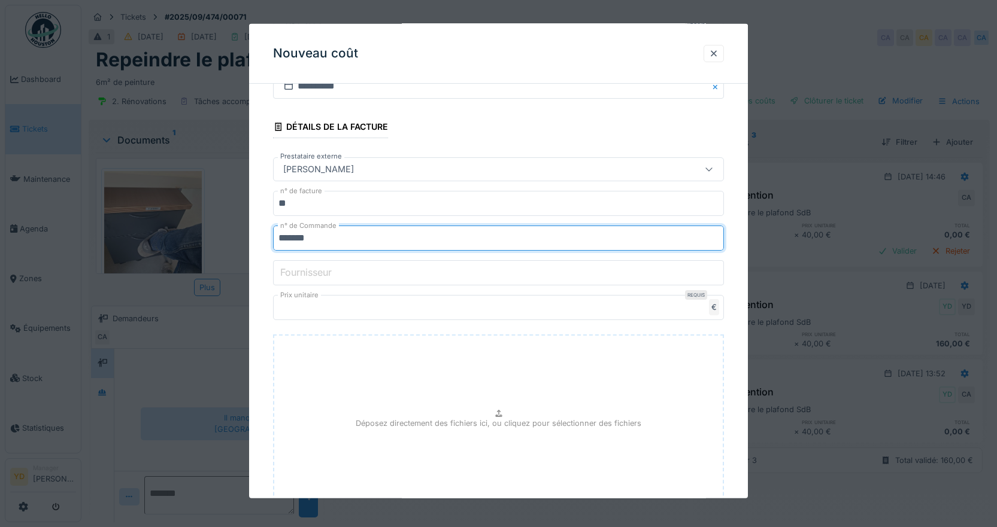
type input "*******"
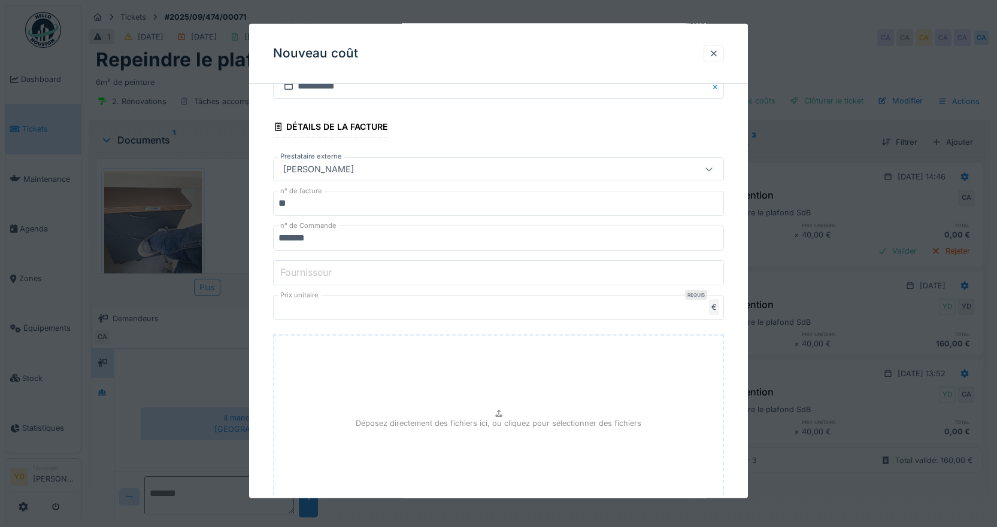
click at [421, 270] on input "Fournisseur" at bounding box center [498, 272] width 451 height 25
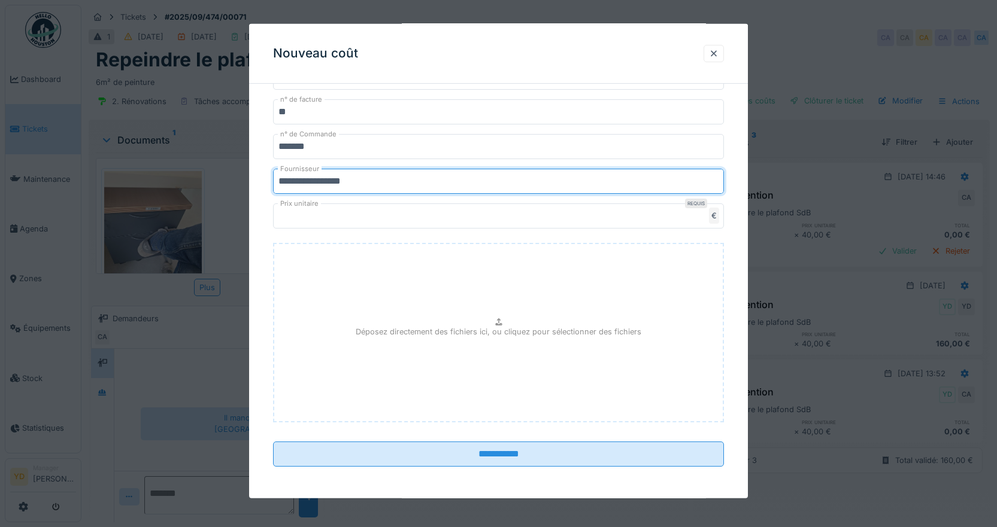
scroll to position [333, 0]
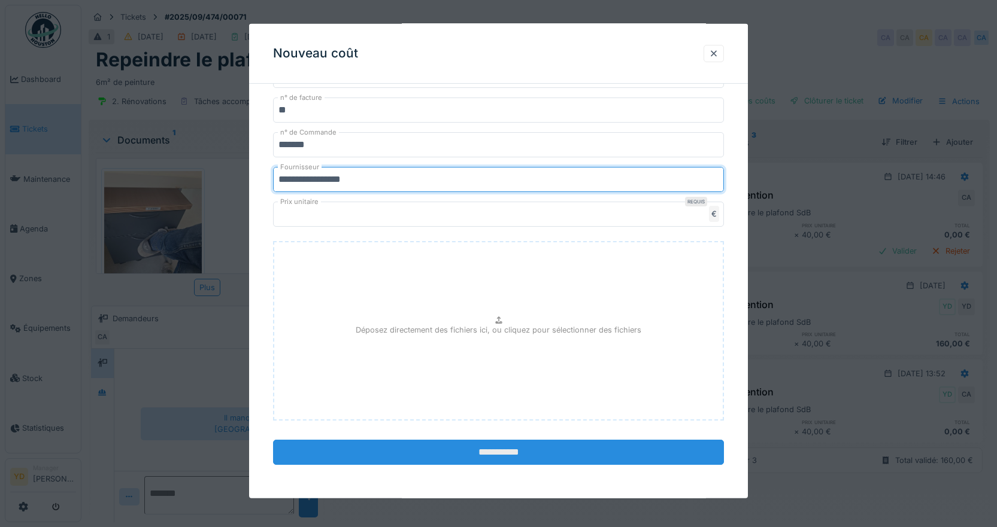
type input "**********"
click at [518, 462] on input "**********" at bounding box center [498, 452] width 451 height 25
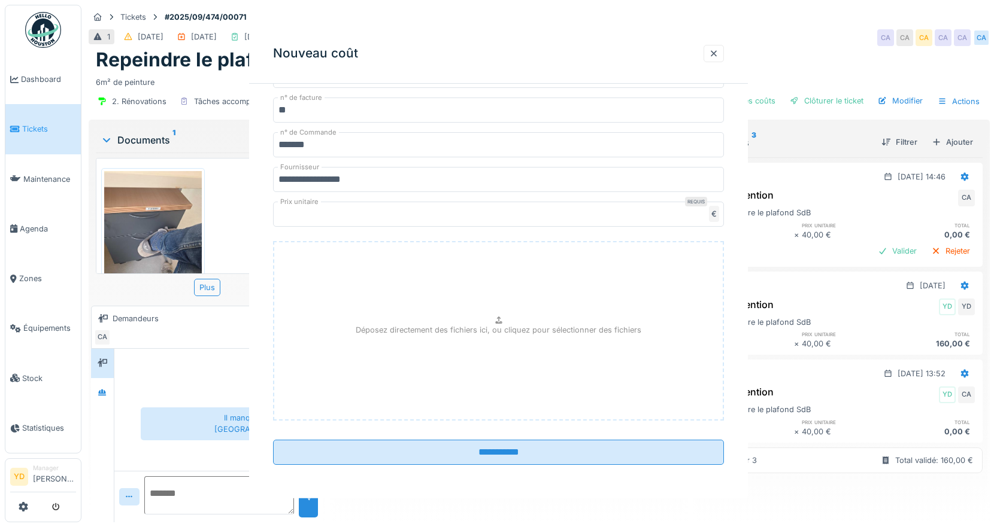
scroll to position [0, 0]
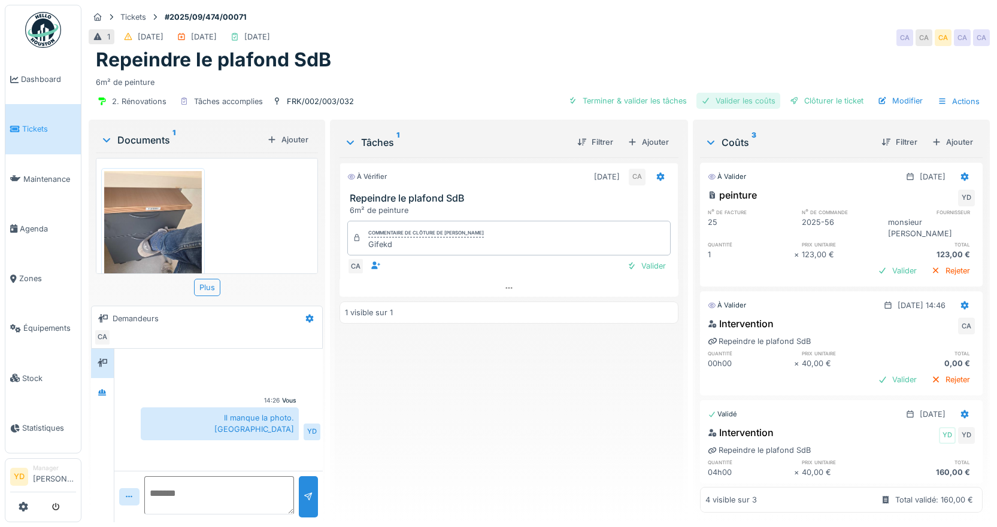
click at [731, 97] on div "Valider les coûts" at bounding box center [738, 101] width 84 height 16
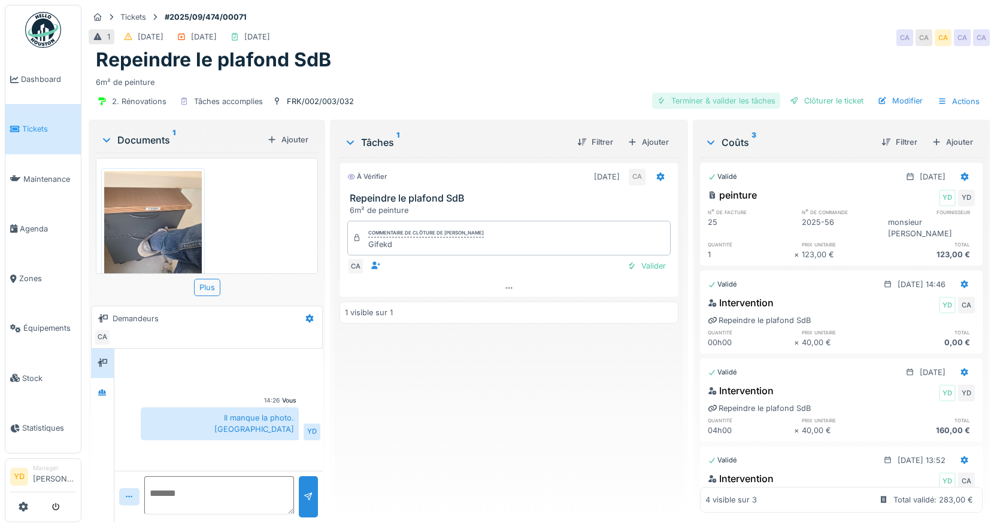
click at [688, 93] on div "Terminer & valider les tâches" at bounding box center [716, 101] width 128 height 16
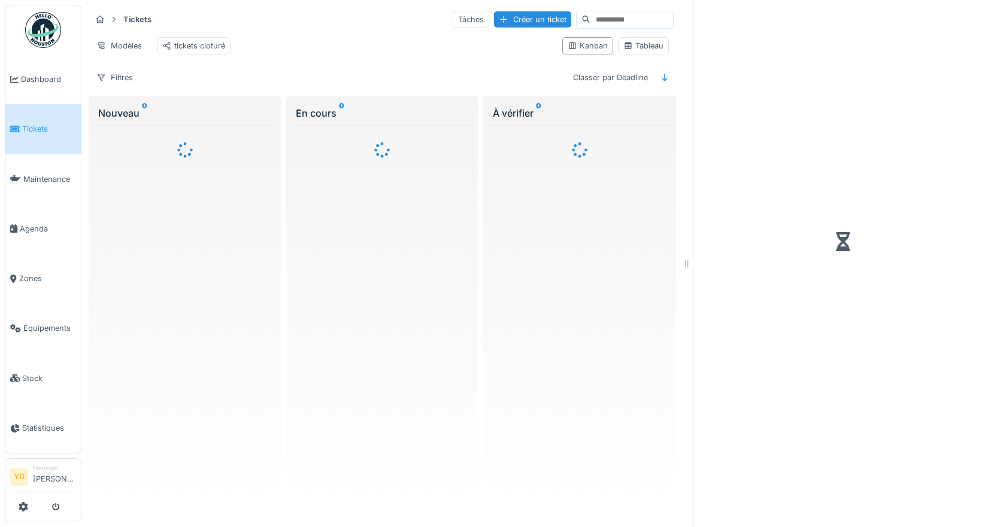
scroll to position [9, 0]
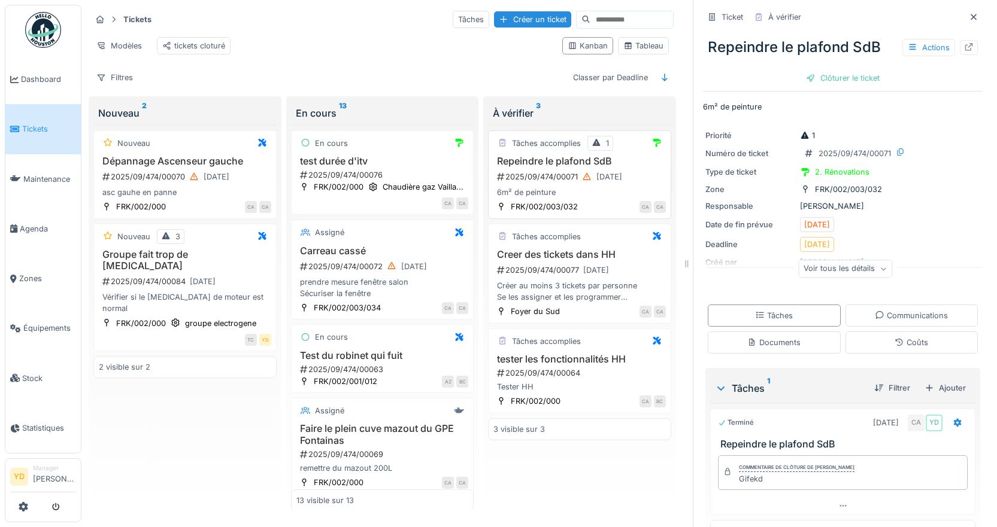
click at [548, 171] on div "2025/09/474/00071 [DATE]" at bounding box center [581, 176] width 170 height 15
click at [833, 70] on div "Clôturer le ticket" at bounding box center [842, 78] width 83 height 16
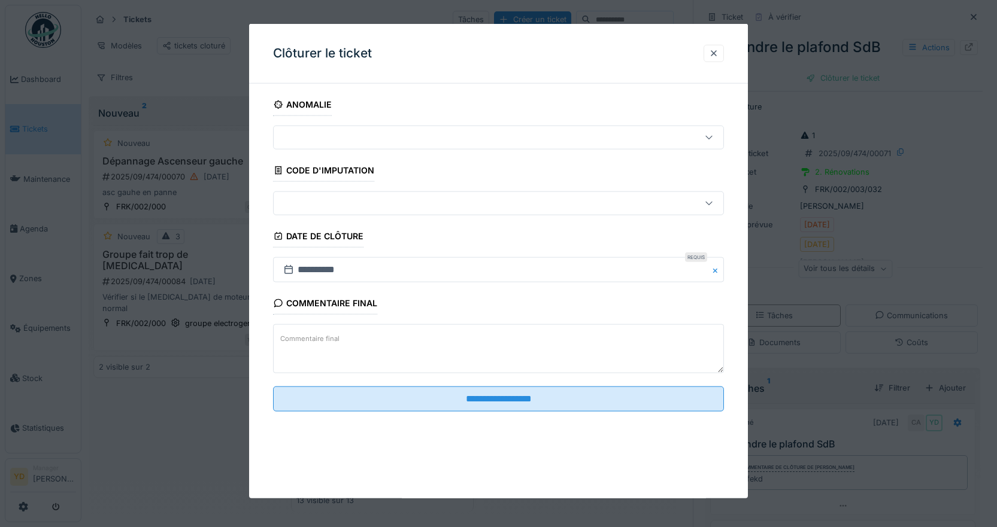
click at [349, 333] on textarea "Commentaire final" at bounding box center [498, 348] width 451 height 49
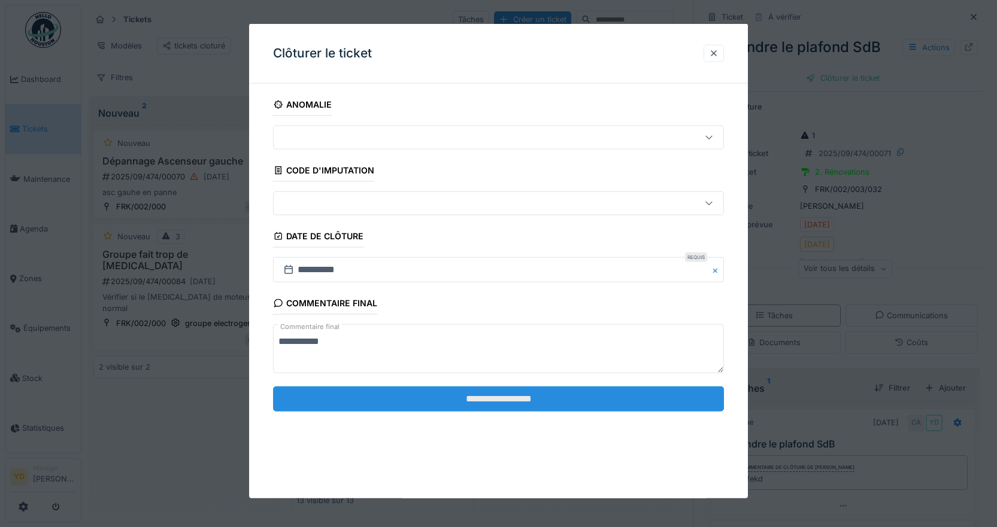
type textarea "**********"
click at [444, 397] on input "**********" at bounding box center [498, 398] width 451 height 25
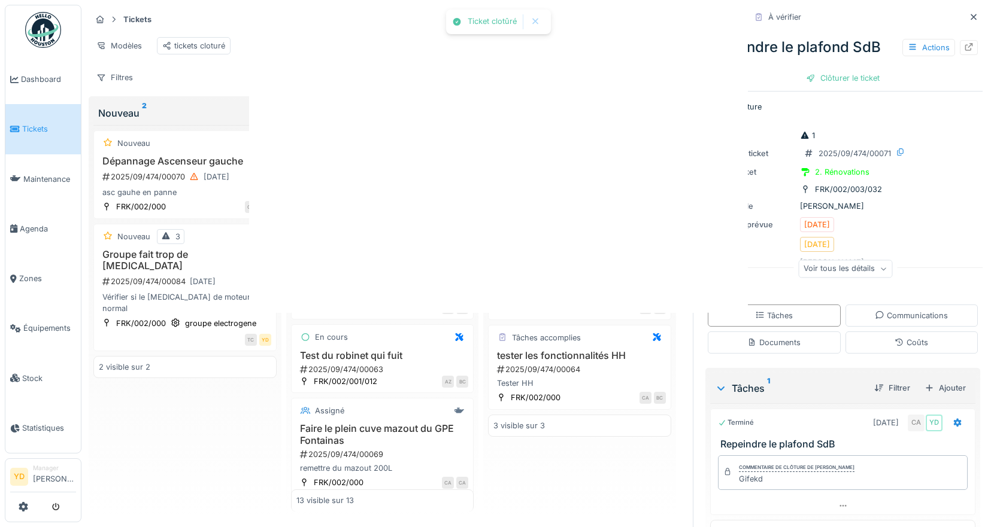
click at [514, 400] on div at bounding box center [498, 263] width 997 height 527
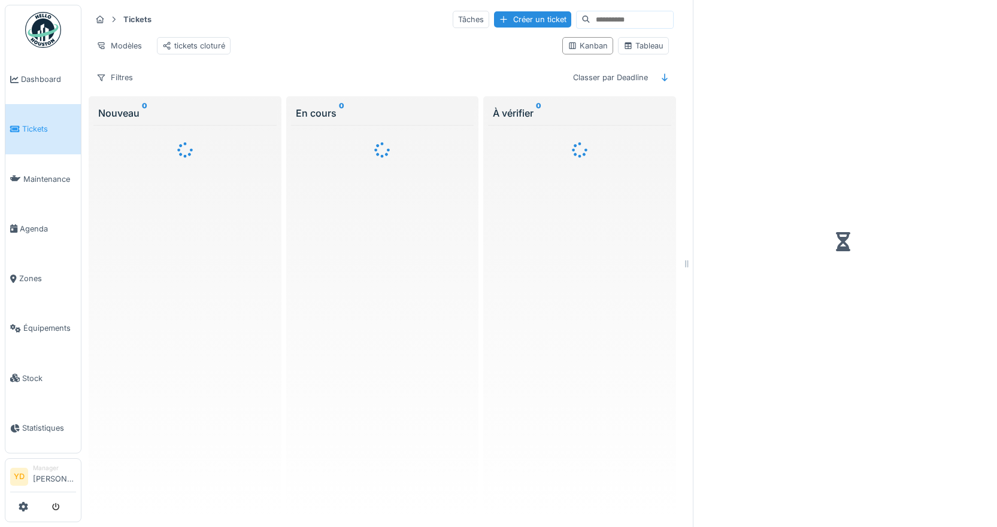
scroll to position [9, 0]
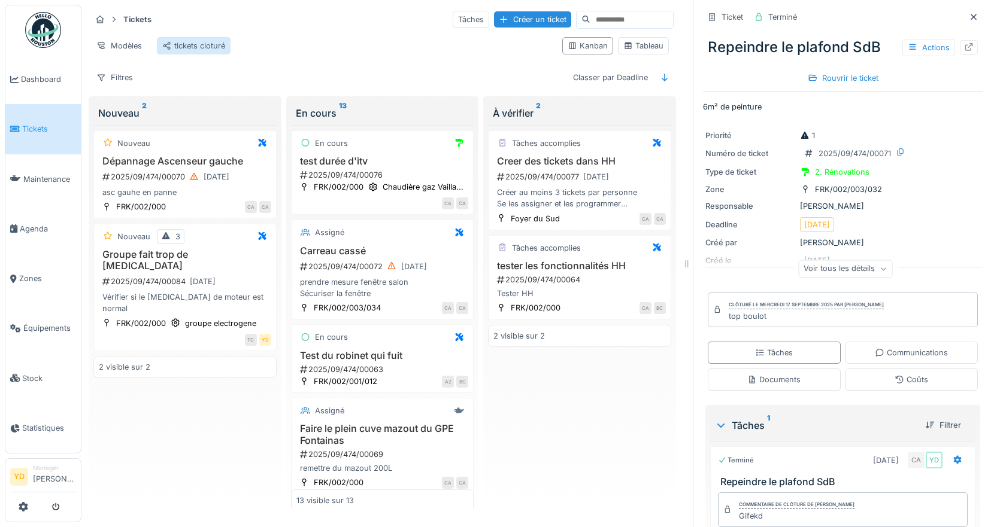
click at [177, 40] on div "tickets cloturé" at bounding box center [193, 45] width 63 height 11
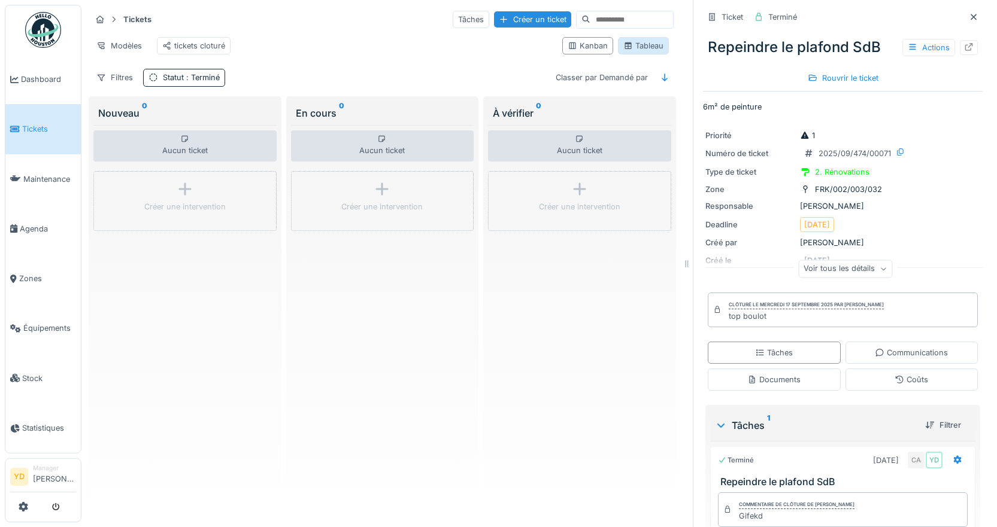
click at [633, 44] on div "Tableau" at bounding box center [643, 45] width 40 height 11
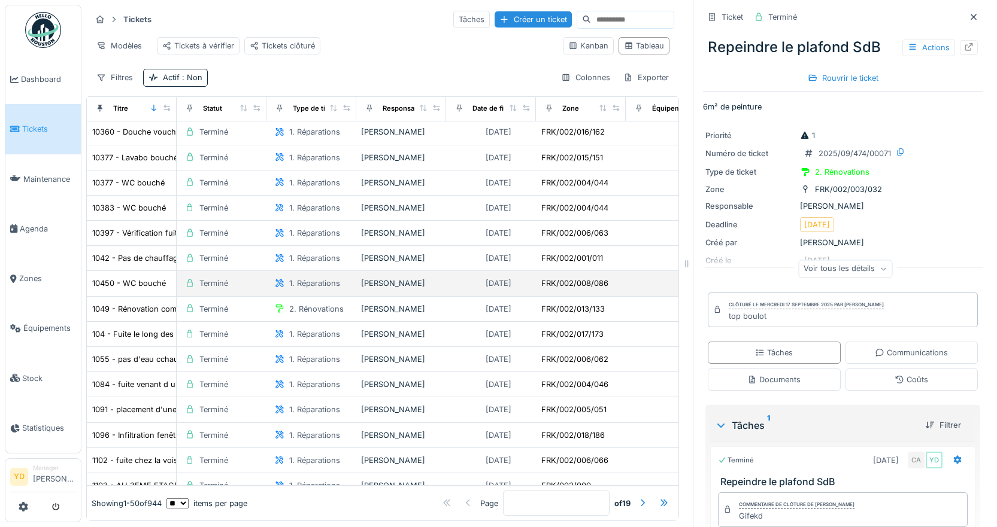
scroll to position [926, 0]
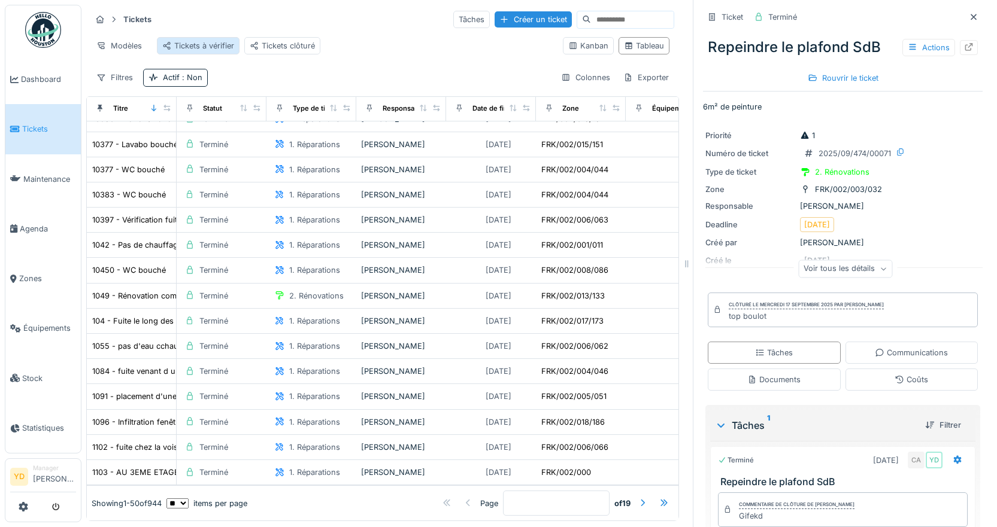
click at [190, 40] on div "Tickets à vérifier" at bounding box center [198, 45] width 72 height 11
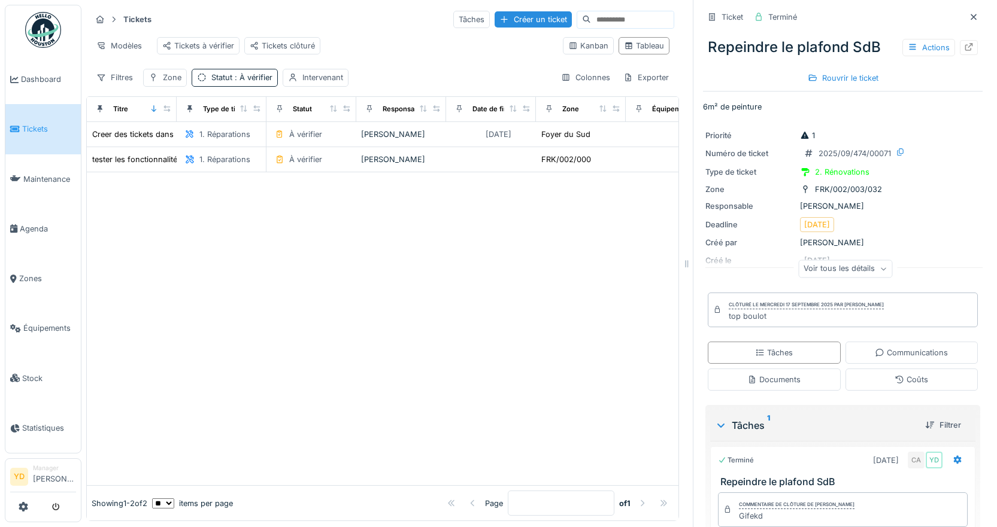
scroll to position [0, 0]
click at [28, 411] on link "Statistiques" at bounding box center [42, 428] width 75 height 50
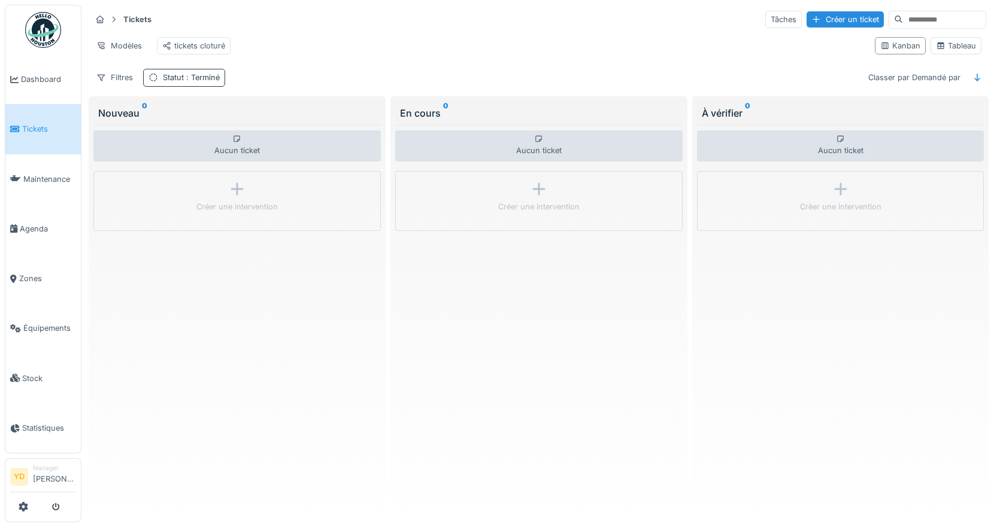
click at [181, 83] on div "Statut : Terminé" at bounding box center [191, 77] width 57 height 11
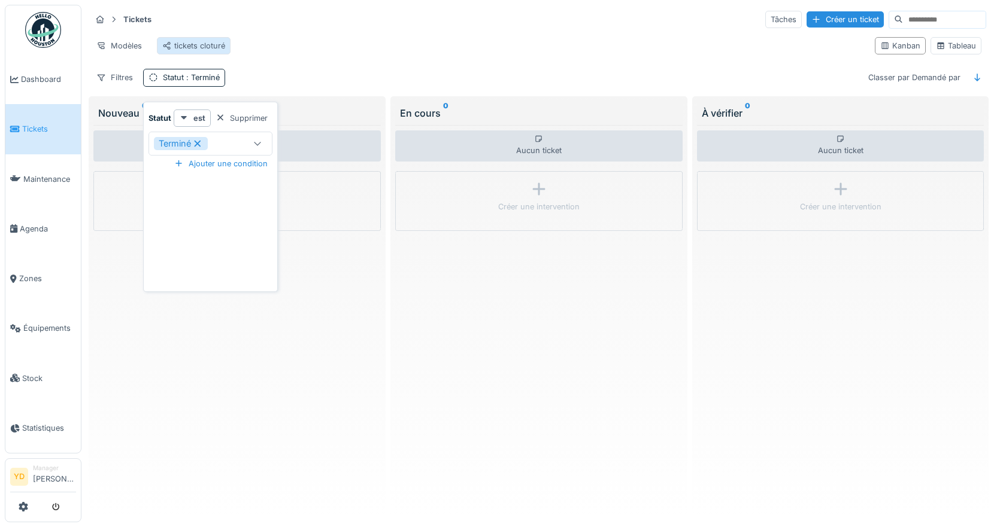
click at [206, 41] on div "tickets cloturé" at bounding box center [193, 45] width 63 height 11
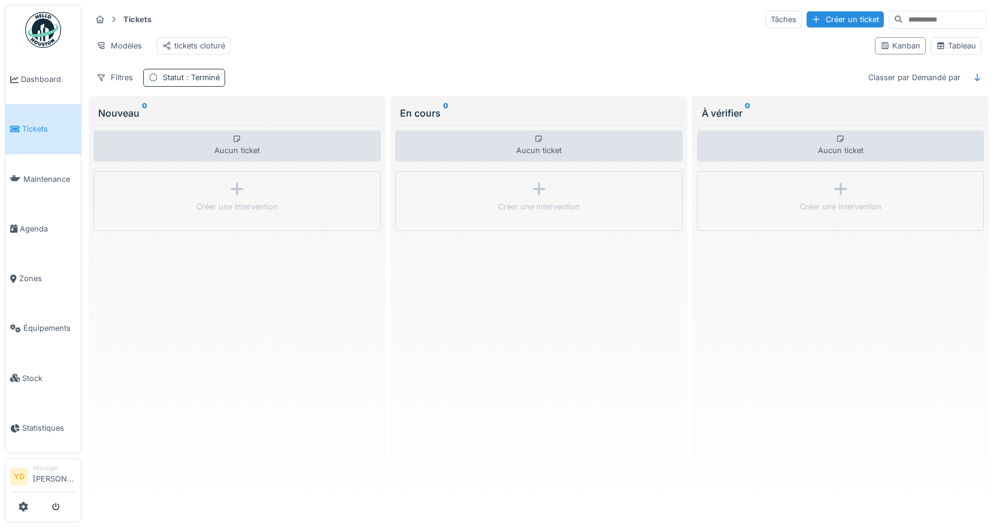
click at [167, 83] on div "Statut : Terminé" at bounding box center [191, 77] width 57 height 11
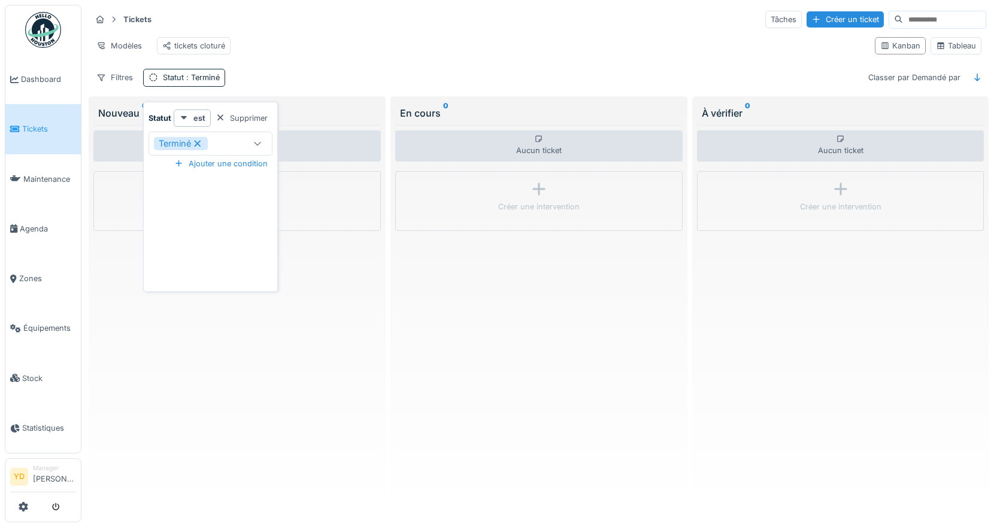
click at [199, 146] on icon at bounding box center [197, 143] width 11 height 8
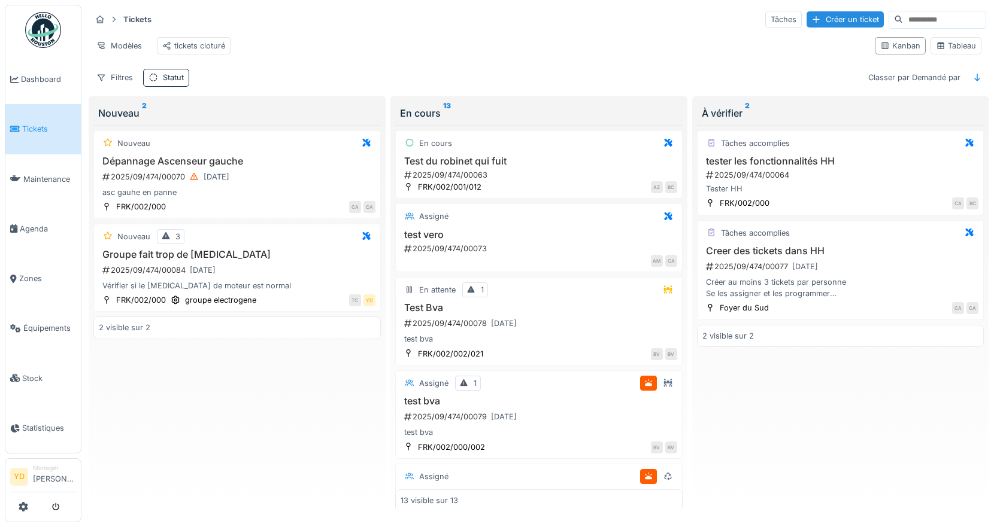
click at [230, 459] on div "Nouveau Dépannage Ascenseur gauche 2025/09/474/00070 [DATE] asc gauhe en panne …" at bounding box center [236, 318] width 287 height 387
click at [190, 260] on h3 "Groupe fait trop de [MEDICAL_DATA]" at bounding box center [237, 254] width 277 height 11
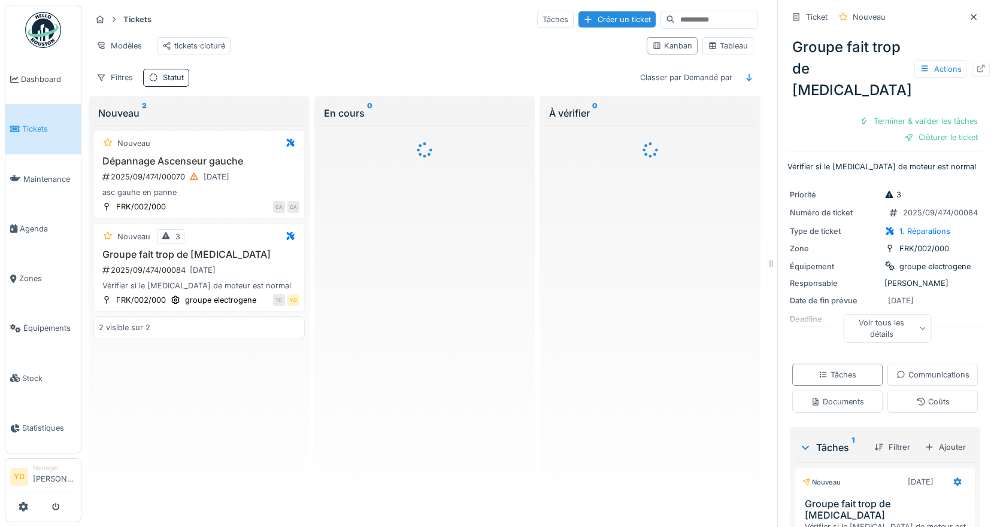
drag, startPoint x: 682, startPoint y: 196, endPoint x: 855, endPoint y: 248, distance: 180.7
click at [855, 248] on div "Tickets Tâches Créer un ticket Modèles tickets cloturé Kanban Tableau Filtres S…" at bounding box center [538, 263] width 915 height 527
click at [964, 17] on div at bounding box center [973, 17] width 18 height 15
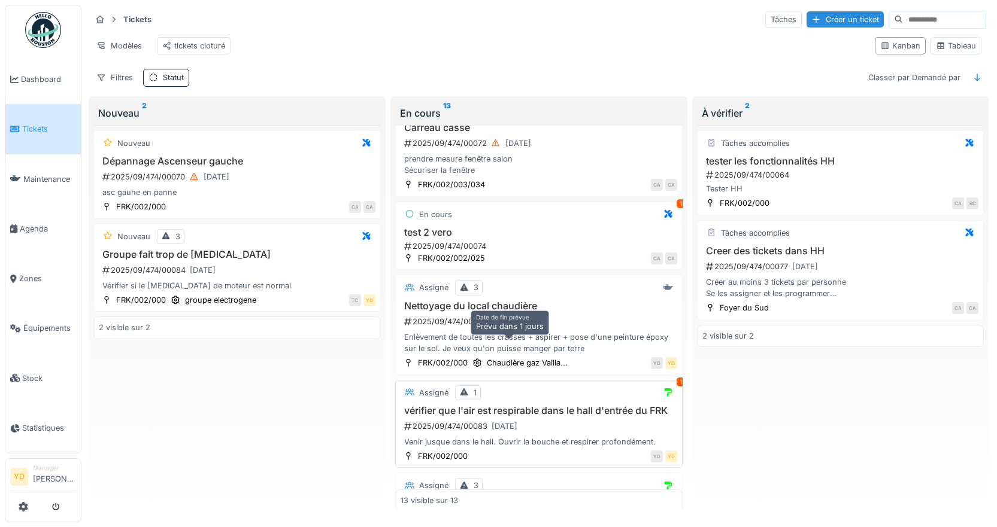
scroll to position [834, 0]
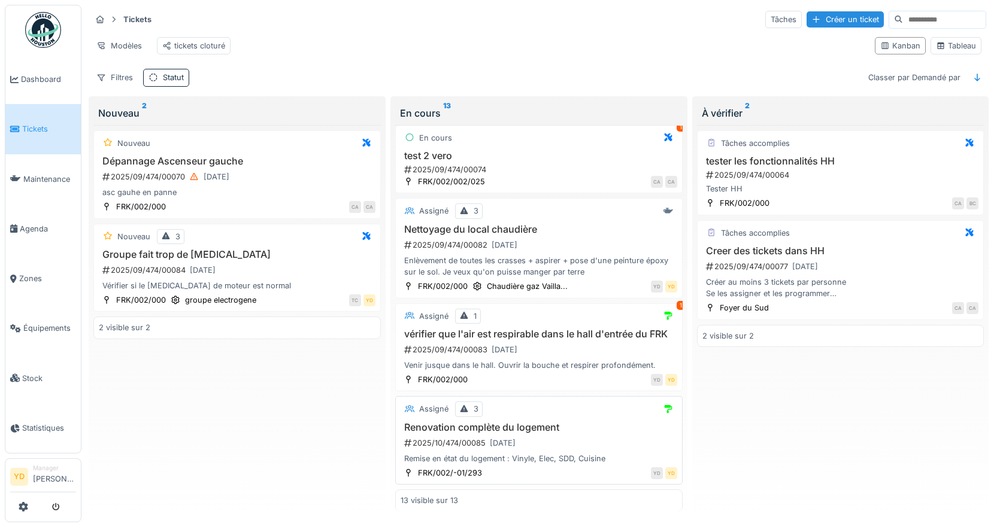
click at [482, 422] on h3 "Renovation complète du logement" at bounding box center [538, 427] width 277 height 11
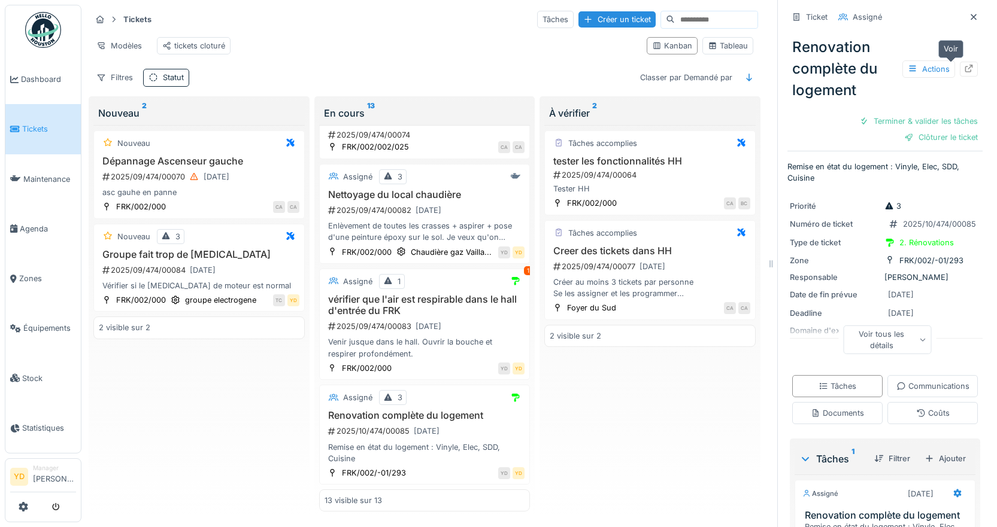
click at [965, 66] on icon at bounding box center [969, 69] width 8 height 8
click at [668, 181] on div "2025/09/474/00064" at bounding box center [651, 174] width 198 height 11
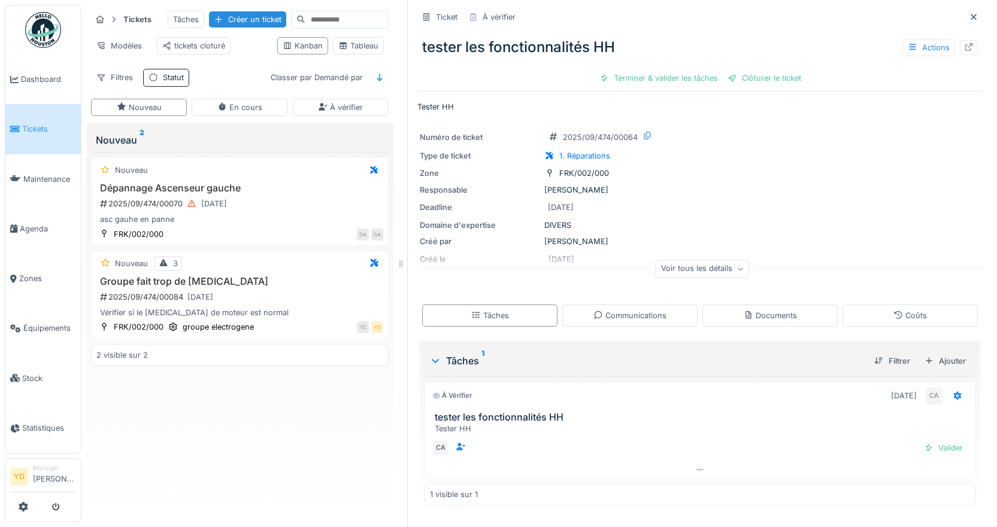
drag, startPoint x: 767, startPoint y: 238, endPoint x: 396, endPoint y: 391, distance: 400.7
click at [396, 389] on div at bounding box center [401, 263] width 12 height 527
click at [153, 314] on div "Groupe fait trop de [MEDICAL_DATA] 2025/09/474/00084 [DATE] Vérifier si le [MED…" at bounding box center [239, 297] width 286 height 43
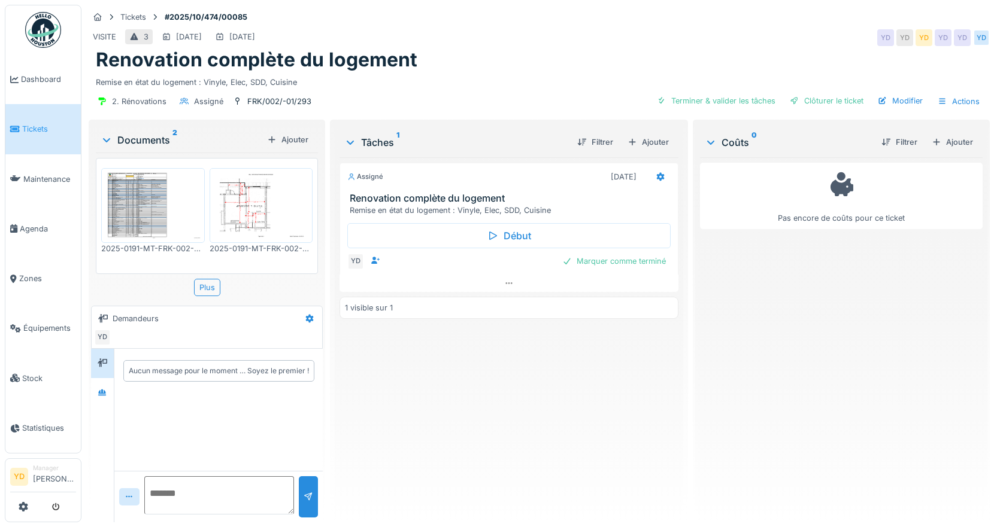
click at [251, 208] on img at bounding box center [261, 205] width 98 height 69
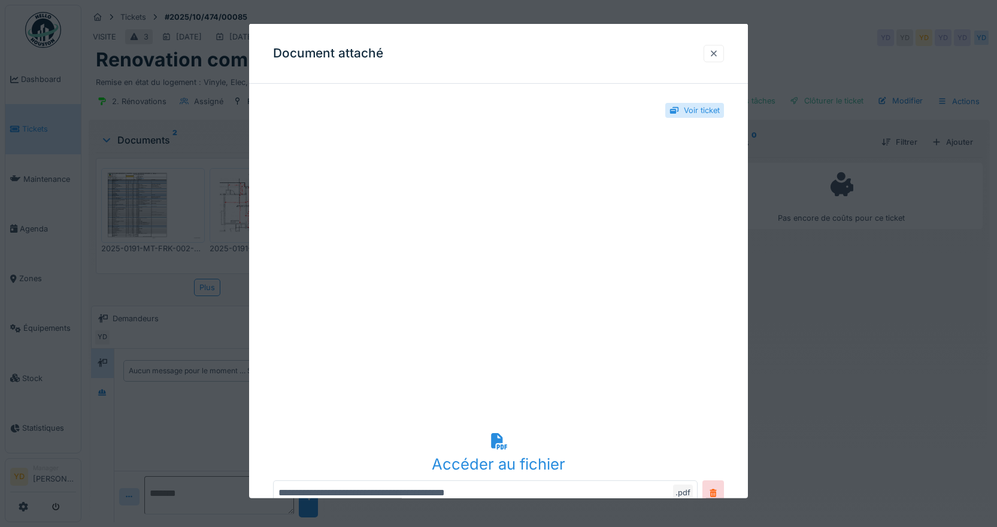
click at [718, 50] on div at bounding box center [714, 53] width 10 height 11
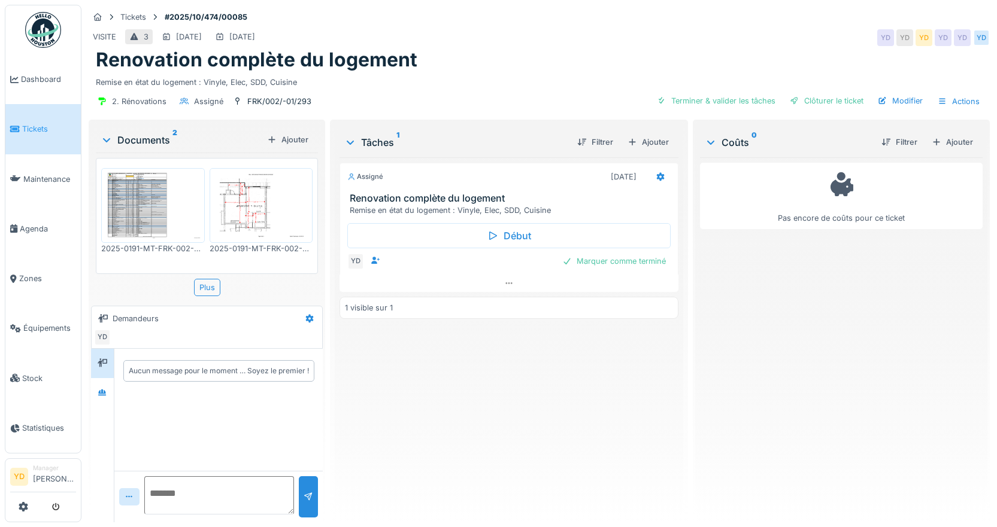
click at [148, 204] on img at bounding box center [153, 205] width 98 height 69
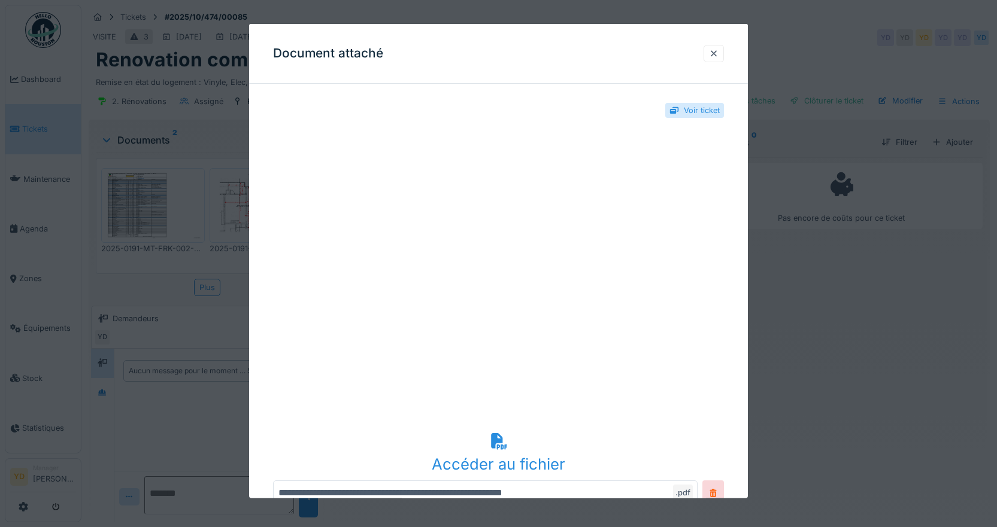
click at [501, 464] on div "Accéder au fichier" at bounding box center [498, 464] width 451 height 23
click at [715, 55] on div at bounding box center [714, 53] width 10 height 11
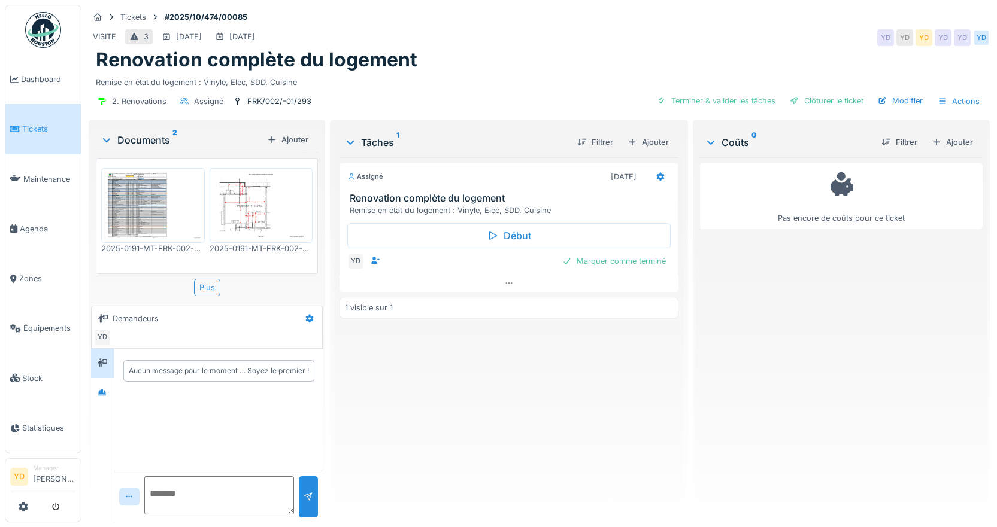
click at [134, 209] on img at bounding box center [153, 205] width 98 height 69
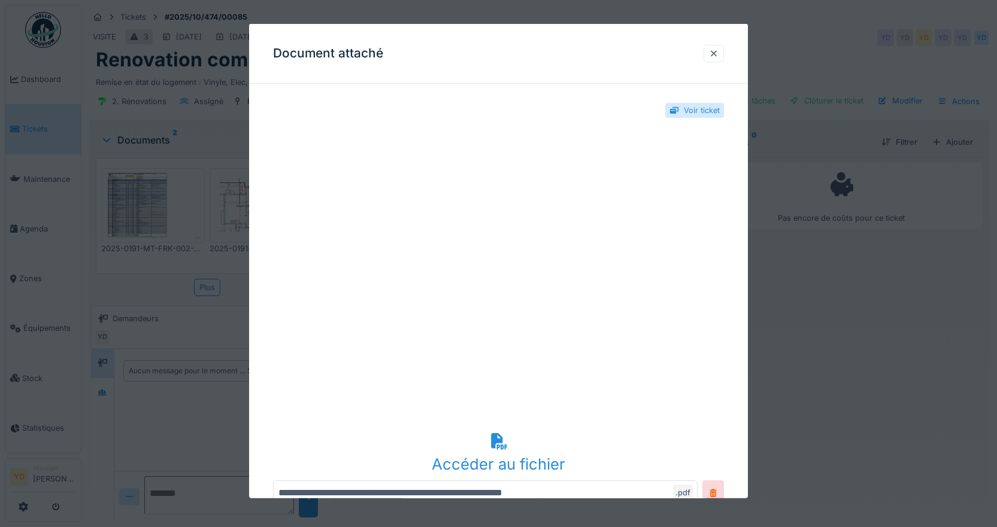
click at [497, 451] on div "Accéder au fichier" at bounding box center [498, 453] width 451 height 46
click at [718, 54] on div at bounding box center [714, 53] width 10 height 11
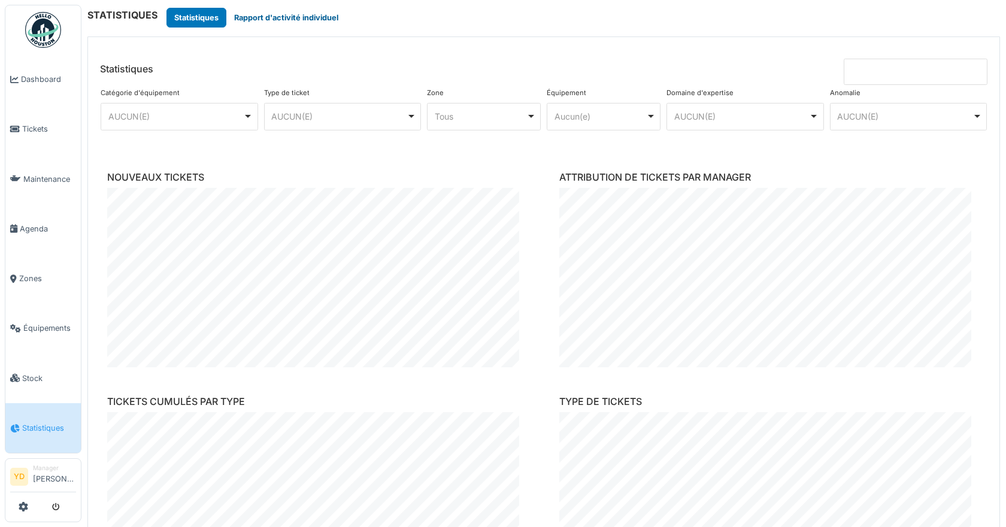
click at [308, 19] on button "Rapport d'activité individuel" at bounding box center [286, 18] width 120 height 20
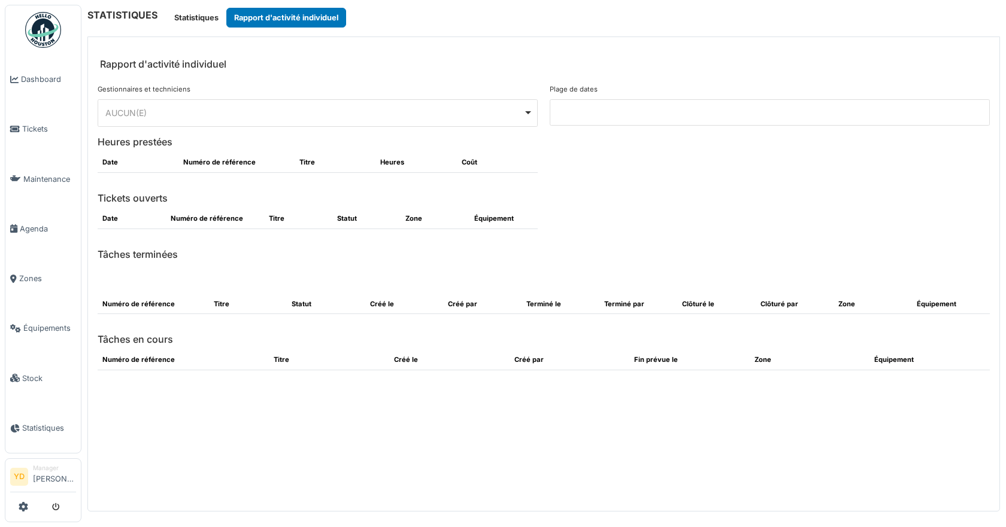
click at [531, 111] on div "AUCUN(E) Remove item" at bounding box center [318, 112] width 430 height 17
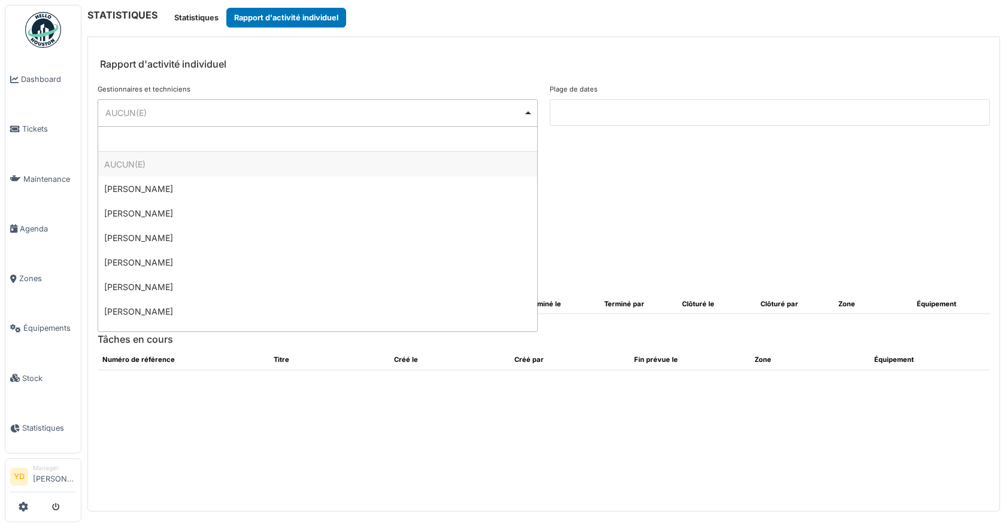
type input "*"
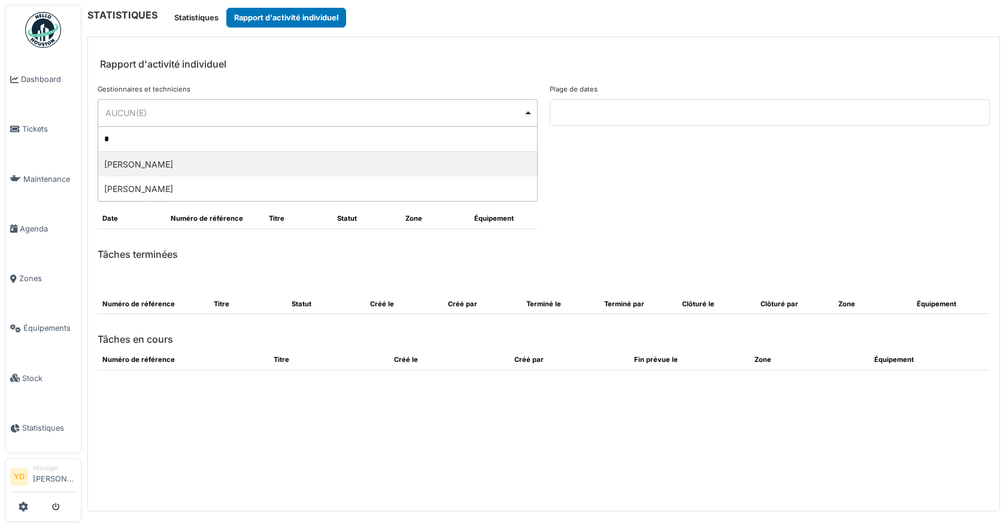
select select "**********"
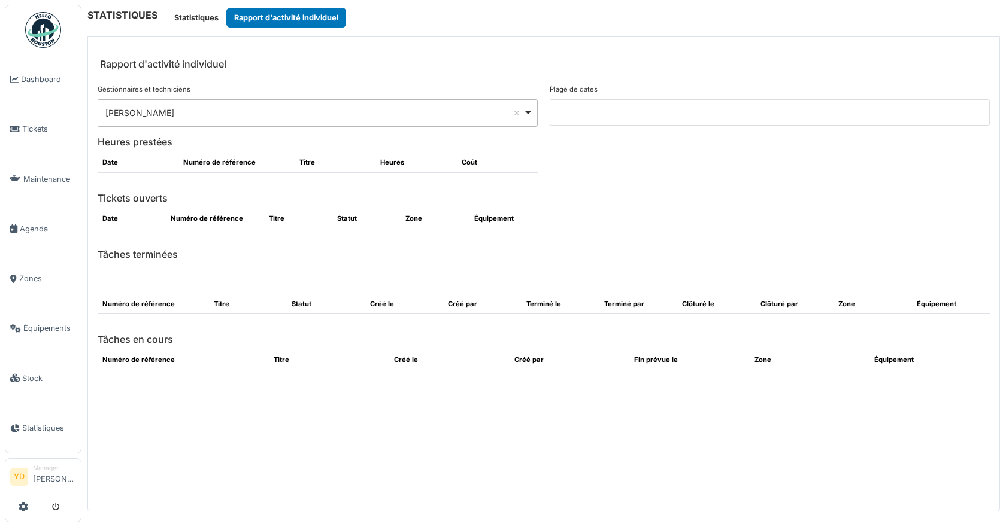
click at [587, 111] on input at bounding box center [769, 112] width 440 height 26
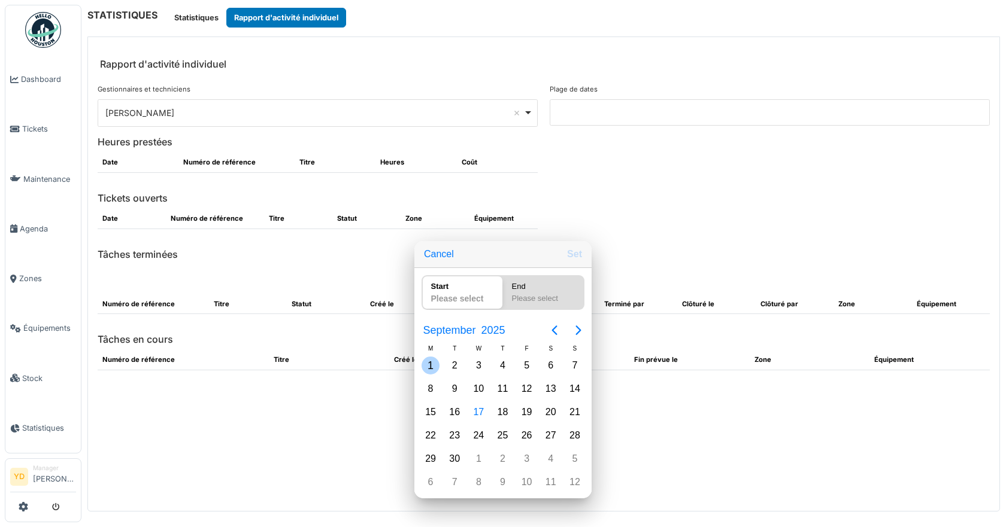
click at [434, 367] on div "1" at bounding box center [430, 366] width 18 height 18
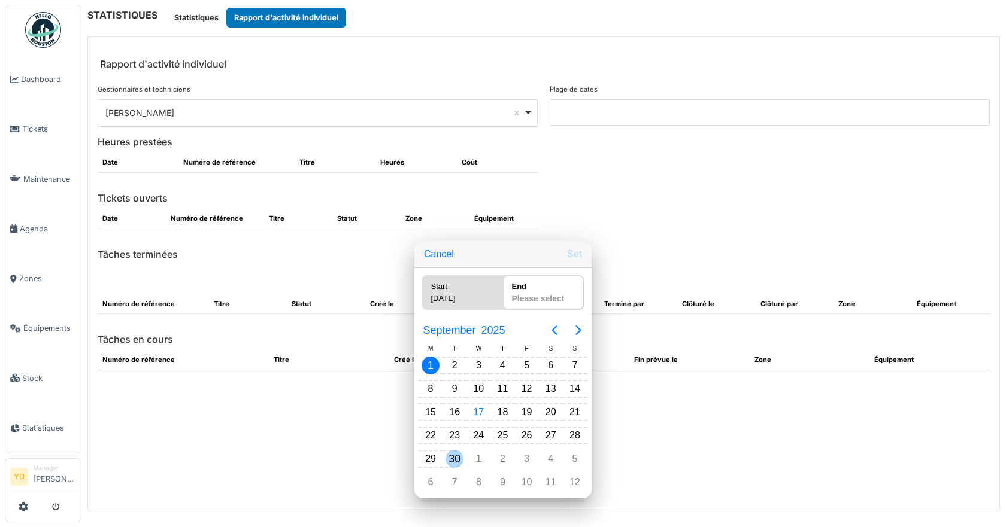
click at [452, 460] on div "30" at bounding box center [454, 459] width 18 height 18
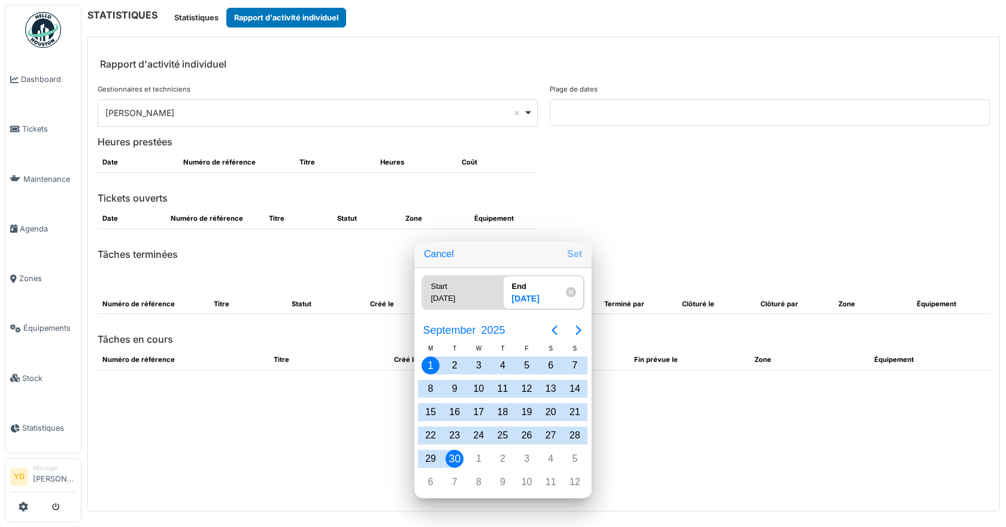
click at [573, 255] on button "Set" at bounding box center [574, 255] width 25 height 22
type input "**********"
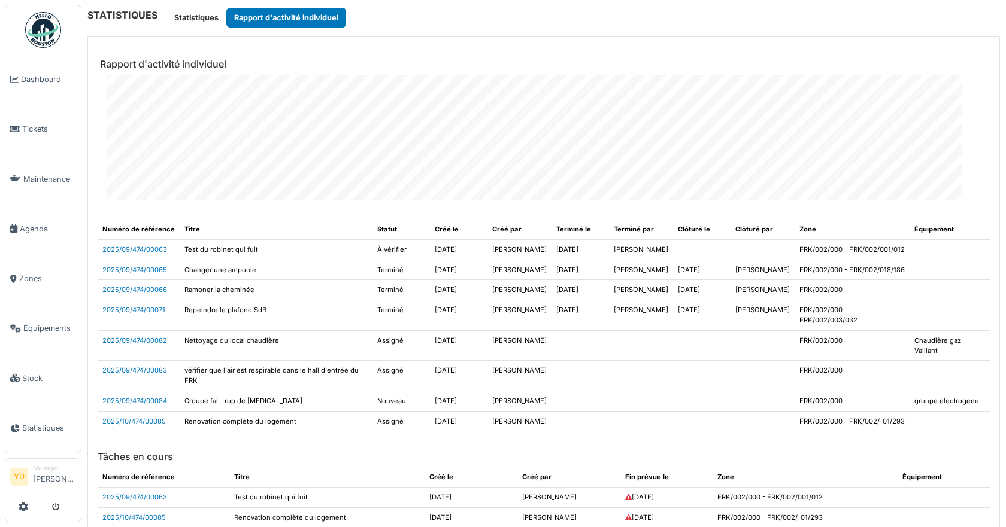
scroll to position [37, 0]
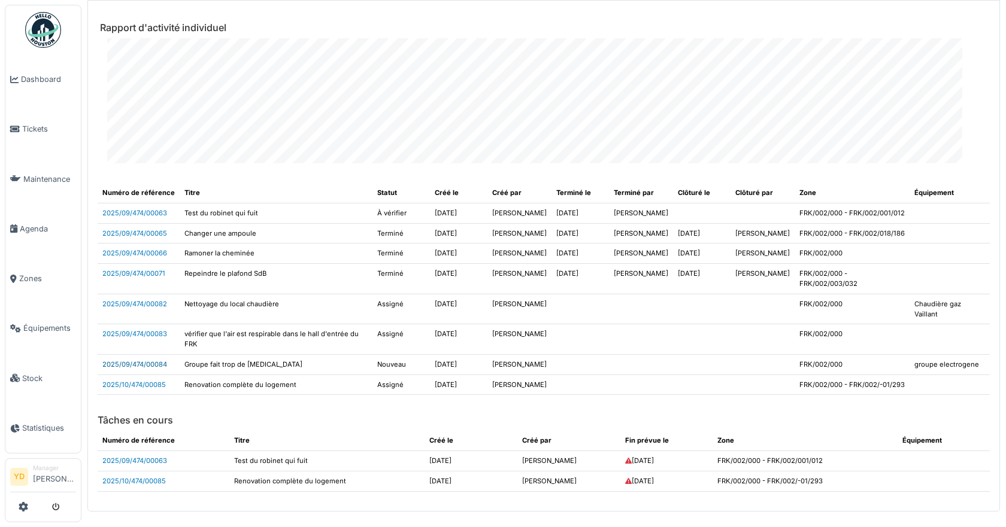
click at [120, 360] on link "2025/09/474/00084" at bounding box center [134, 364] width 65 height 8
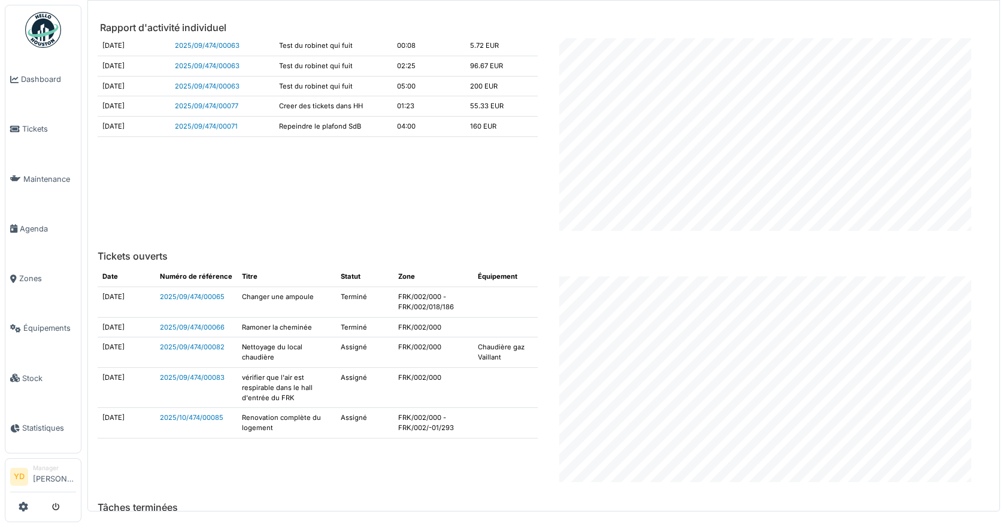
scroll to position [0, 0]
